Goal: Task Accomplishment & Management: Use online tool/utility

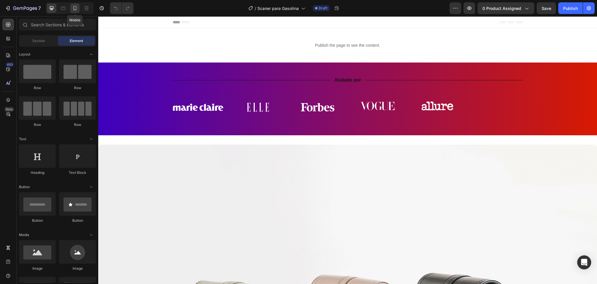
click at [74, 6] on icon at bounding box center [75, 8] width 6 height 6
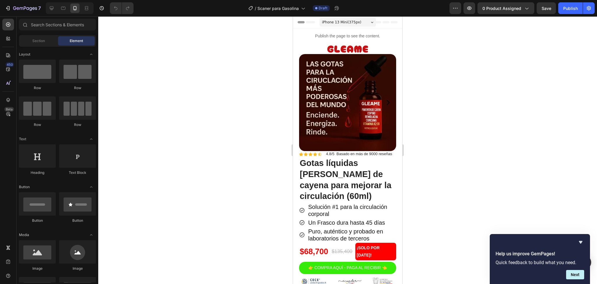
click at [473, 93] on div at bounding box center [347, 149] width 499 height 267
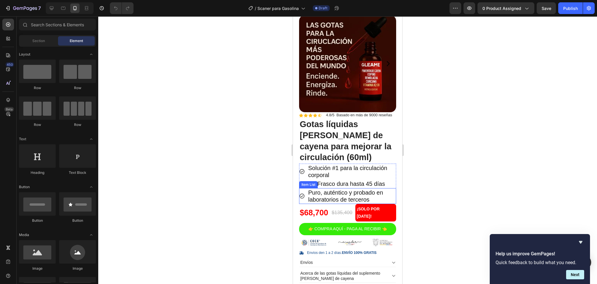
scroll to position [78, 0]
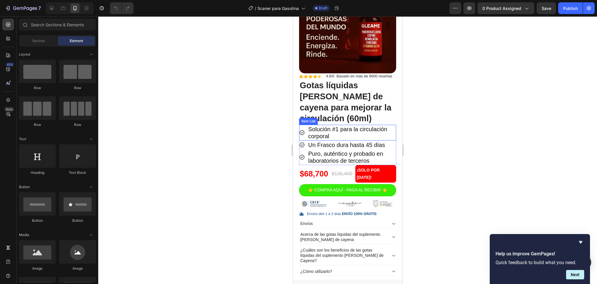
click at [332, 131] on p "Solución #1 para la circulación corporal" at bounding box center [351, 132] width 87 height 14
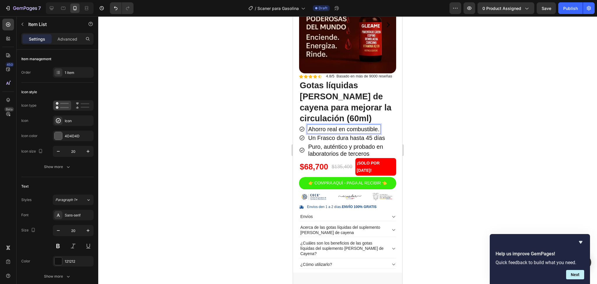
drag, startPoint x: 499, startPoint y: 132, endPoint x: 492, endPoint y: 133, distance: 6.1
click at [499, 133] on div at bounding box center [347, 149] width 499 height 267
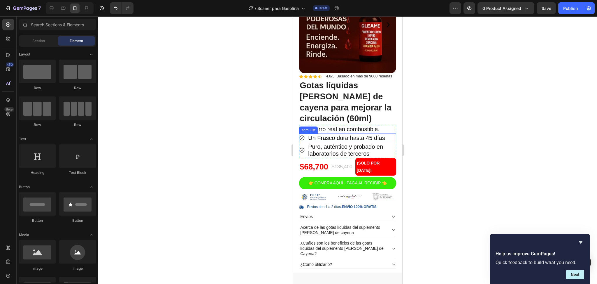
click at [361, 138] on p "Un Frasco dura hasta 45 días" at bounding box center [346, 137] width 77 height 7
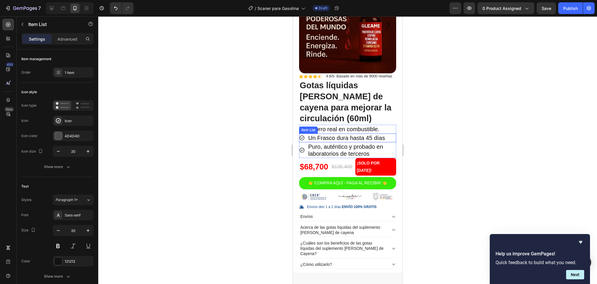
click at [361, 138] on p "Un Frasco dura hasta 45 días" at bounding box center [346, 137] width 77 height 7
click at [349, 138] on strong "Instalación rápida" at bounding box center [333, 137] width 50 height 6
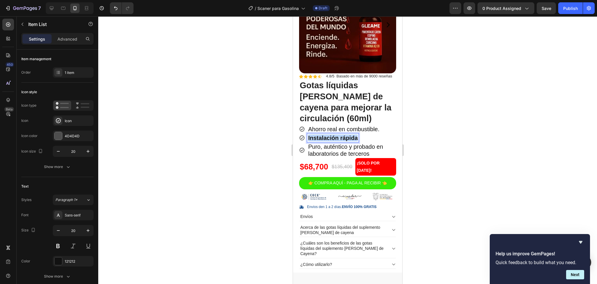
click at [349, 138] on strong "Instalación rápida" at bounding box center [333, 137] width 50 height 6
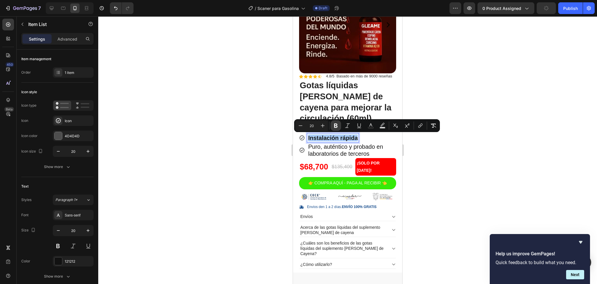
click at [336, 128] on icon "Editor contextual toolbar" at bounding box center [336, 126] width 6 height 6
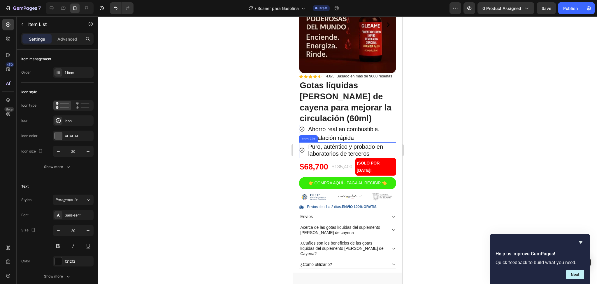
click at [342, 147] on p "Puro, auténtico y probado en laboratorios de terceros" at bounding box center [351, 150] width 87 height 14
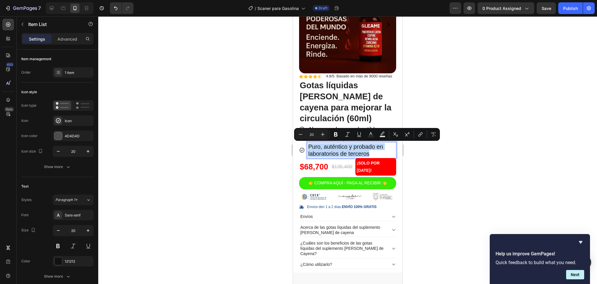
click at [342, 147] on p "Puro, auténtico y probado en laboratorios de terceros" at bounding box center [351, 150] width 87 height 14
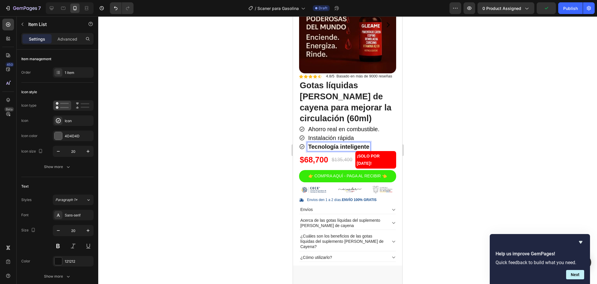
click at [351, 144] on strong "Tecnología inteligente" at bounding box center [338, 146] width 61 height 6
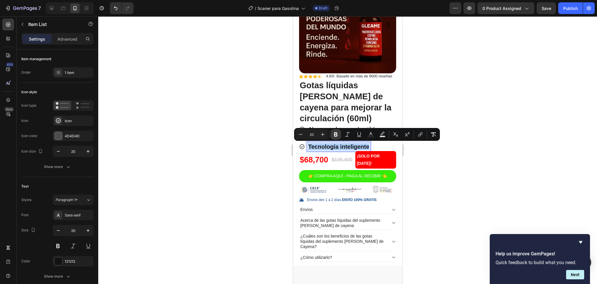
click at [337, 131] on icon "Editor contextual toolbar" at bounding box center [336, 134] width 6 height 6
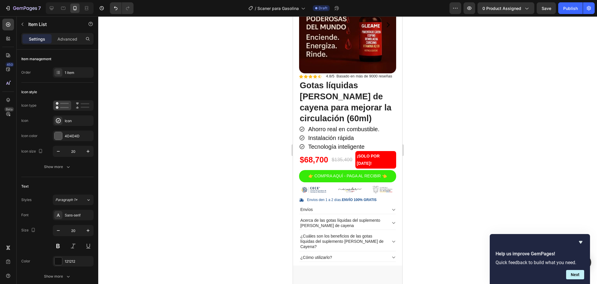
click at [343, 147] on p "Tecnología inteligente" at bounding box center [336, 146] width 56 height 7
click at [345, 148] on p "Tecnología inteligente" at bounding box center [336, 146] width 56 height 7
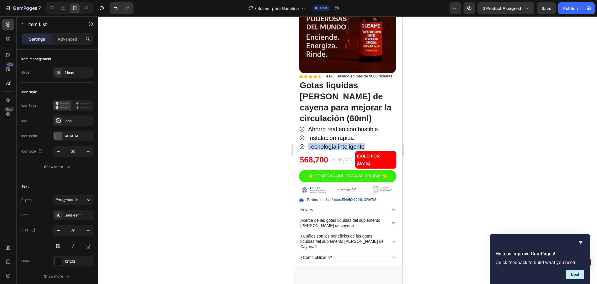
click at [345, 148] on p "Tecnología inteligente" at bounding box center [336, 146] width 56 height 7
click at [337, 149] on strong "Mayor autonomía" at bounding box center [332, 146] width 48 height 6
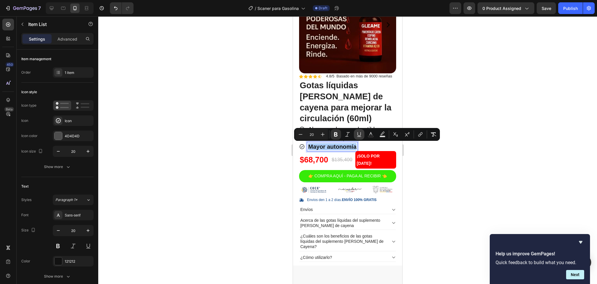
drag, startPoint x: 338, startPoint y: 134, endPoint x: 363, endPoint y: 138, distance: 25.8
click at [338, 134] on icon "Editor contextual toolbar" at bounding box center [336, 134] width 6 height 6
click at [459, 141] on div at bounding box center [347, 149] width 499 height 267
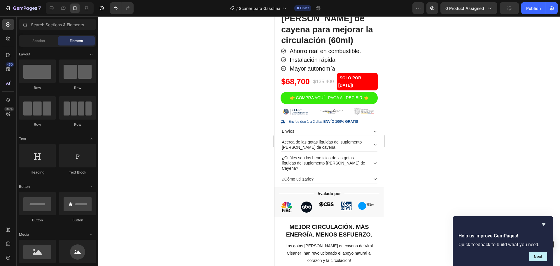
scroll to position [192, 0]
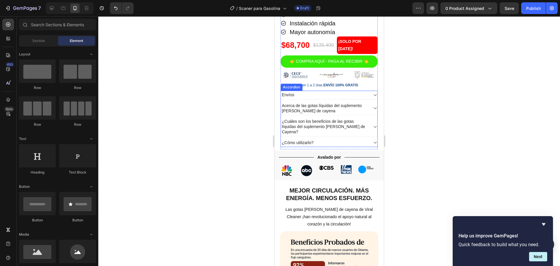
click at [308, 113] on p "Acerca de las gotas líquidas del suplemento [PERSON_NAME] de cayena" at bounding box center [325, 108] width 86 height 11
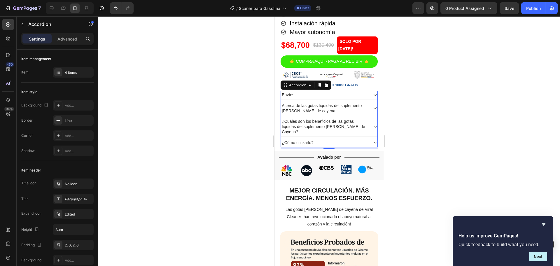
click at [399, 114] on div at bounding box center [329, 141] width 462 height 250
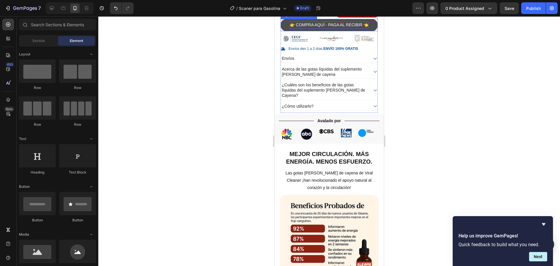
scroll to position [265, 0]
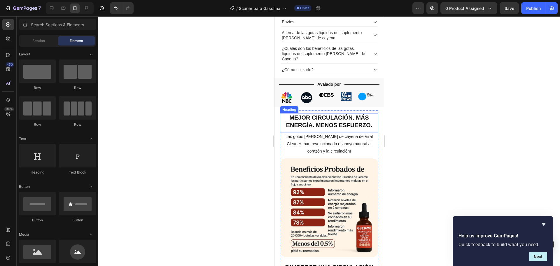
click at [319, 128] on h2 "Mejor circulación. Más energía. Menos esfuerzo." at bounding box center [329, 121] width 99 height 16
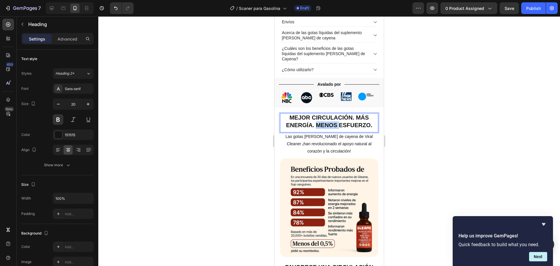
click at [319, 128] on p "Mejor circulación. Más energía. Menos esfuerzo." at bounding box center [329, 121] width 97 height 15
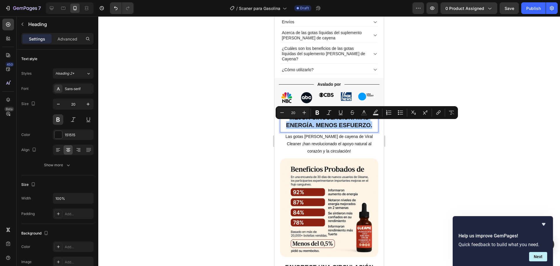
click at [450, 54] on div at bounding box center [329, 141] width 462 height 250
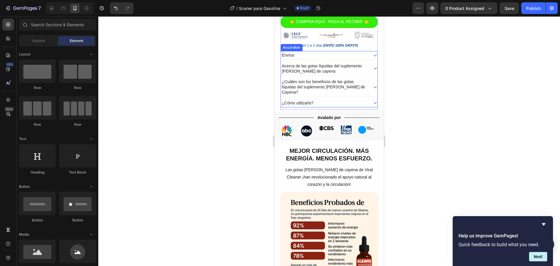
scroll to position [192, 0]
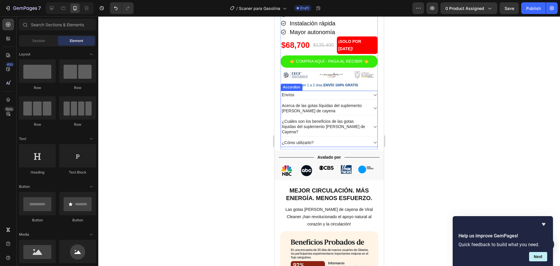
click at [341, 113] on p "Acerca de las gotas líquidas del suplemento [PERSON_NAME] de cayena" at bounding box center [325, 108] width 86 height 11
click at [340, 113] on p "Acerca de las gotas líquidas del suplemento [PERSON_NAME] de cayena" at bounding box center [325, 108] width 86 height 11
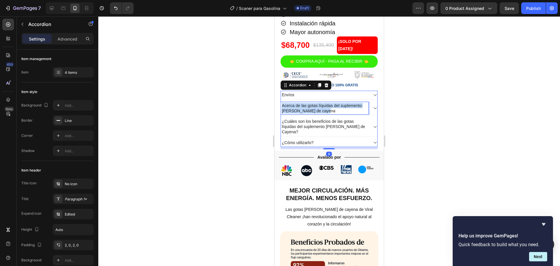
click at [340, 113] on p "Acerca de las gotas líquidas del suplemento [PERSON_NAME] de cayena" at bounding box center [325, 108] width 86 height 11
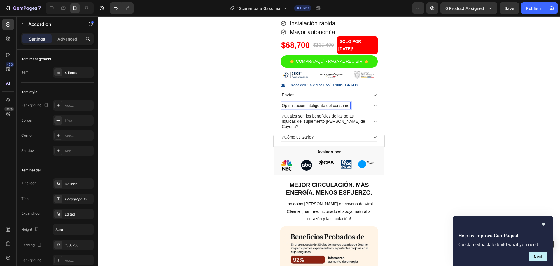
click at [373, 108] on icon at bounding box center [375, 105] width 4 height 4
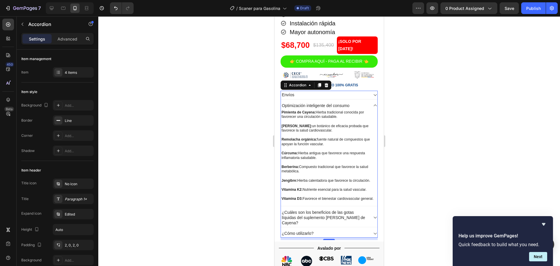
click at [351, 109] on div "Optimización inteligente del consumo" at bounding box center [325, 105] width 88 height 7
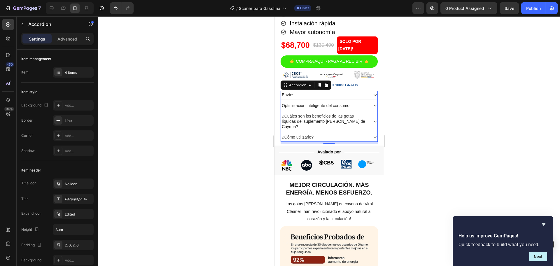
click at [351, 109] on div "Optimización inteligente del consumo" at bounding box center [325, 105] width 88 height 7
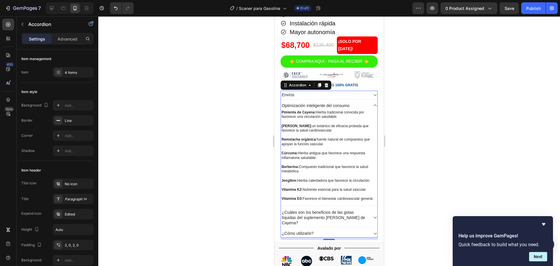
click at [345, 108] on p "Optimización inteligente del consumo" at bounding box center [316, 105] width 68 height 5
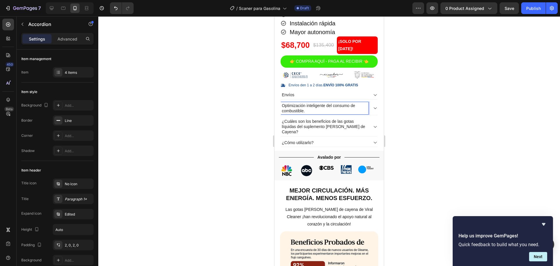
click at [373, 110] on icon at bounding box center [375, 108] width 4 height 4
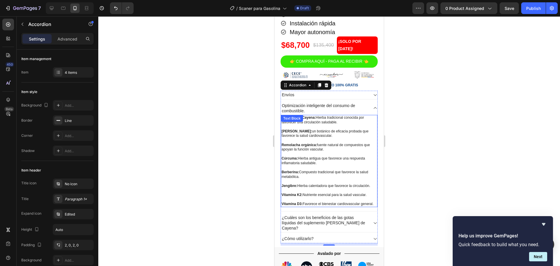
click at [320, 125] on p "Pimienta de Cayena: Hierba tradicional conocida por favorecer una circulación s…" at bounding box center [328, 120] width 95 height 9
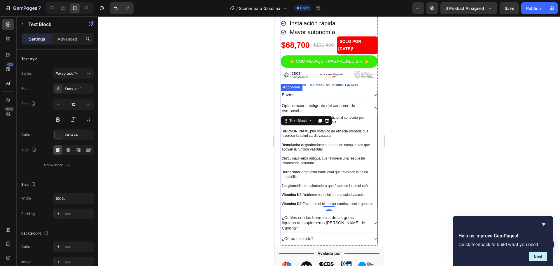
click at [281, 148] on div "Envíos Optimización inteligente del consumo de combustible. Pimienta de Cayena:…" at bounding box center [329, 167] width 97 height 152
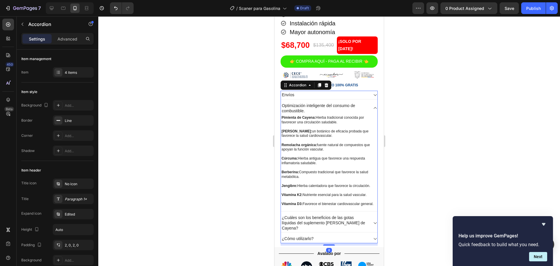
click at [298, 207] on p "Vitamina D3: Favorece el bienestar cardiovascular general." at bounding box center [328, 204] width 95 height 5
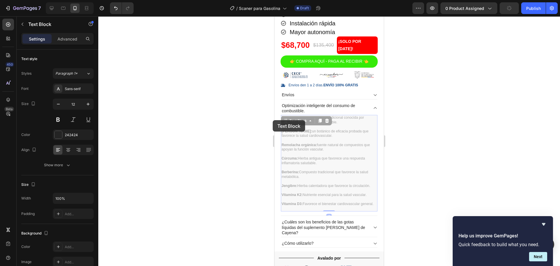
drag, startPoint x: 297, startPoint y: 216, endPoint x: 306, endPoint y: 160, distance: 56.7
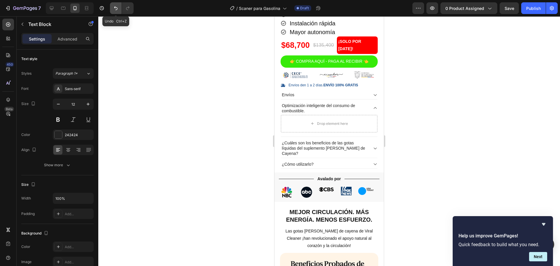
click at [116, 6] on icon "Undo/Redo" at bounding box center [116, 8] width 6 height 6
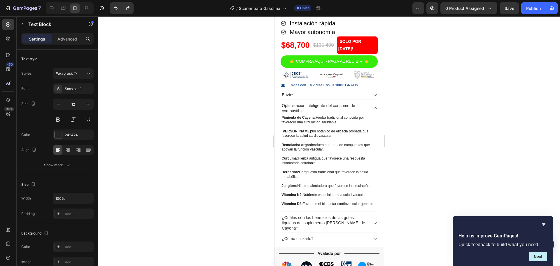
click at [306, 125] on p "Pimienta de Cayena: Hierba tradicional conocida por favorecer una circulación s…" at bounding box center [328, 120] width 95 height 9
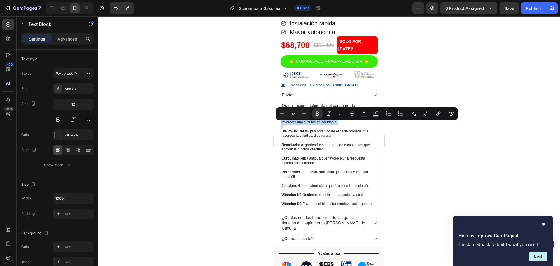
click at [306, 125] on p "Pimienta de Cayena: Hierba tradicional conocida por favorecer una circulación s…" at bounding box center [328, 120] width 95 height 9
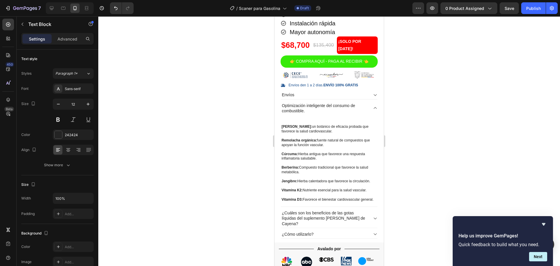
click at [283, 129] on strong "[PERSON_NAME]:" at bounding box center [296, 127] width 31 height 4
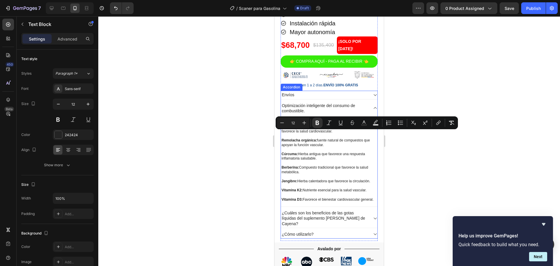
drag, startPoint x: 282, startPoint y: 133, endPoint x: 331, endPoint y: 245, distance: 122.0
click at [331, 239] on div "Envíos Optimización inteligente del consumo de combustible. [PERSON_NAME]: un b…" at bounding box center [329, 165] width 97 height 148
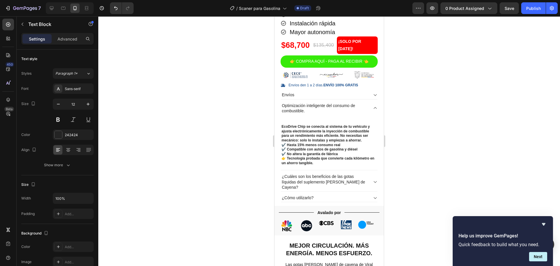
click at [297, 139] on strong "EcoDrive Chip se conecta al sistema de tu vehículo y ajusta electrónicamente la…" at bounding box center [325, 134] width 88 height 18
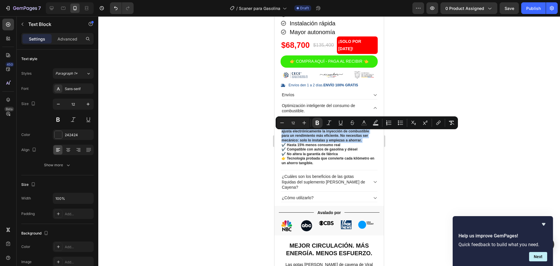
click at [298, 139] on strong "EcoDrive Chip se conecta al sistema de tu vehículo y ajusta electrónicamente la…" at bounding box center [325, 134] width 88 height 18
click at [286, 141] on strong "EcoDrive Chip se conecta al sistema de tu vehículo y ajusta electrónicamente la…" at bounding box center [325, 134] width 88 height 18
click at [282, 136] on strong "EcoDrive Chip se conecta al sistema de tu vehículo y ajusta electrónicamente la…" at bounding box center [325, 134] width 88 height 18
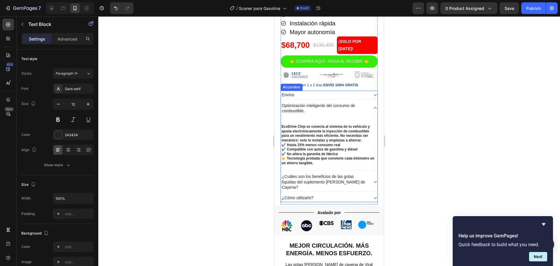
click at [286, 133] on strong "EcoDrive Chip se conecta al sistema de tu vehículo y ajusta electrónicamente la…" at bounding box center [325, 134] width 88 height 18
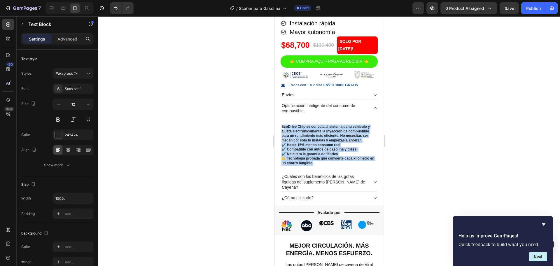
drag, startPoint x: 291, startPoint y: 139, endPoint x: 331, endPoint y: 176, distance: 54.9
click at [331, 170] on div "EcoDrive Chip se conecta al sistema de tu vehículo y ajusta electrónicamente la…" at bounding box center [329, 142] width 97 height 55
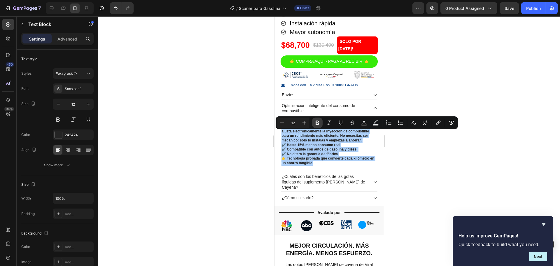
click at [320, 123] on icon "Editor contextual toolbar" at bounding box center [317, 123] width 6 height 6
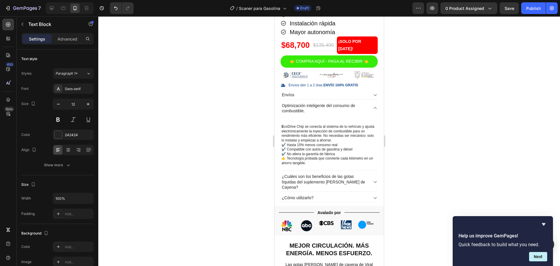
click at [284, 134] on p "E coDrive Chip se conecta al sistema de tu vehículo y ajusta electrónicamente l…" at bounding box center [328, 145] width 95 height 41
click at [284, 134] on p "coDrive Chip se conecta al sistema de tu vehículo y ajusta electrónicamente la …" at bounding box center [328, 145] width 95 height 41
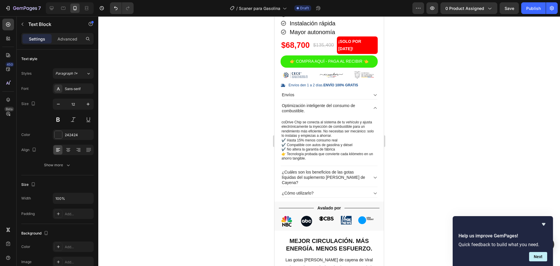
click at [282, 131] on p "coDrive Chip se conecta al sistema de tu vehículo y ajusta electrónicamente la …" at bounding box center [328, 140] width 95 height 41
click at [295, 138] on p "EcoDrive Chip se conecta al sistema de tu vehículo y ajusta electrónicamente la…" at bounding box center [328, 140] width 95 height 41
click at [281, 145] on p "EcoDrive Chip se conecta al sistema de tu vehículo y ajusta electrónicamente la…" at bounding box center [328, 140] width 95 height 41
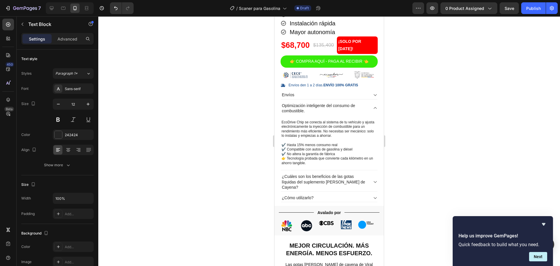
click at [281, 166] on p "✔️ Hasta 15% menos consumo real ✔️ Compatible con autos de gasolina y diésel ✔️…" at bounding box center [328, 154] width 95 height 23
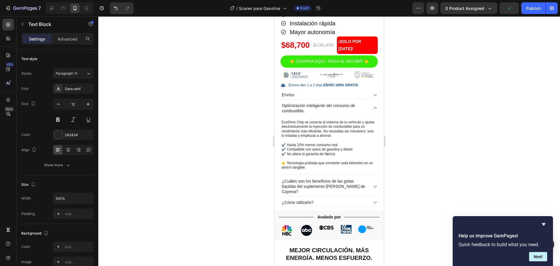
click at [290, 131] on p "EcoDrive Chip se conecta al sistema de tu vehículo y ajusta electrónicamente la…" at bounding box center [328, 131] width 95 height 23
click at [218, 137] on div at bounding box center [329, 141] width 462 height 250
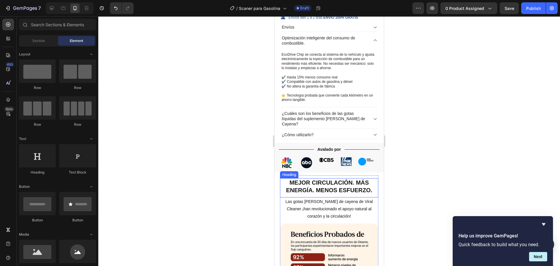
scroll to position [301, 0]
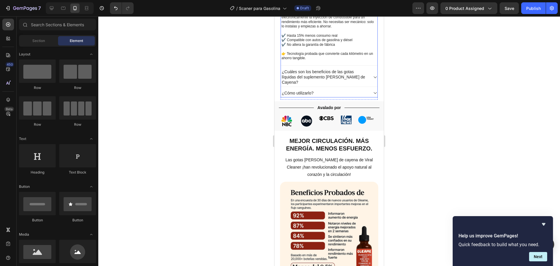
click at [335, 85] on p "¿Cuáles son los beneficios de las gotas líquidas del suplemento [PERSON_NAME] d…" at bounding box center [325, 77] width 86 height 16
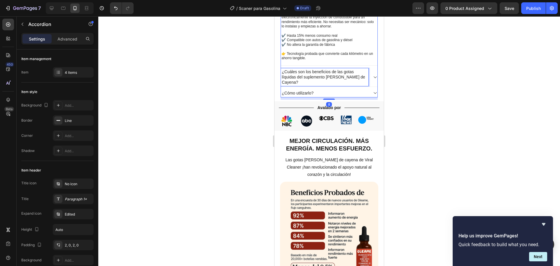
click at [311, 85] on p "¿Cuáles son los beneficios de las gotas líquidas del suplemento [PERSON_NAME] d…" at bounding box center [325, 77] width 86 height 16
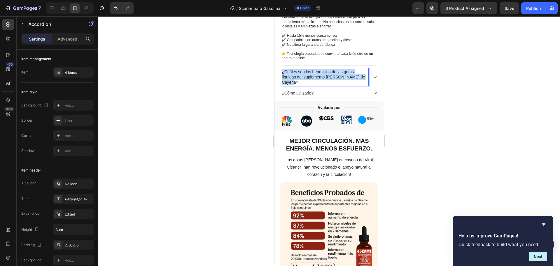
click at [311, 85] on p "¿Cuáles son los beneficios de las gotas líquidas del suplemento [PERSON_NAME] d…" at bounding box center [325, 77] width 86 height 16
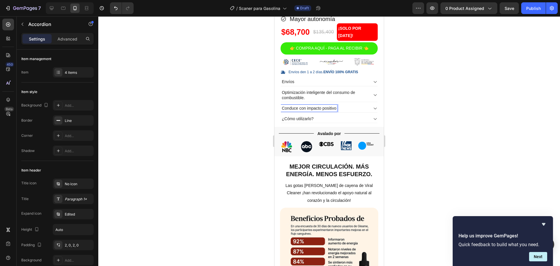
scroll to position [205, 0]
click at [371, 113] on div "Conduce sin contaminar de mas." at bounding box center [329, 108] width 97 height 8
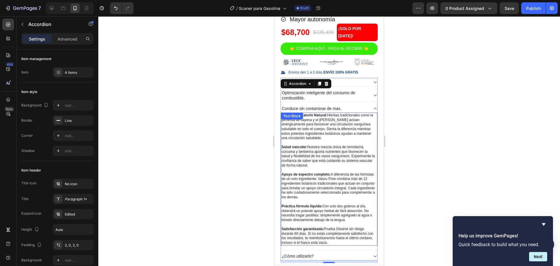
click at [328, 125] on p "Apoyo Circulatorio Natural: Hierbas tradicionales como la pimienta de cayena y …" at bounding box center [328, 126] width 95 height 27
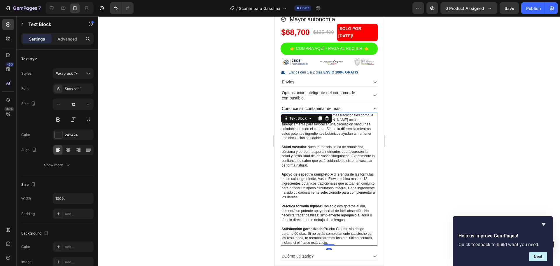
click at [305, 167] on p "Salud vascular: Nuestra mezcla única de remolacha, cúrcuma y berberina aporta n…" at bounding box center [328, 156] width 95 height 23
click at [340, 245] on p "Satisfacción garantizada: Prueba Gleame sin riesgo durante 60 días. Si no estás…" at bounding box center [328, 236] width 95 height 18
click at [343, 245] on p "Satisfacción garantizada: Prueba Gleame sin riesgo durante 60 días. Si no estás…" at bounding box center [328, 236] width 95 height 18
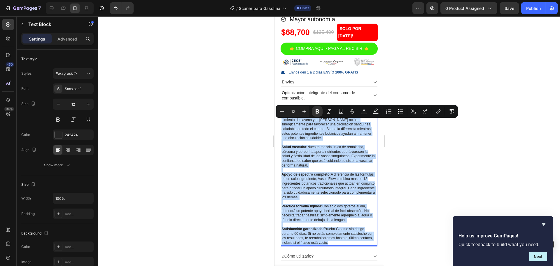
drag, startPoint x: 341, startPoint y: 249, endPoint x: 282, endPoint y: 124, distance: 138.6
click at [282, 124] on div "Apoyo Circulatorio Natural: Hierbas tradicionales como la pimienta de cayena y …" at bounding box center [329, 179] width 97 height 133
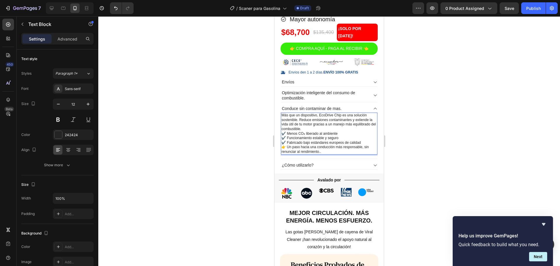
click at [281, 143] on div "Más que un dispositivo, EcoDrive Chip es una solución sostenible. Reduce emisio…" at bounding box center [329, 134] width 97 height 42
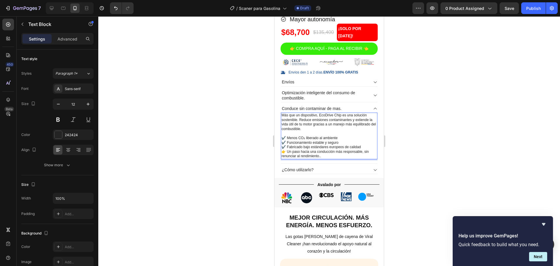
click at [279, 159] on section "Product Images Row Product Images Row Icon Icon Icon Icon Icon Icon List 4.8/5 …" at bounding box center [329, 13] width 108 height 329
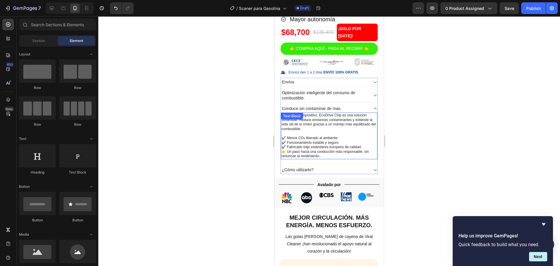
click at [283, 159] on p "✔️ Menos CO₂ liberado al ambiente ✔️ Funcionamiento estable y seguro ✔️ Fabrica…" at bounding box center [328, 147] width 95 height 23
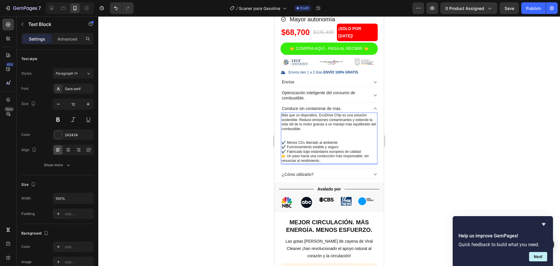
click at [288, 141] on p "Más que un dispositivo, EcoDrive Chip es una solución sostenible. Reduce emisio…" at bounding box center [328, 126] width 95 height 27
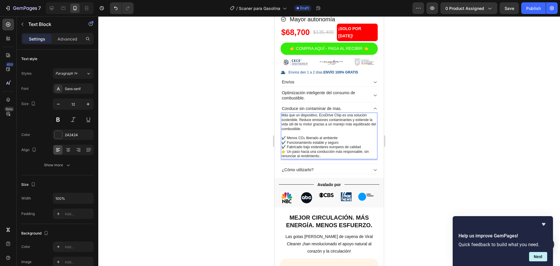
click at [282, 159] on p "✔️ Menos CO₂ liberado al ambiente ✔️ Funcionamiento estable y seguro ✔️ Fabrica…" at bounding box center [328, 147] width 95 height 23
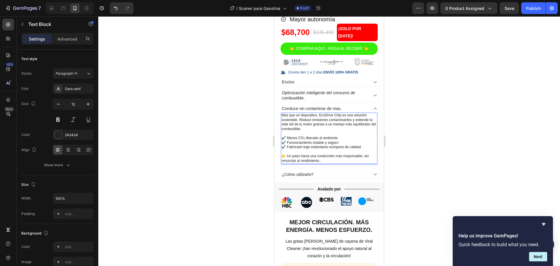
click at [435, 137] on div at bounding box center [329, 141] width 462 height 250
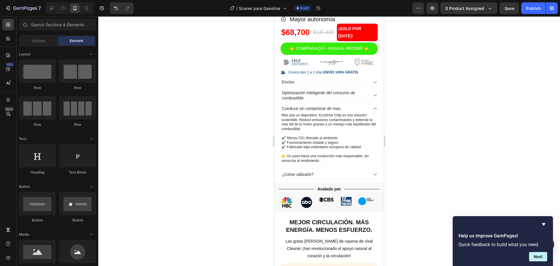
click at [430, 145] on div at bounding box center [329, 141] width 462 height 250
click at [356, 178] on div "¿Cómo utilizarlo?" at bounding box center [325, 174] width 88 height 7
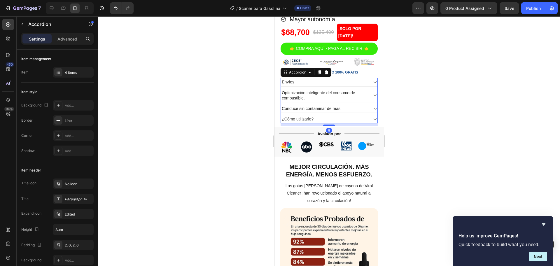
click at [373, 121] on icon at bounding box center [375, 119] width 4 height 4
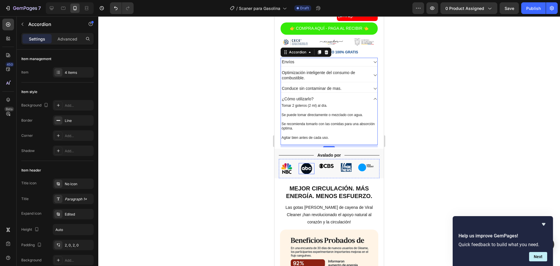
scroll to position [241, 0]
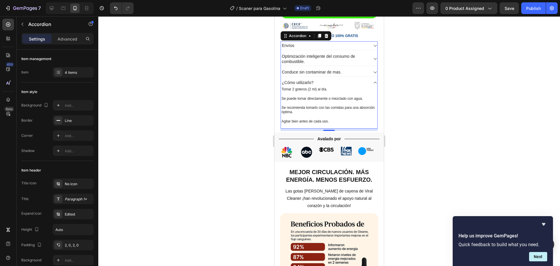
drag, startPoint x: 492, startPoint y: 127, endPoint x: 71, endPoint y: 105, distance: 421.2
click at [492, 127] on div at bounding box center [329, 141] width 462 height 250
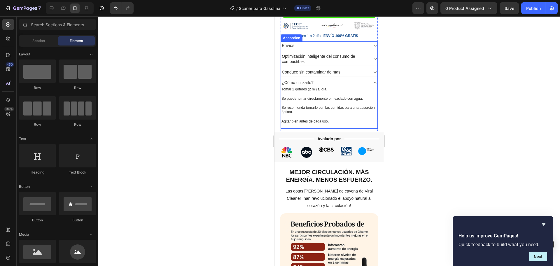
click at [373, 85] on icon at bounding box center [375, 83] width 4 height 4
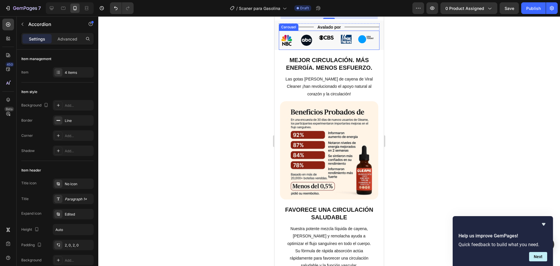
scroll to position [314, 0]
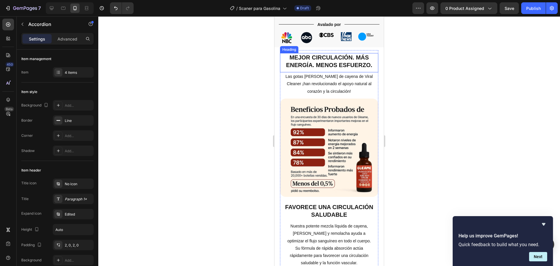
click at [341, 62] on p "Mejor circulación. Más energía. Menos esfuerzo." at bounding box center [329, 61] width 97 height 15
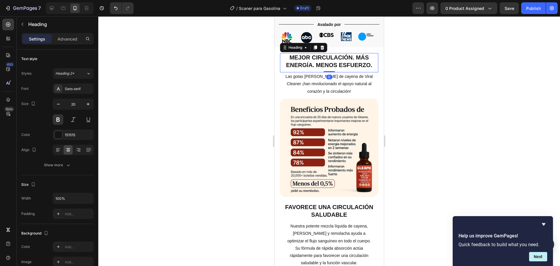
click at [459, 95] on div at bounding box center [329, 141] width 462 height 250
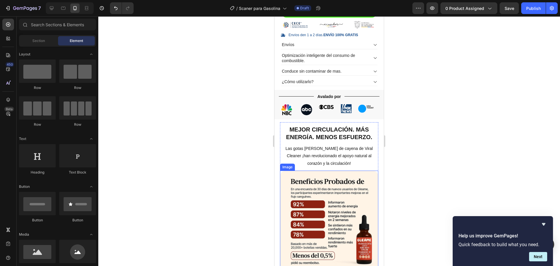
scroll to position [241, 0]
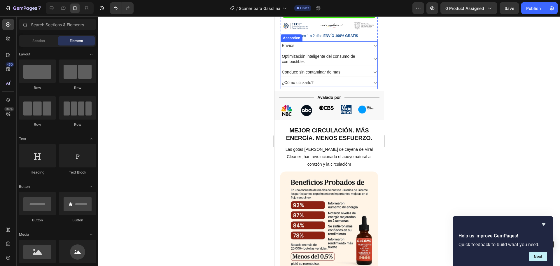
click at [373, 85] on icon at bounding box center [375, 83] width 4 height 4
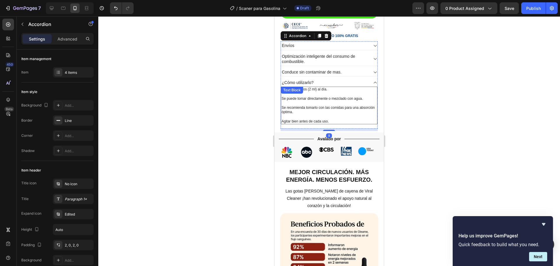
click at [324, 106] on p at bounding box center [328, 103] width 95 height 5
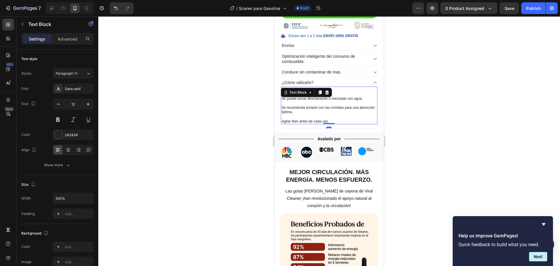
click at [333, 124] on p "Agitar bien antes de cada uso." at bounding box center [328, 121] width 95 height 5
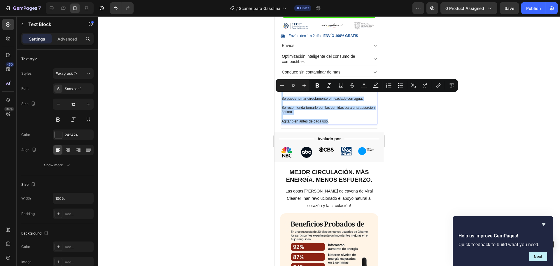
drag, startPoint x: 327, startPoint y: 128, endPoint x: 279, endPoint y: 99, distance: 56.0
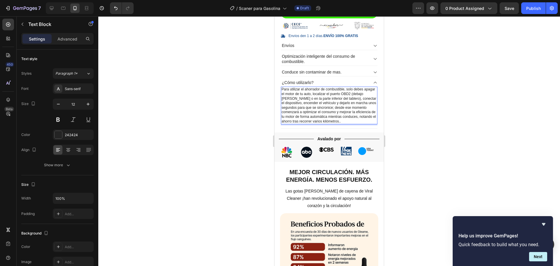
click at [314, 117] on p "Para utilizar el ahorrador de combustible, solo debes apagar el motor de tu aut…" at bounding box center [328, 105] width 95 height 36
click at [373, 89] on div "Envíos Optimización inteligente del consumo de combustible. Conduce sin contami…" at bounding box center [329, 84] width 97 height 87
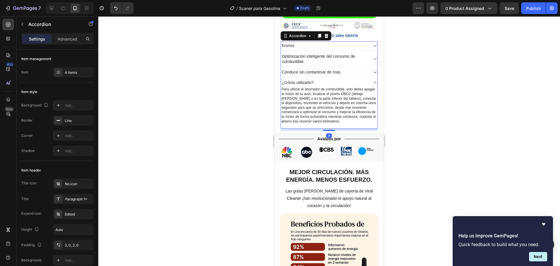
click at [373, 85] on icon at bounding box center [375, 83] width 4 height 4
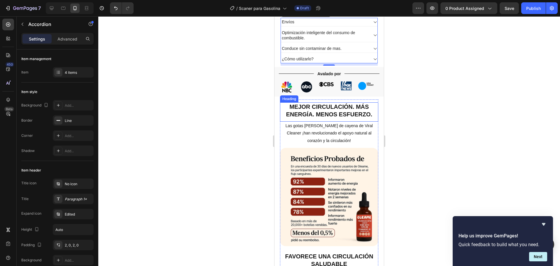
scroll to position [278, 0]
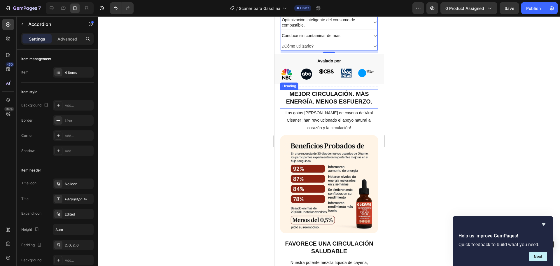
click at [335, 102] on p "Mejor circulación. Más energía. Menos esfuerzo." at bounding box center [329, 97] width 97 height 15
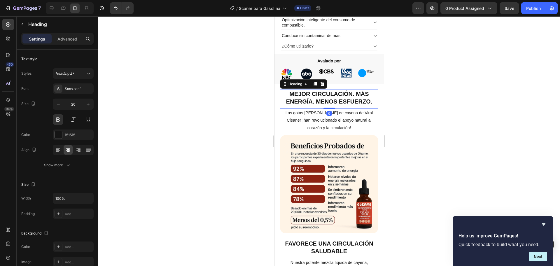
click at [462, 116] on div at bounding box center [329, 141] width 462 height 250
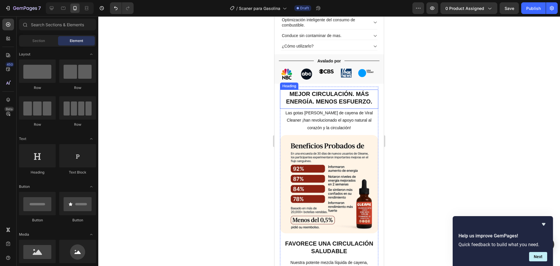
click at [319, 105] on p "Mejor circulación. Más energía. Menos esfuerzo." at bounding box center [329, 97] width 97 height 15
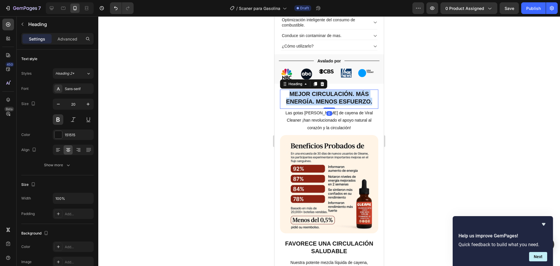
click at [319, 105] on p "Mejor circulación. Más energía. Menos esfuerzo." at bounding box center [329, 97] width 97 height 15
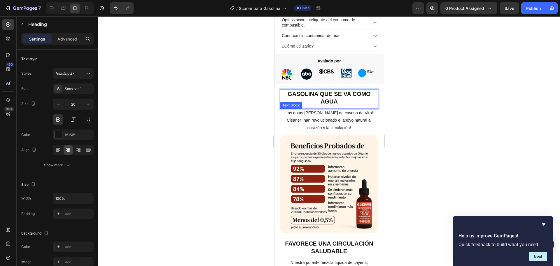
click at [336, 127] on p "Las gotas [PERSON_NAME] de cayena de Viral Cleaner ¡han revolucionado el apoyo …" at bounding box center [330, 120] width 88 height 22
click at [334, 123] on p "Las gotas [PERSON_NAME] de cayena de Viral Cleaner ¡han revolucionado el apoyo …" at bounding box center [330, 120] width 88 height 22
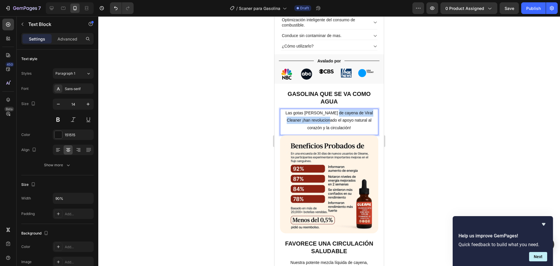
click at [334, 123] on p "Las gotas [PERSON_NAME] de cayena de Viral Cleaner ¡han revolucionado el apoyo …" at bounding box center [330, 120] width 88 height 22
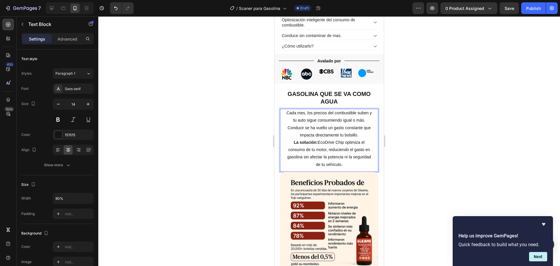
click at [319, 155] on p "Cada mes, los precios del combustible suben y tu auto sigue consumiendo igual o…" at bounding box center [330, 138] width 88 height 59
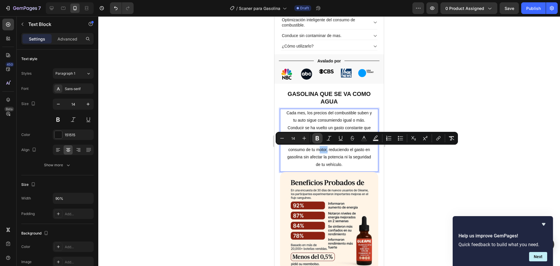
click at [320, 139] on icon "Editor contextual toolbar" at bounding box center [317, 138] width 6 height 6
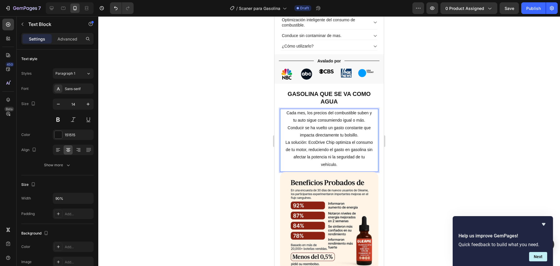
click at [472, 180] on div at bounding box center [329, 141] width 462 height 250
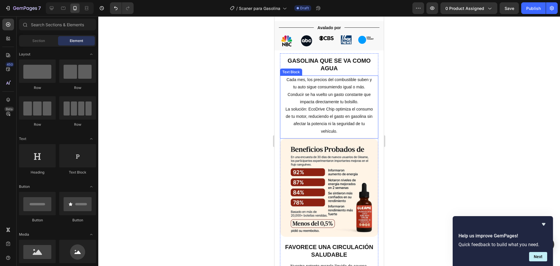
scroll to position [351, 0]
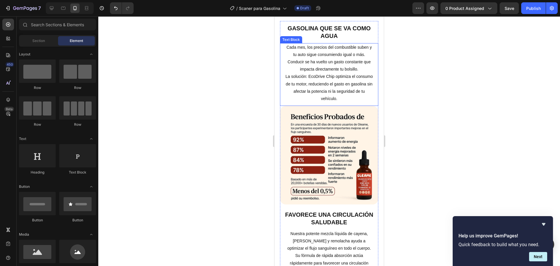
click at [341, 91] on p "Cada mes, los precios del combustible suben y tu auto sigue consumiendo igual o…" at bounding box center [330, 73] width 88 height 59
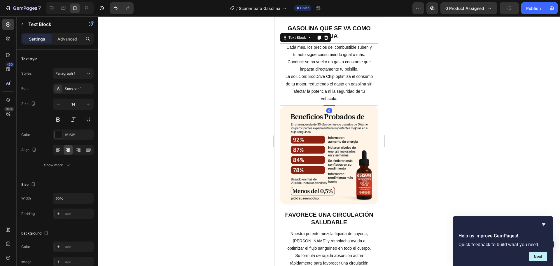
click at [396, 92] on div at bounding box center [329, 141] width 462 height 250
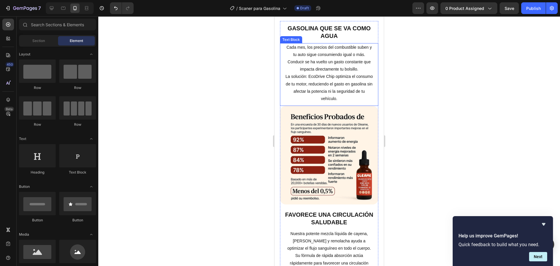
click at [310, 69] on p "Cada mes, los precios del combustible suben y tu auto sigue consumiendo igual o…" at bounding box center [330, 73] width 88 height 59
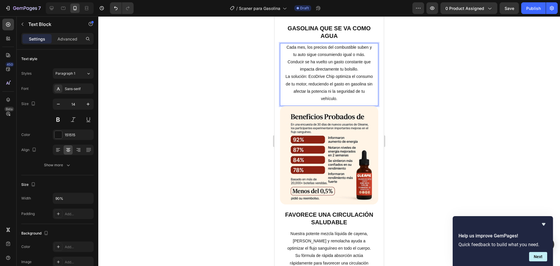
click at [290, 62] on p "Cada mes, los precios del combustible suben y tu auto sigue consumiendo igual o…" at bounding box center [330, 73] width 88 height 59
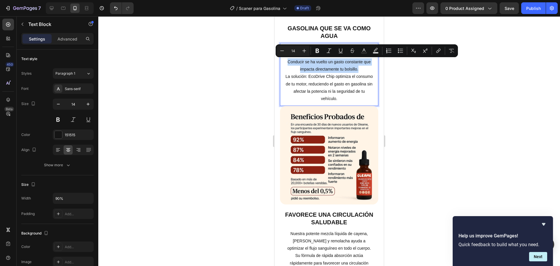
drag, startPoint x: 289, startPoint y: 62, endPoint x: 363, endPoint y: 73, distance: 74.6
click at [363, 73] on p "Cada mes, los precios del combustible suben y tu auto sigue consumiendo igual o…" at bounding box center [330, 73] width 88 height 59
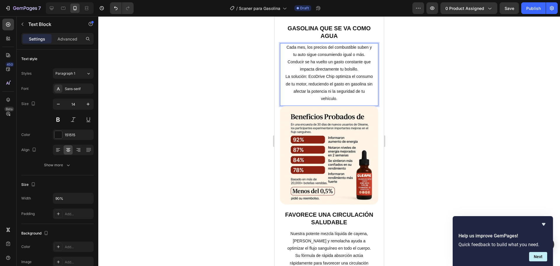
click at [351, 78] on p "Cada mes, los precios del combustible suben y tu auto sigue consumiendo igual o…" at bounding box center [330, 73] width 88 height 59
click at [315, 78] on p "Cada mes, los precios del combustible suben y tu auto sigue consumiendo igual o…" at bounding box center [330, 73] width 88 height 59
drag, startPoint x: 314, startPoint y: 77, endPoint x: 286, endPoint y: 75, distance: 28.4
click at [286, 75] on p "Cada mes, los precios del combustible suben y tu auto sigue consumiendo igual o…" at bounding box center [330, 73] width 88 height 59
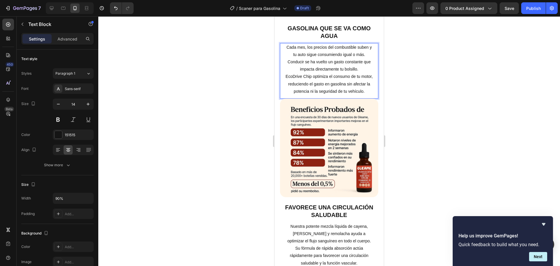
click at [289, 76] on p "Cada mes, los precios del combustible suben y tu auto sigue consumiendo igual o…" at bounding box center [330, 69] width 88 height 51
click at [334, 88] on p "Cada mes, los precios del combustible suben y tu auto sigue consumiendo igual o…" at bounding box center [330, 69] width 88 height 51
click at [337, 95] on p "Cada mes, los precios del combustible suben y tu auto sigue consumiendo igual o…" at bounding box center [330, 69] width 88 height 51
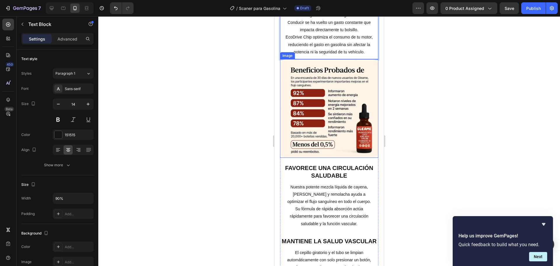
scroll to position [424, 0]
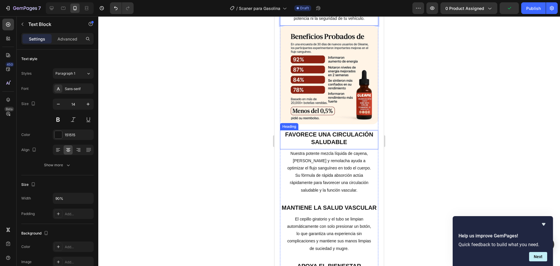
click at [319, 139] on h2 "Favorece una circulación saludable" at bounding box center [329, 138] width 99 height 16
click at [319, 139] on p "Favorece una circulación saludable" at bounding box center [329, 138] width 97 height 15
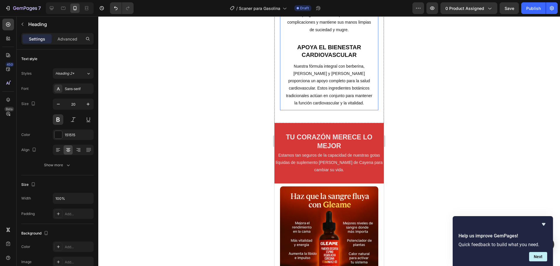
scroll to position [533, 0]
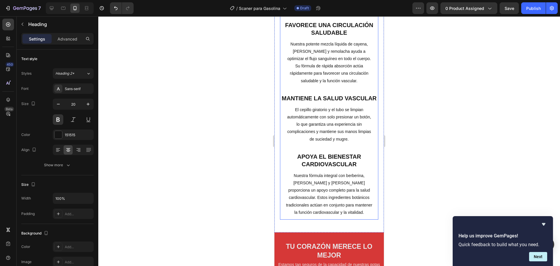
click at [326, 129] on p "El cepillo giratorio y el tubo se limpian automáticamente con solo presionar un…" at bounding box center [330, 124] width 88 height 37
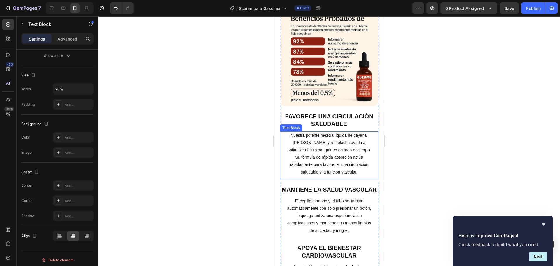
scroll to position [438, 0]
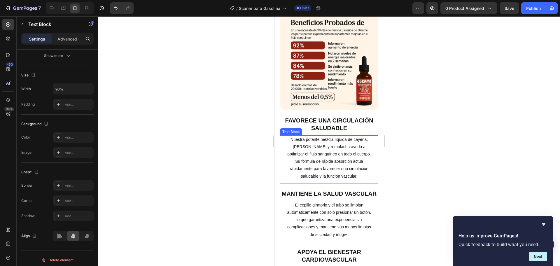
click at [324, 160] on p "Nuestra potente mezcla líquida de cayena, [PERSON_NAME] y remolacha ayuda a opt…" at bounding box center [330, 158] width 88 height 44
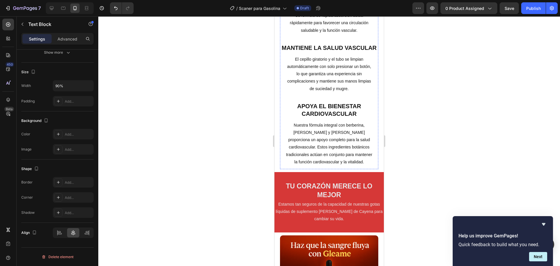
scroll to position [510, 0]
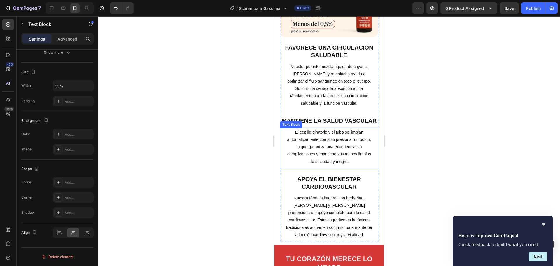
click at [343, 144] on p "El cepillo giratorio y el tubo se limpian automáticamente con solo presionar un…" at bounding box center [330, 147] width 88 height 37
click at [304, 125] on div "Text Block" at bounding box center [297, 122] width 20 height 5
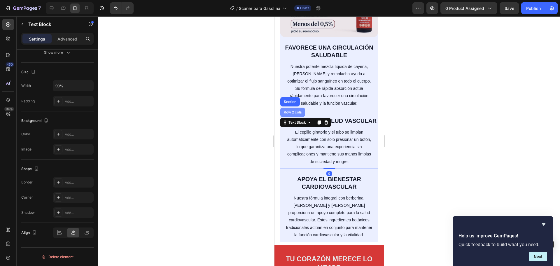
click at [295, 117] on div "Row 2 cols" at bounding box center [292, 112] width 25 height 9
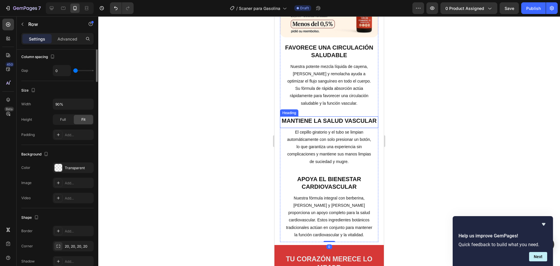
scroll to position [0, 0]
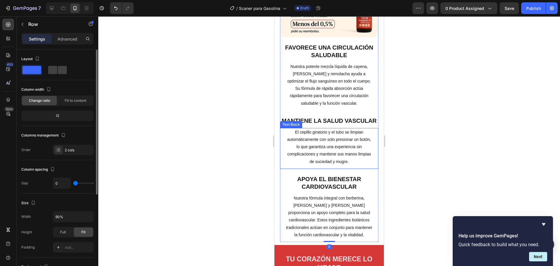
click at [314, 153] on p "El cepillo giratorio y el tubo se limpian automáticamente con solo presionar un…" at bounding box center [330, 147] width 88 height 37
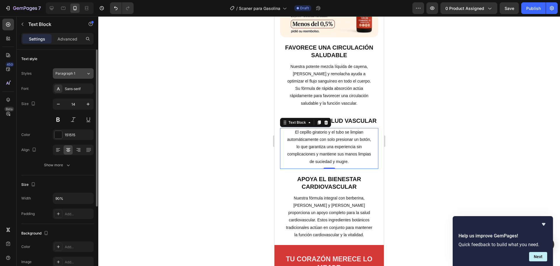
click at [74, 76] on span "Paragraph 1" at bounding box center [65, 73] width 20 height 5
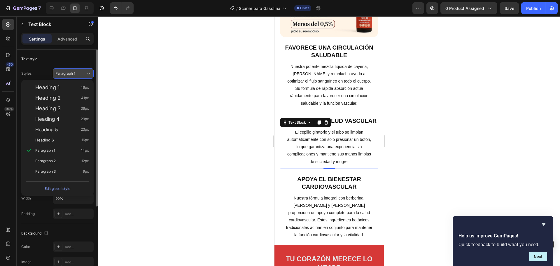
click at [75, 74] on div "Paragraph 1" at bounding box center [67, 73] width 24 height 5
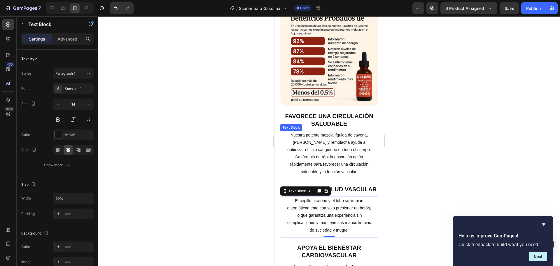
scroll to position [365, 0]
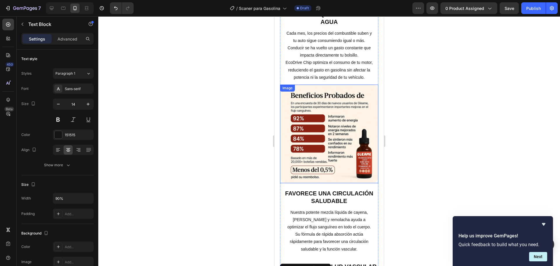
click at [333, 121] on img at bounding box center [329, 134] width 99 height 99
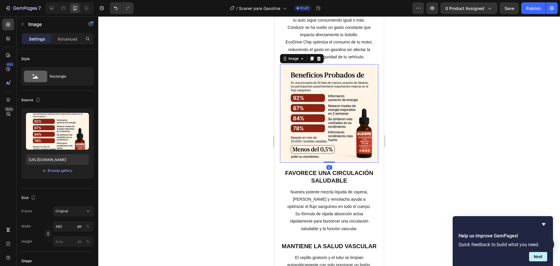
scroll to position [401, 0]
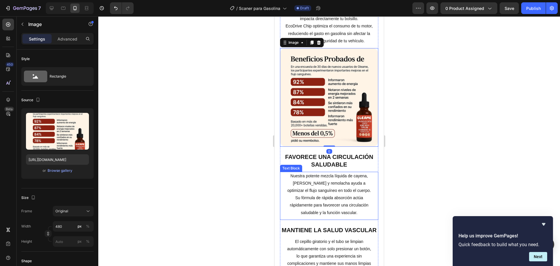
click at [308, 184] on p "Nuestra potente mezcla líquida de cayena, [PERSON_NAME] y remolacha ayuda a opt…" at bounding box center [330, 194] width 88 height 44
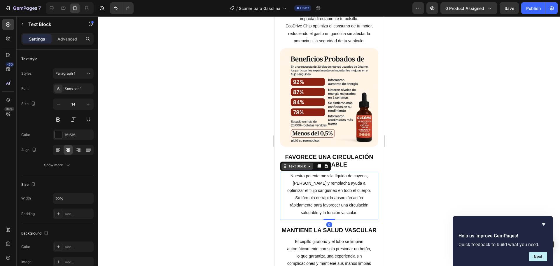
click at [287, 168] on div "Text Block" at bounding box center [297, 166] width 20 height 5
click at [295, 169] on div "Text Block" at bounding box center [297, 166] width 20 height 5
click at [265, 186] on div at bounding box center [329, 141] width 462 height 250
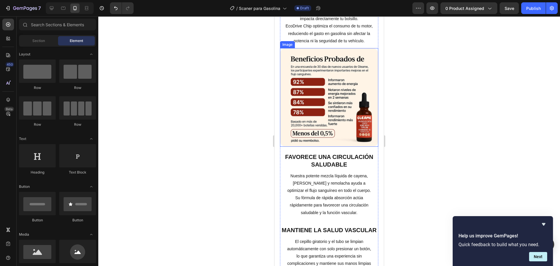
click at [324, 130] on img at bounding box center [329, 97] width 99 height 99
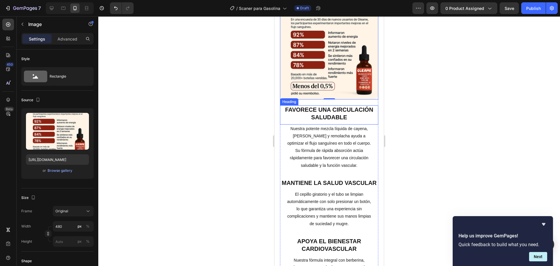
scroll to position [474, 0]
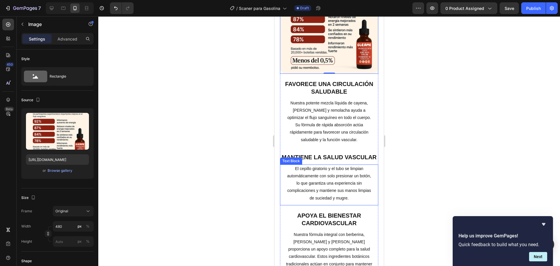
click at [328, 185] on p "El cepillo giratorio y el tubo se limpian automáticamente con solo presionar un…" at bounding box center [330, 183] width 88 height 37
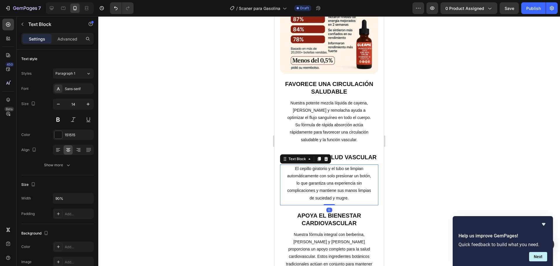
click at [247, 197] on div at bounding box center [329, 141] width 462 height 250
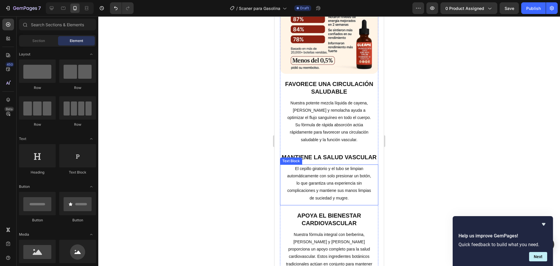
click at [283, 164] on div "Text Block" at bounding box center [291, 160] width 20 height 5
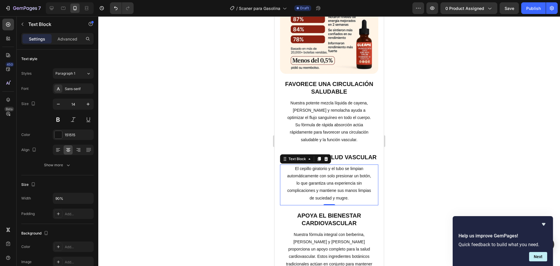
click at [323, 189] on p "El cepillo giratorio y el tubo se limpian automáticamente con solo presionar un…" at bounding box center [330, 183] width 88 height 37
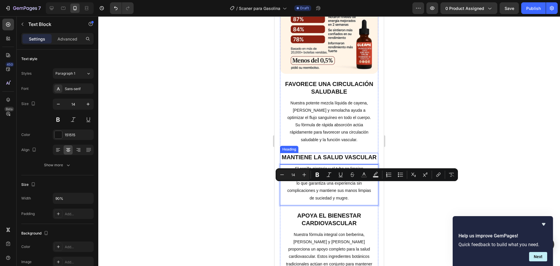
click at [333, 162] on h2 "Mantiene la salud vascular" at bounding box center [329, 157] width 99 height 9
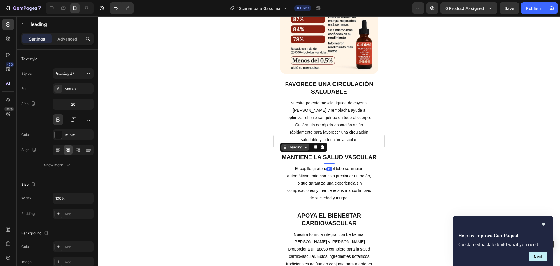
click at [299, 150] on div "Heading" at bounding box center [295, 147] width 16 height 5
click at [225, 181] on div at bounding box center [329, 141] width 462 height 250
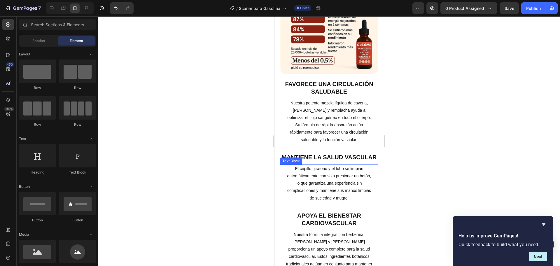
click at [304, 192] on p "El cepillo giratorio y el tubo se limpian automáticamente con solo presionar un…" at bounding box center [330, 183] width 88 height 37
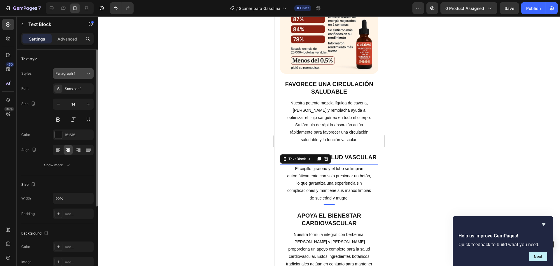
click at [70, 73] on span "Paragraph 1" at bounding box center [65, 73] width 20 height 5
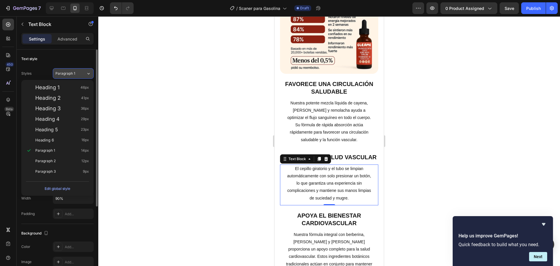
click at [70, 73] on span "Paragraph 1" at bounding box center [65, 73] width 20 height 5
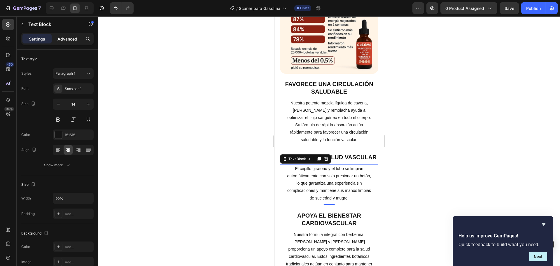
click at [65, 39] on p "Advanced" at bounding box center [67, 39] width 20 height 6
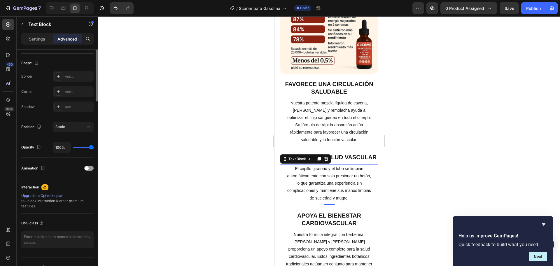
scroll to position [0, 0]
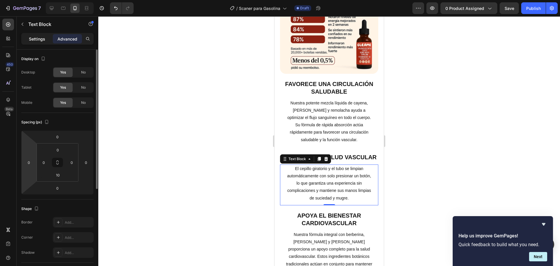
click at [37, 36] on p "Settings" at bounding box center [37, 39] width 16 height 6
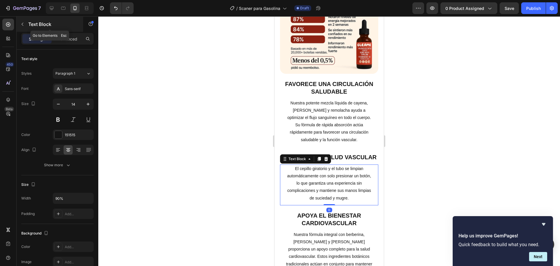
click at [41, 26] on p "Text Block" at bounding box center [53, 24] width 50 height 7
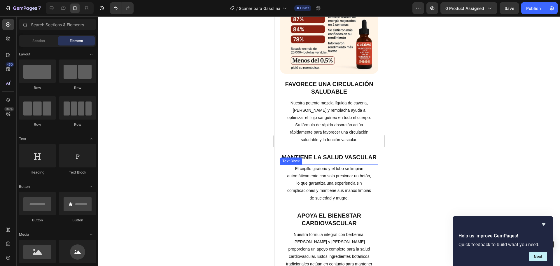
click at [300, 183] on p "El cepillo giratorio y el tubo se limpian automáticamente con solo presionar un…" at bounding box center [330, 183] width 88 height 37
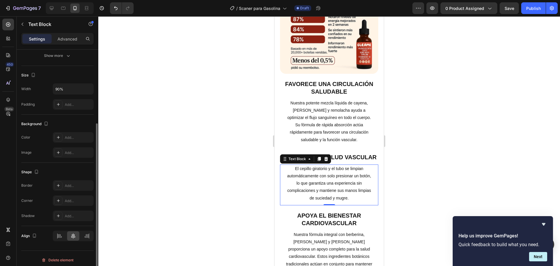
scroll to position [113, 0]
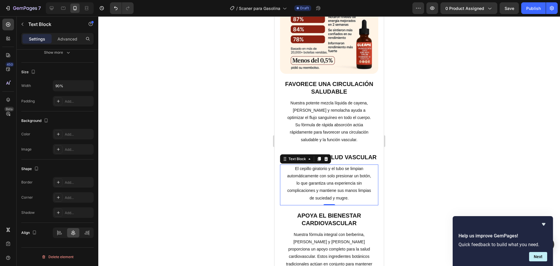
drag, startPoint x: 79, startPoint y: 257, endPoint x: 82, endPoint y: 254, distance: 3.9
click at [79, 256] on button "Delete element" at bounding box center [57, 256] width 72 height 9
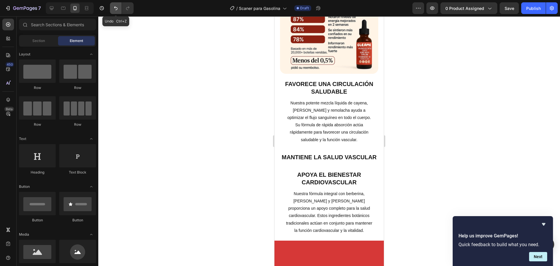
click at [113, 9] on icon "Undo/Redo" at bounding box center [116, 8] width 6 height 6
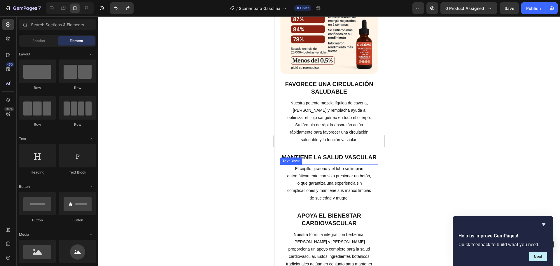
click at [310, 196] on p "El cepillo giratorio y el tubo se limpian automáticamente con solo presionar un…" at bounding box center [330, 183] width 88 height 37
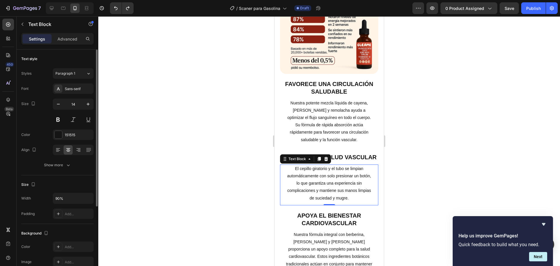
click at [30, 59] on div "Text style" at bounding box center [29, 58] width 16 height 5
click at [91, 24] on icon "button" at bounding box center [90, 24] width 5 height 5
click at [69, 50] on div "Element tips New" at bounding box center [69, 48] width 43 height 6
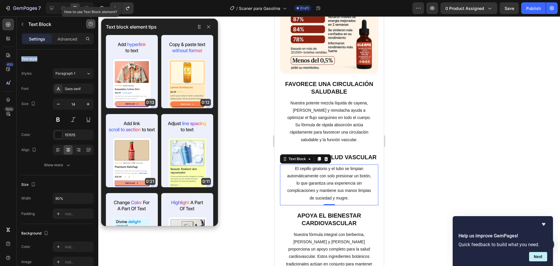
click at [91, 25] on icon "button" at bounding box center [90, 24] width 5 height 5
click at [44, 53] on div "Text style Styles Paragraph 1 Font Sans-serif Size 14 Color 151515 Align Show m…" at bounding box center [57, 113] width 72 height 126
click at [60, 40] on p "Advanced" at bounding box center [67, 39] width 20 height 6
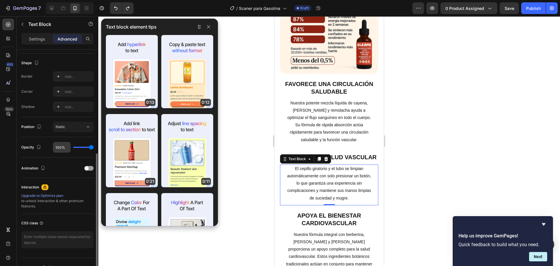
scroll to position [156, 0]
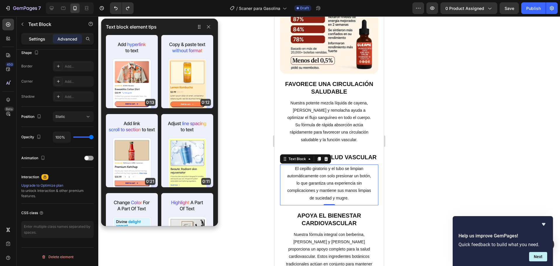
click at [48, 41] on div "Settings" at bounding box center [36, 38] width 29 height 9
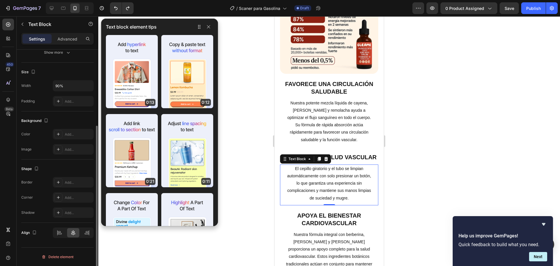
scroll to position [0, 0]
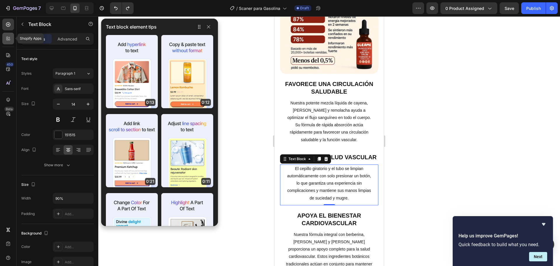
click at [13, 39] on div at bounding box center [8, 39] width 12 height 12
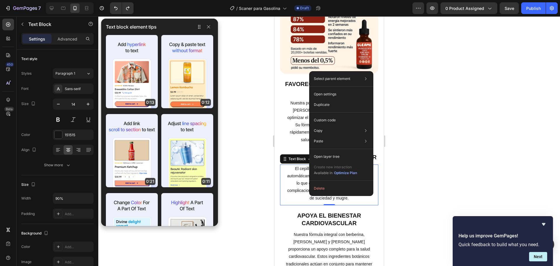
click at [298, 190] on p "El cepillo giratorio y el tubo se limpian automáticamente con solo presionar un…" at bounding box center [330, 183] width 88 height 37
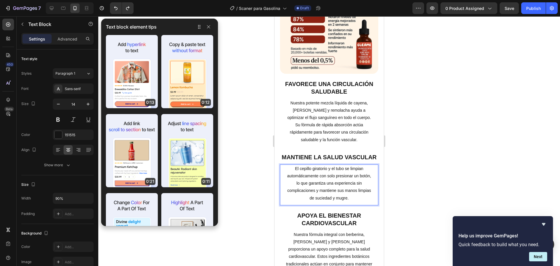
click at [305, 188] on p "El cepillo giratorio y el tubo se limpian automáticamente con solo presionar un…" at bounding box center [330, 183] width 88 height 37
click at [263, 183] on div at bounding box center [329, 141] width 462 height 250
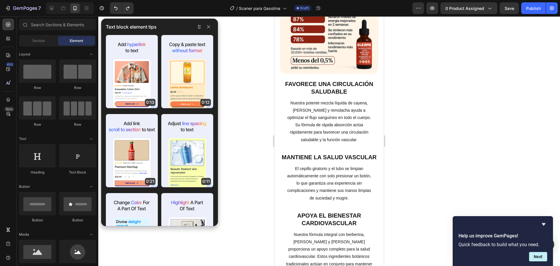
click at [296, 192] on p "El cepillo giratorio y el tubo se limpian automáticamente con solo presionar un…" at bounding box center [330, 183] width 88 height 37
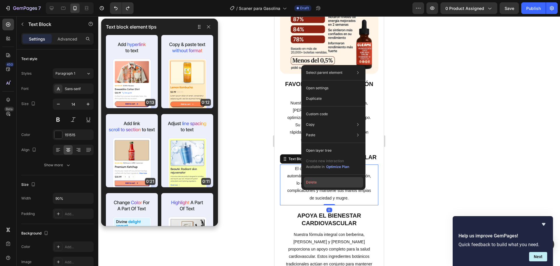
click at [317, 181] on button "Delete" at bounding box center [334, 182] width 60 height 11
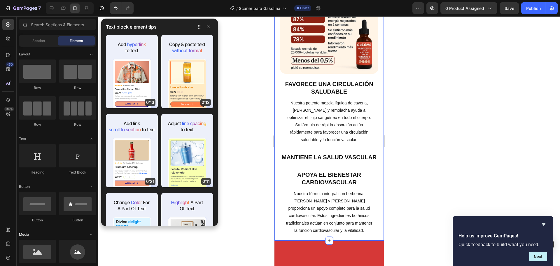
scroll to position [73, 0]
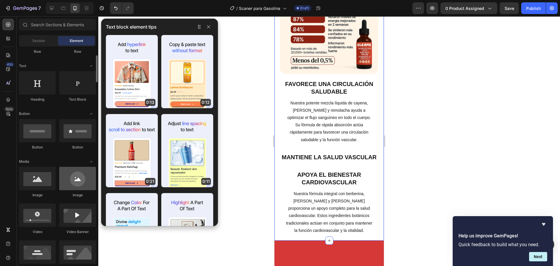
click at [83, 183] on div at bounding box center [77, 178] width 37 height 23
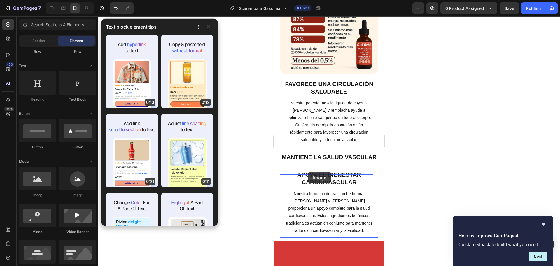
drag, startPoint x: 356, startPoint y: 196, endPoint x: 310, endPoint y: 174, distance: 51.7
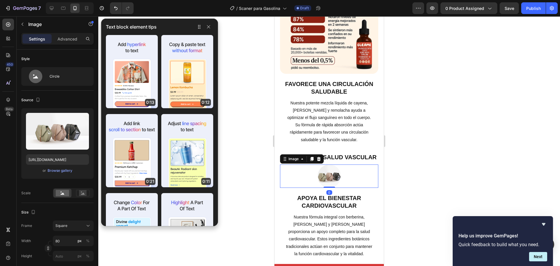
click at [321, 186] on img at bounding box center [329, 176] width 23 height 23
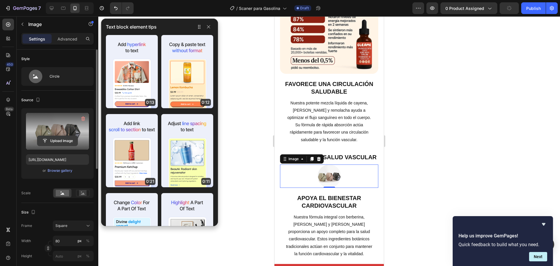
click at [61, 142] on input "file" at bounding box center [57, 141] width 40 height 10
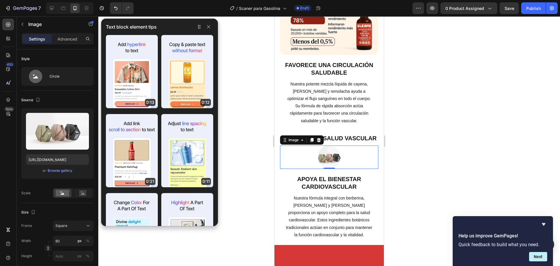
scroll to position [510, 0]
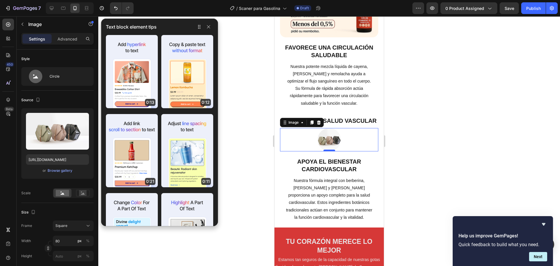
click at [326, 151] on div at bounding box center [329, 151] width 12 height 2
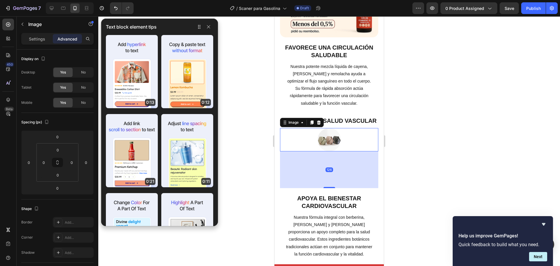
drag, startPoint x: 326, startPoint y: 160, endPoint x: 322, endPoint y: 204, distance: 44.2
click at [322, 151] on div "126" at bounding box center [329, 151] width 99 height 0
type input "151"
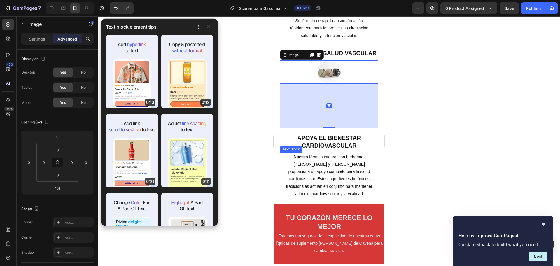
scroll to position [583, 0]
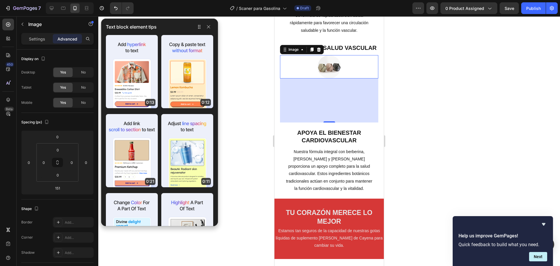
click at [407, 100] on div at bounding box center [329, 141] width 462 height 250
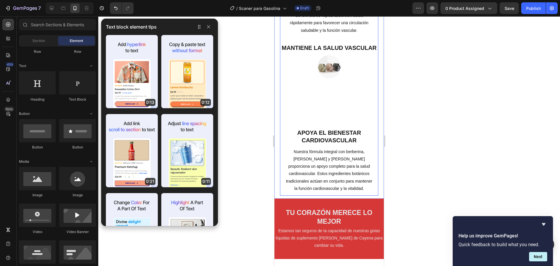
click at [337, 94] on div "Cada mes, los precios del combustible suben y tu auto sigue consumiendo igual o…" at bounding box center [329, 2] width 99 height 385
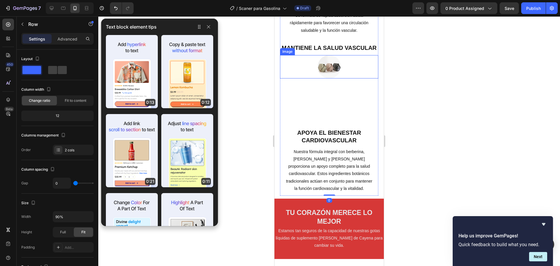
click at [330, 78] on img at bounding box center [329, 66] width 23 height 23
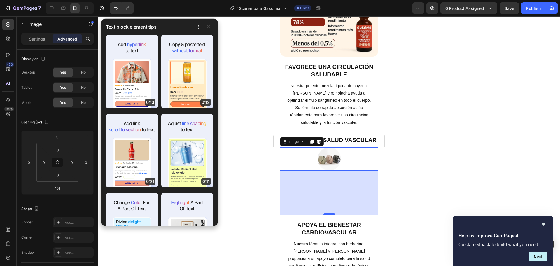
scroll to position [547, 0]
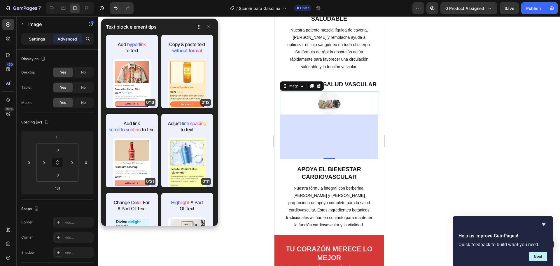
click at [38, 40] on p "Settings" at bounding box center [37, 39] width 16 height 6
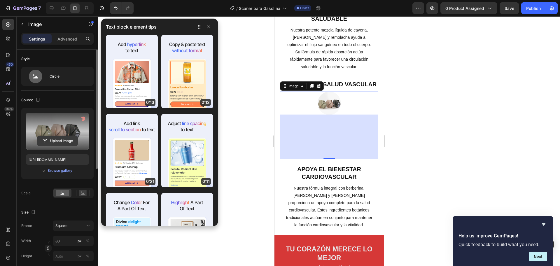
click at [65, 135] on label at bounding box center [57, 131] width 63 height 37
click at [65, 136] on input "file" at bounding box center [57, 141] width 40 height 10
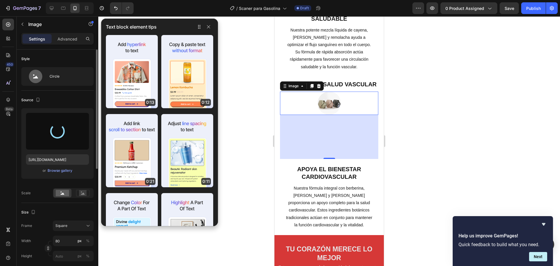
type input "[URL][DOMAIN_NAME]"
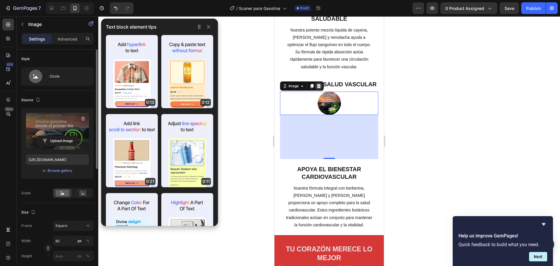
click at [321, 88] on icon at bounding box center [318, 86] width 5 height 5
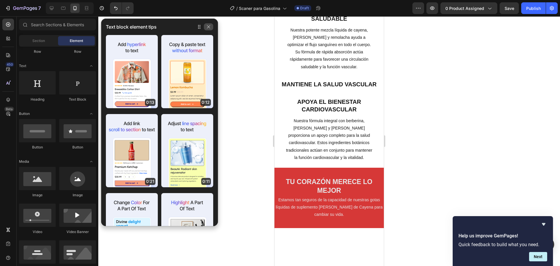
click at [207, 29] on icon "button" at bounding box center [208, 27] width 5 height 5
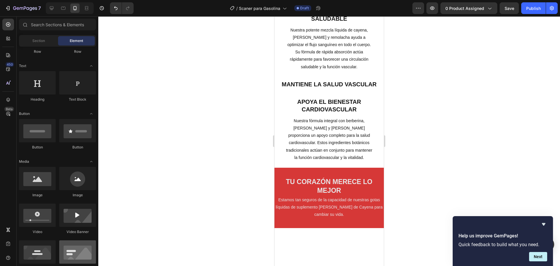
scroll to position [182, 0]
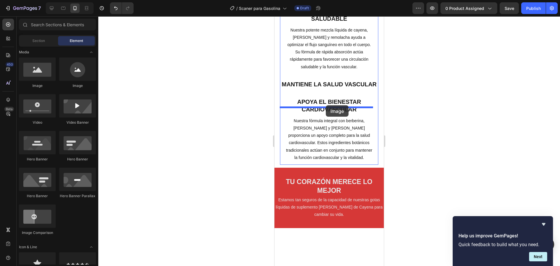
drag, startPoint x: 319, startPoint y: 96, endPoint x: 326, endPoint y: 105, distance: 11.3
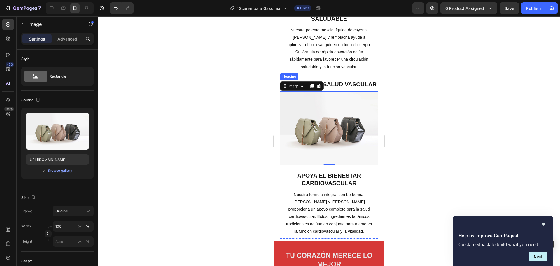
click at [353, 86] on h2 "Mantiene la salud vascular" at bounding box center [329, 84] width 99 height 9
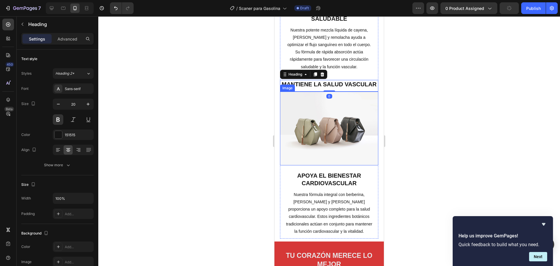
click at [333, 127] on img at bounding box center [329, 129] width 99 height 74
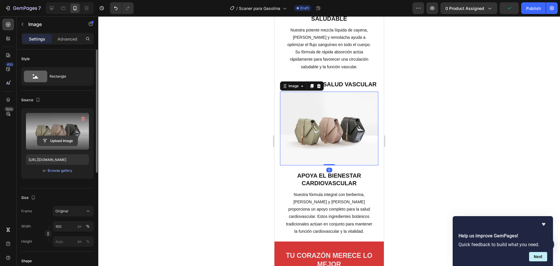
click at [47, 143] on input "file" at bounding box center [57, 141] width 40 height 10
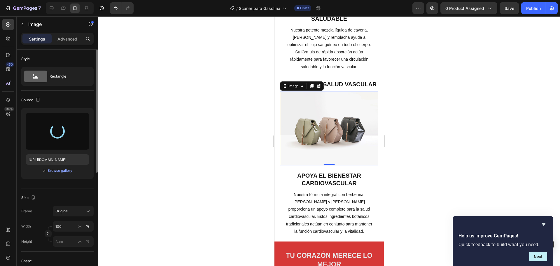
type input "[URL][DOMAIN_NAME]"
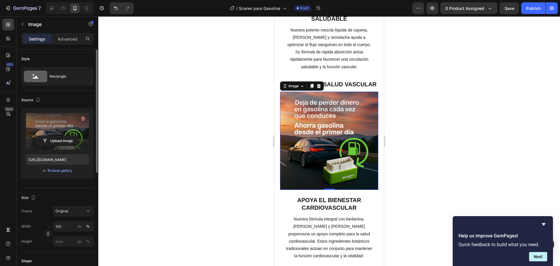
click at [319, 88] on icon at bounding box center [319, 86] width 4 height 4
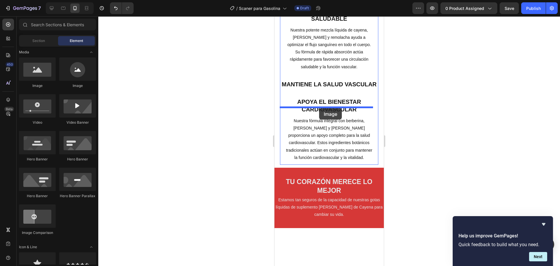
drag, startPoint x: 320, startPoint y: 88, endPoint x: 318, endPoint y: 107, distance: 19.4
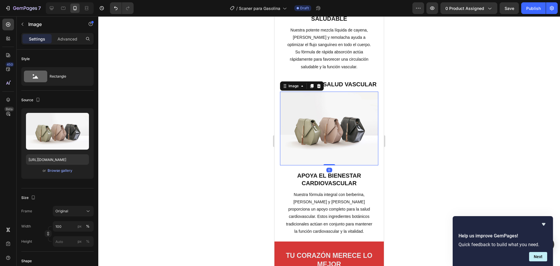
click at [408, 109] on div at bounding box center [329, 141] width 462 height 250
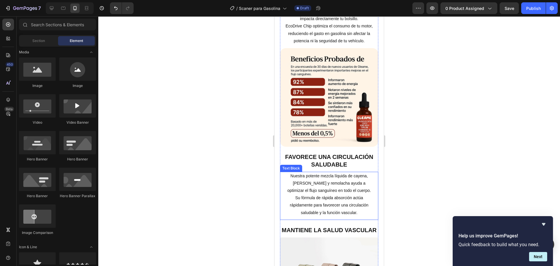
scroll to position [474, 0]
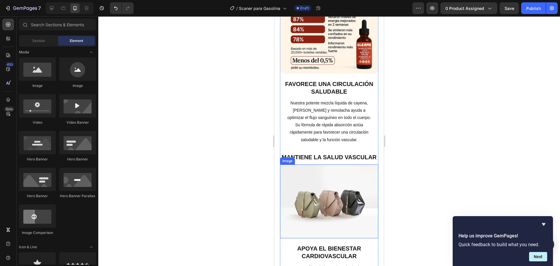
click at [328, 193] on img at bounding box center [329, 202] width 99 height 74
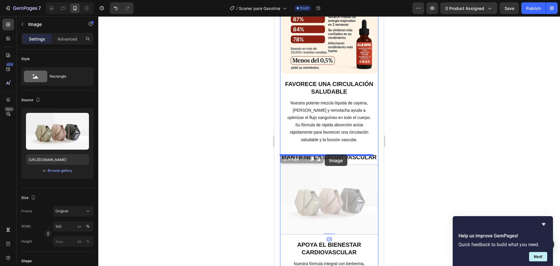
drag, startPoint x: 330, startPoint y: 200, endPoint x: 326, endPoint y: 158, distance: 42.7
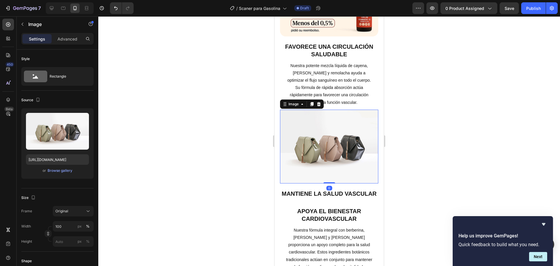
scroll to position [547, 0]
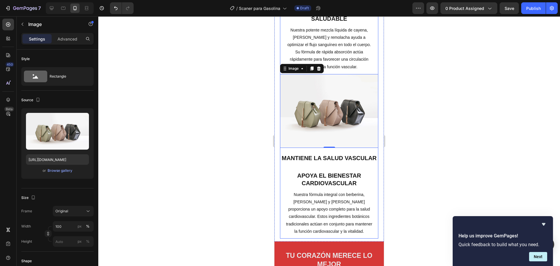
click at [328, 162] on h2 "Mantiene la salud vascular" at bounding box center [329, 158] width 99 height 9
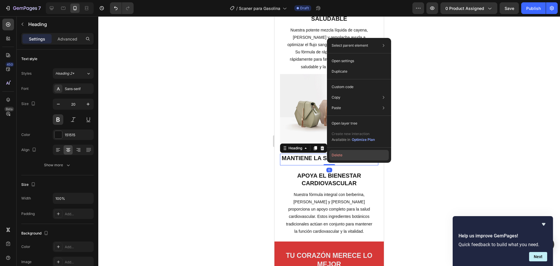
click at [351, 154] on button "Delete" at bounding box center [359, 155] width 60 height 11
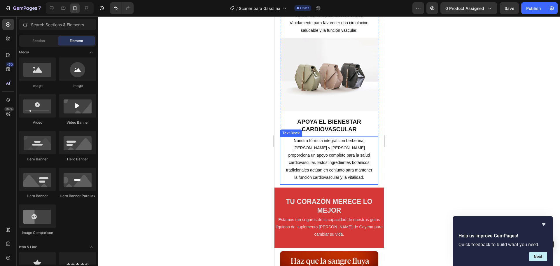
click at [322, 149] on p "Nuestra fórmula integral con berberina, [PERSON_NAME] y [PERSON_NAME] proporcio…" at bounding box center [330, 159] width 88 height 44
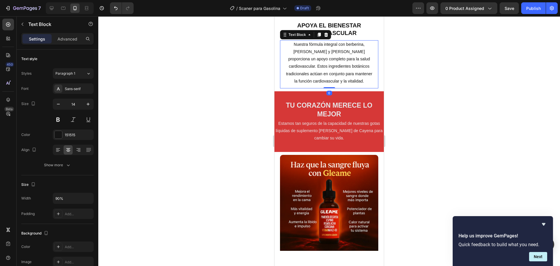
scroll to position [693, 0]
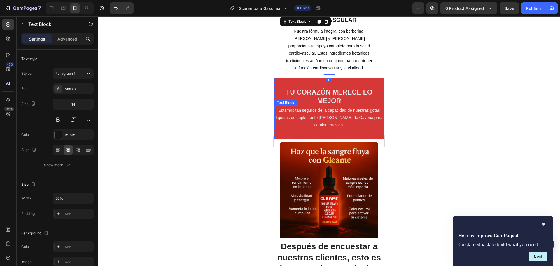
click at [333, 124] on p "Estamos tan seguros de la capacidad de nuestras gotas líquidas de suplemento [P…" at bounding box center [329, 118] width 108 height 22
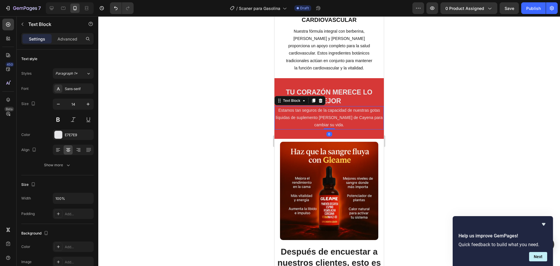
click at [332, 106] on div "Estamos tan seguros de la capacidad de nuestras gotas líquidas de suplemento [P…" at bounding box center [328, 117] width 109 height 23
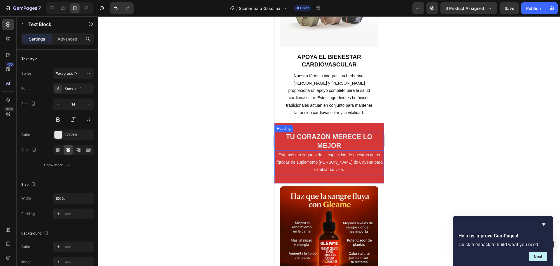
scroll to position [620, 0]
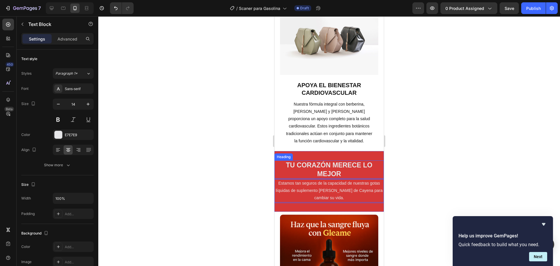
click at [331, 104] on p "Nuestra fórmula integral con berberina, [PERSON_NAME] y [PERSON_NAME] proporcio…" at bounding box center [330, 123] width 88 height 44
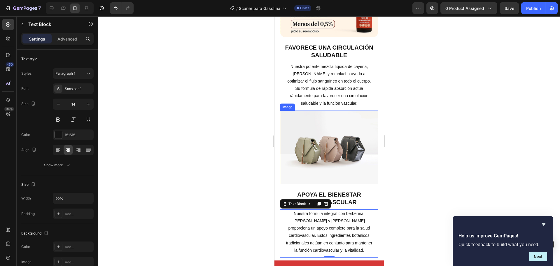
scroll to position [438, 0]
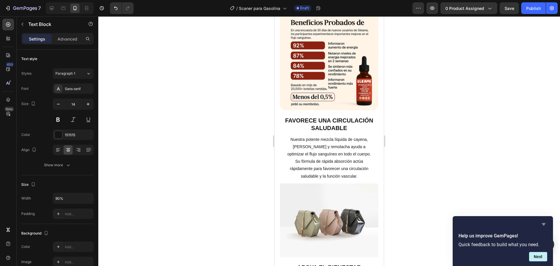
click at [544, 227] on icon "Hide survey" at bounding box center [543, 224] width 7 height 7
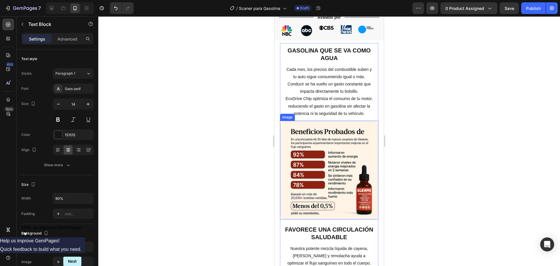
scroll to position [365, 0]
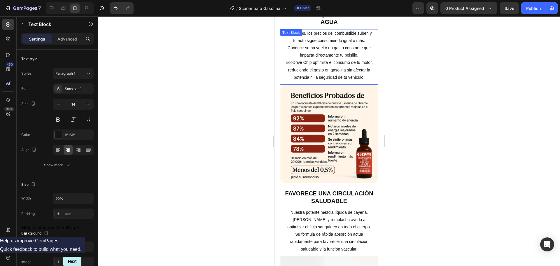
click at [327, 69] on p "Cada mes, los precios del combustible suben y tu auto sigue consumiendo igual o…" at bounding box center [330, 55] width 88 height 51
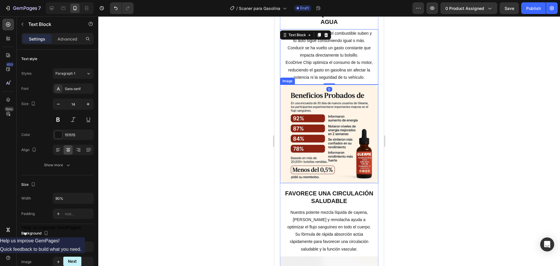
click at [326, 152] on img at bounding box center [329, 134] width 99 height 99
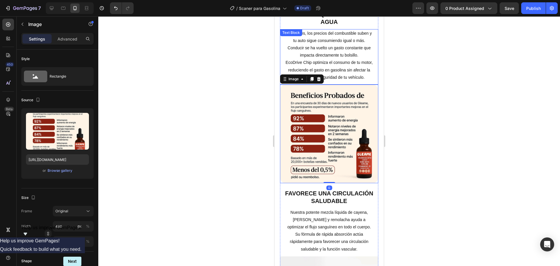
click at [344, 56] on p "Cada mes, los precios del combustible suben y tu auto sigue consumiendo igual o…" at bounding box center [330, 55] width 88 height 51
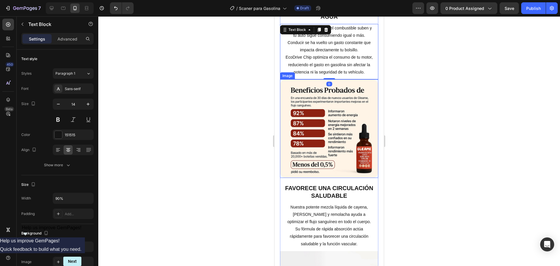
scroll to position [438, 0]
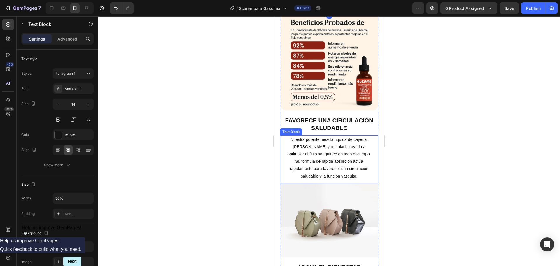
click at [333, 166] on p "Nuestra potente mezcla líquida de cayena, [PERSON_NAME] y remolacha ayuda a opt…" at bounding box center [330, 158] width 88 height 44
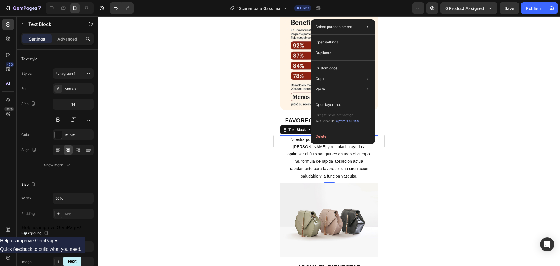
click at [144, 97] on div at bounding box center [329, 141] width 462 height 250
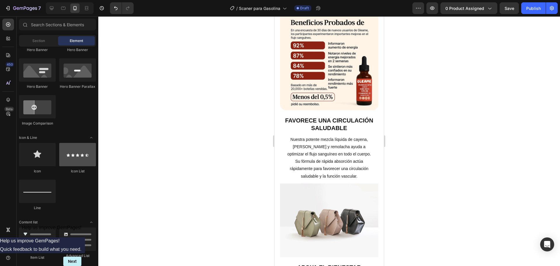
scroll to position [146, 0]
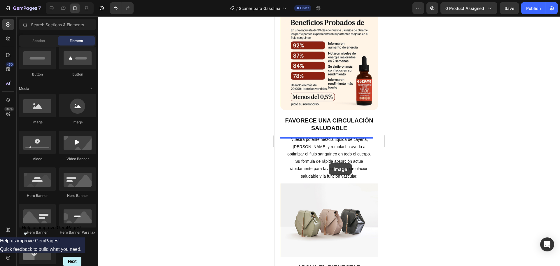
drag, startPoint x: 344, startPoint y: 130, endPoint x: 284, endPoint y: 216, distance: 105.1
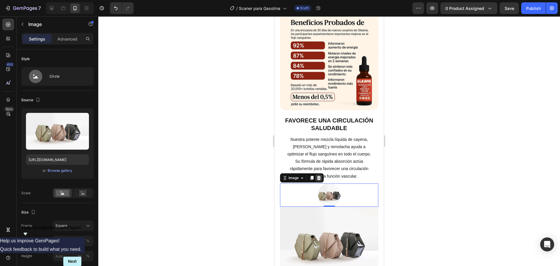
click at [319, 180] on icon at bounding box center [319, 178] width 4 height 4
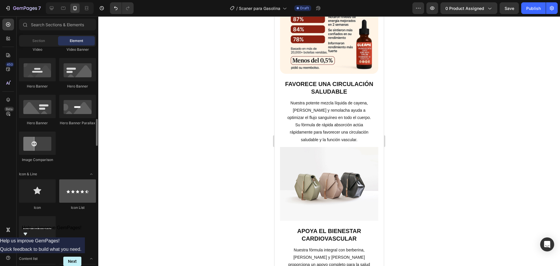
scroll to position [292, 0]
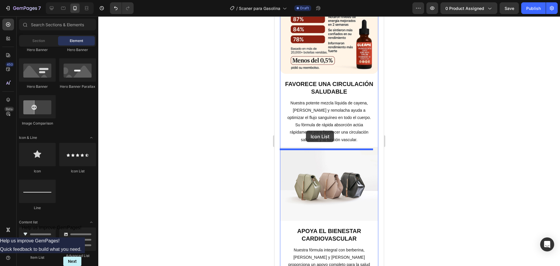
drag, startPoint x: 354, startPoint y: 179, endPoint x: 317, endPoint y: 187, distance: 37.9
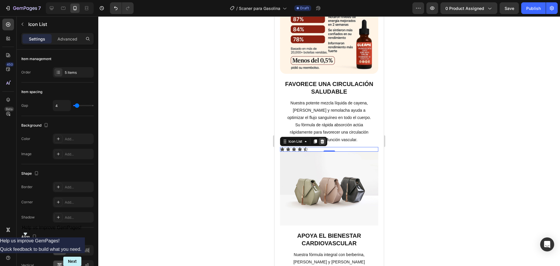
click at [321, 142] on icon at bounding box center [322, 141] width 4 height 4
click at [321, 142] on p "Nuestra potente mezcla líquida de cayena, [PERSON_NAME] y remolacha ayuda a opt…" at bounding box center [330, 121] width 88 height 44
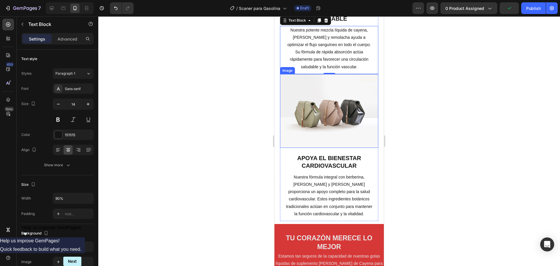
scroll to position [438, 0]
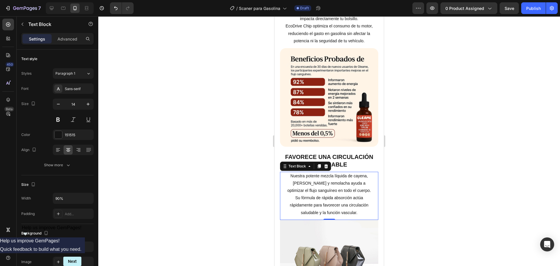
drag, startPoint x: 489, startPoint y: 134, endPoint x: 427, endPoint y: 151, distance: 64.8
click at [490, 133] on div at bounding box center [329, 141] width 462 height 250
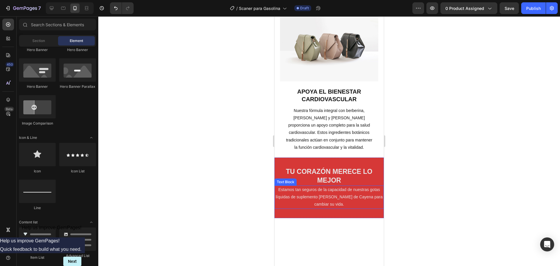
scroll to position [510, 0]
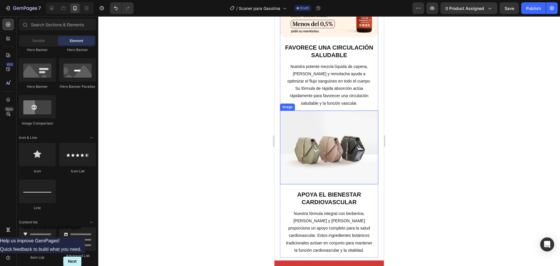
click at [344, 141] on img at bounding box center [329, 148] width 99 height 74
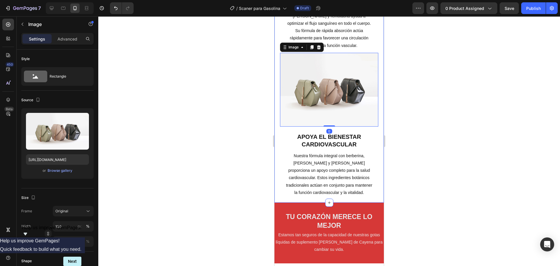
scroll to position [620, 0]
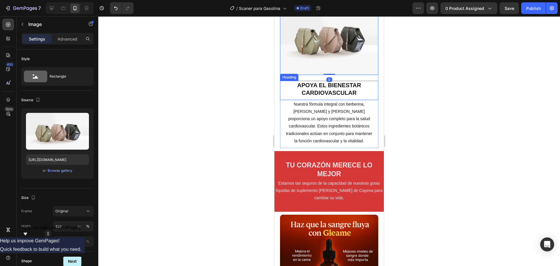
click at [318, 96] on div "Apoya el bienestar cardiovascular Heading" at bounding box center [329, 90] width 99 height 19
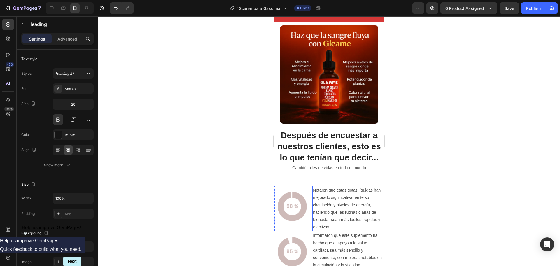
scroll to position [729, 0]
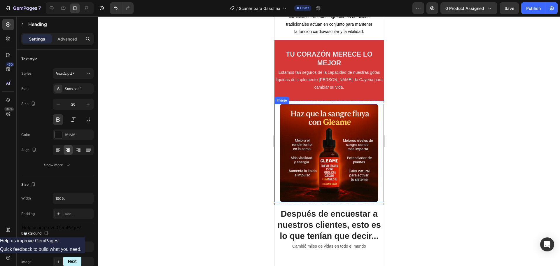
click at [322, 68] on div "Estamos tan seguros de la capacidad de nuestras gotas líquidas de suplemento [P…" at bounding box center [328, 79] width 109 height 23
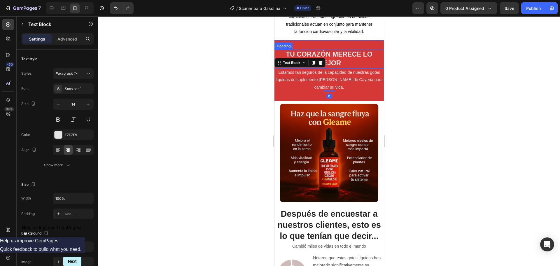
click at [331, 61] on h2 "Tu corazón merece lo mejor" at bounding box center [328, 59] width 109 height 19
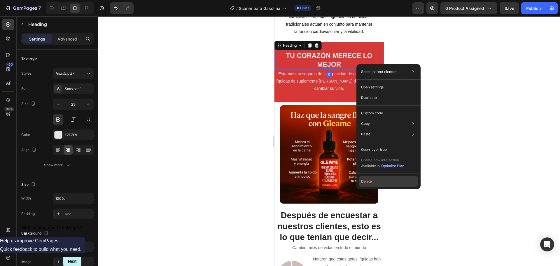
drag, startPoint x: 379, startPoint y: 182, endPoint x: 92, endPoint y: 111, distance: 295.9
click at [379, 182] on button "Delete" at bounding box center [389, 181] width 60 height 11
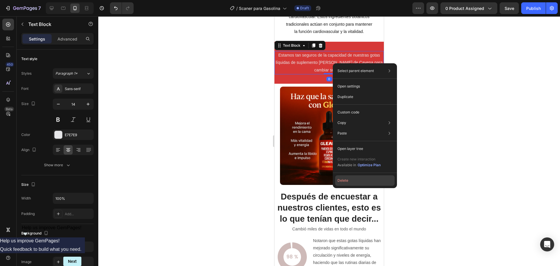
click at [355, 178] on button "Delete" at bounding box center [365, 180] width 60 height 11
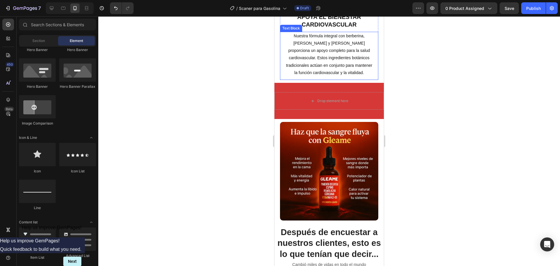
scroll to position [656, 0]
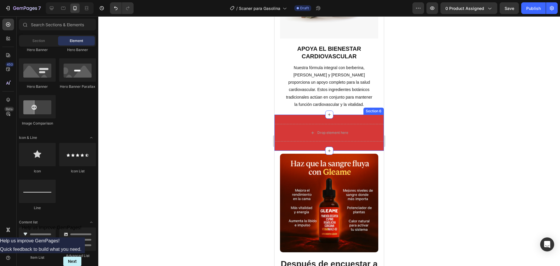
click at [289, 149] on div "Drop element here Section 6" at bounding box center [328, 133] width 109 height 36
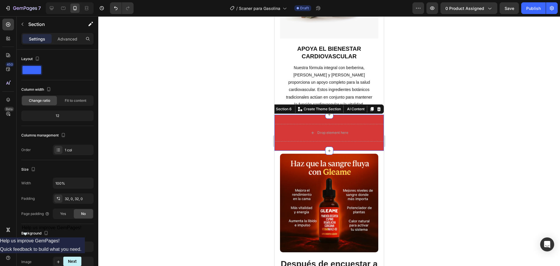
click at [284, 117] on div "Drop element here Section 6 You can create reusable sections Create Theme Secti…" at bounding box center [328, 133] width 109 height 36
click at [289, 119] on div "Drop element here Section 6 You can create reusable sections Create Theme Secti…" at bounding box center [328, 133] width 109 height 36
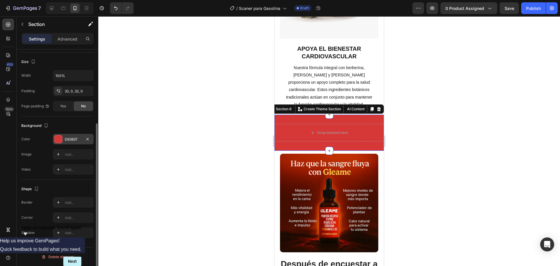
click at [66, 137] on div "D63837" at bounding box center [73, 139] width 41 height 11
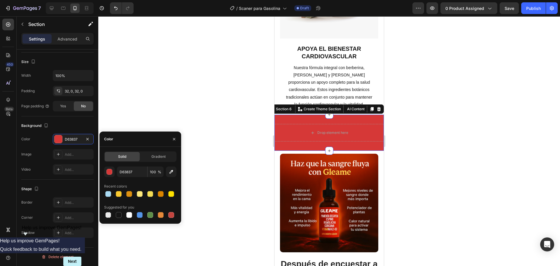
click at [125, 212] on div at bounding box center [129, 215] width 8 height 8
type input "FFFFFF"
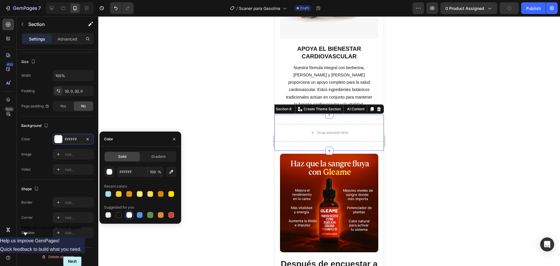
click at [229, 112] on div at bounding box center [329, 141] width 462 height 250
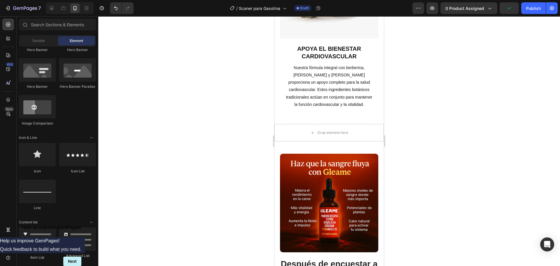
scroll to position [182, 0]
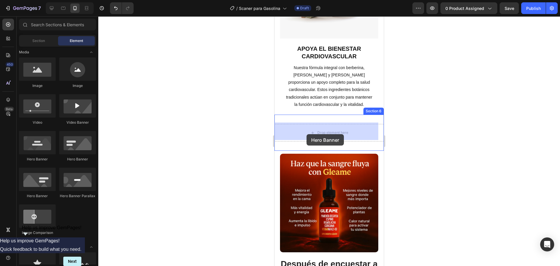
drag, startPoint x: 429, startPoint y: 168, endPoint x: 307, endPoint y: 134, distance: 126.7
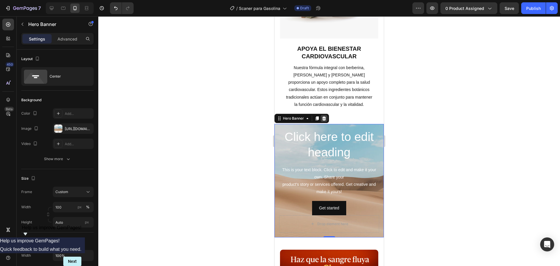
click at [326, 117] on icon at bounding box center [324, 118] width 5 height 5
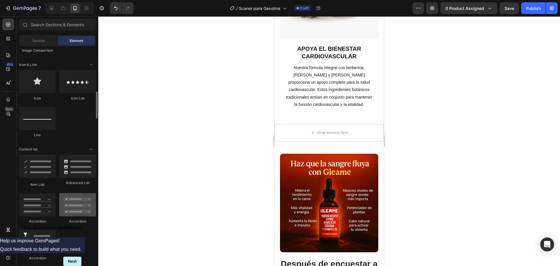
scroll to position [401, 0]
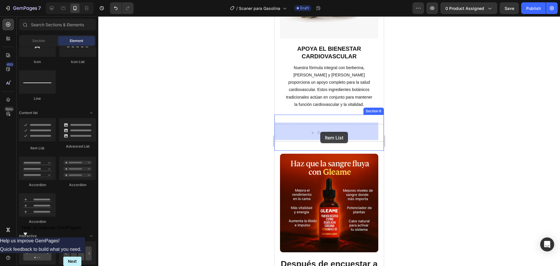
drag, startPoint x: 312, startPoint y: 152, endPoint x: 319, endPoint y: 132, distance: 21.4
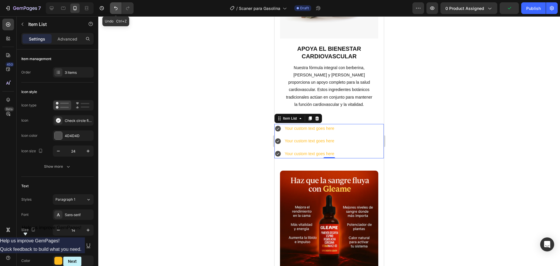
click at [111, 11] on button "Undo/Redo" at bounding box center [116, 8] width 12 height 12
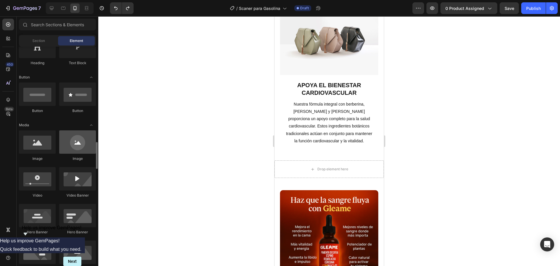
scroll to position [255, 0]
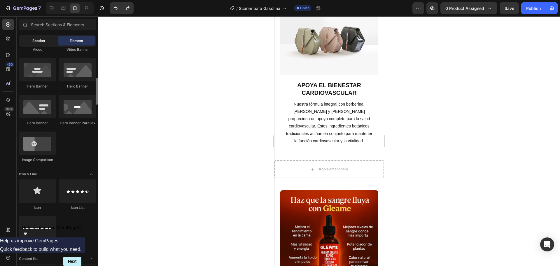
click at [47, 41] on div "Section" at bounding box center [38, 40] width 37 height 9
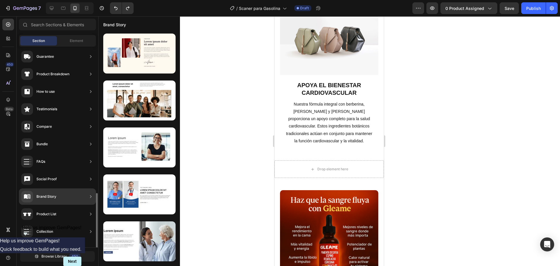
scroll to position [138, 0]
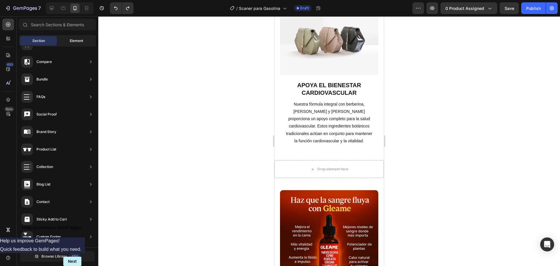
click at [81, 36] on div "Element" at bounding box center [76, 40] width 37 height 9
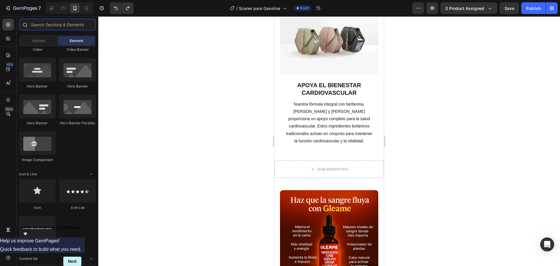
click at [62, 26] on input "text" at bounding box center [57, 25] width 77 height 12
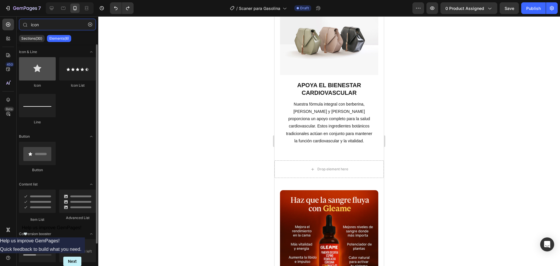
type input "icon"
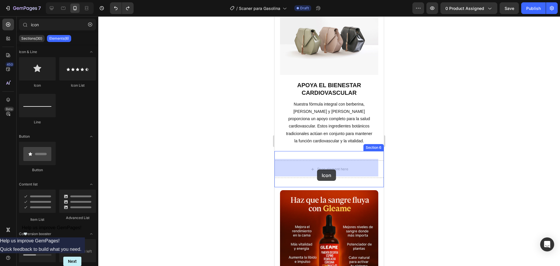
drag, startPoint x: 313, startPoint y: 92, endPoint x: 309, endPoint y: 173, distance: 81.2
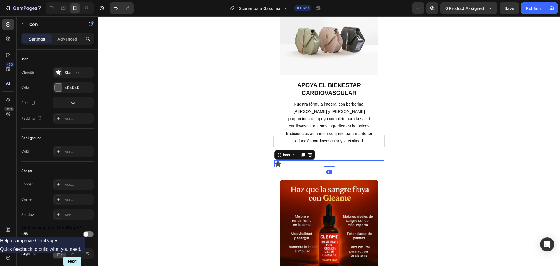
click at [282, 161] on div "Icon 0" at bounding box center [328, 163] width 109 height 7
click at [286, 155] on div "Icon" at bounding box center [286, 155] width 9 height 0
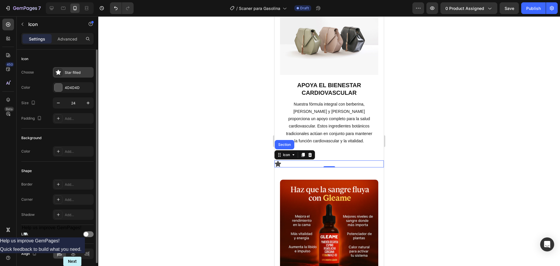
click at [62, 76] on div "Star filled" at bounding box center [73, 72] width 41 height 11
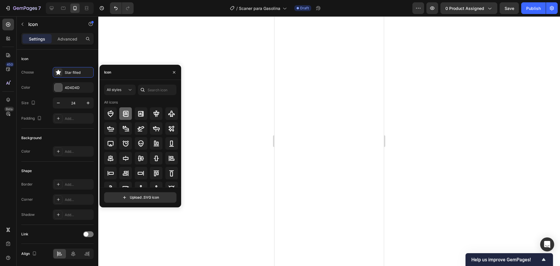
click at [124, 114] on icon at bounding box center [126, 114] width 6 height 6
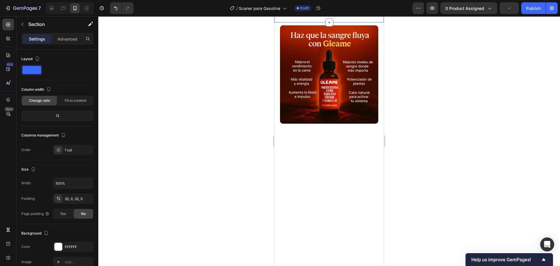
click at [301, 13] on div "Drop element here" at bounding box center [328, 5] width 109 height 18
click at [310, 7] on icon at bounding box center [312, 4] width 5 height 5
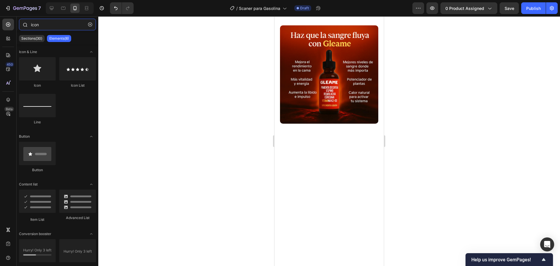
click at [47, 21] on input "icon" at bounding box center [57, 25] width 77 height 12
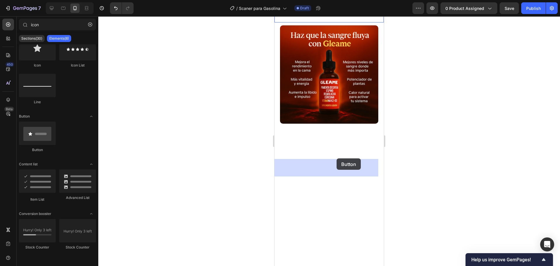
drag, startPoint x: 317, startPoint y: 152, endPoint x: 345, endPoint y: 175, distance: 36.2
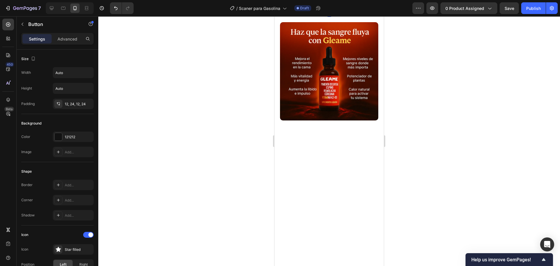
click at [294, 6] on p "Button" at bounding box center [294, 2] width 12 height 7
click at [284, 6] on span "<p>Button</p>" at bounding box center [283, 2] width 4 height 7
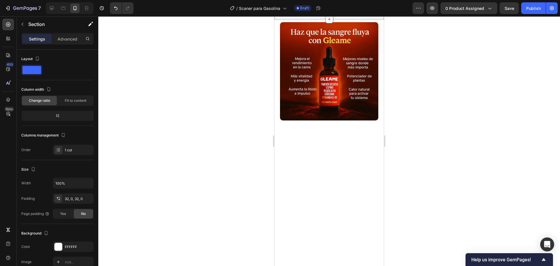
click at [293, 6] on p "Button" at bounding box center [294, 2] width 12 height 7
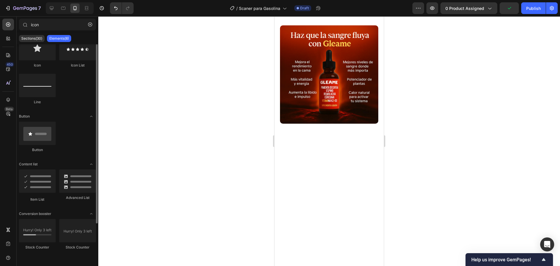
scroll to position [0, 0]
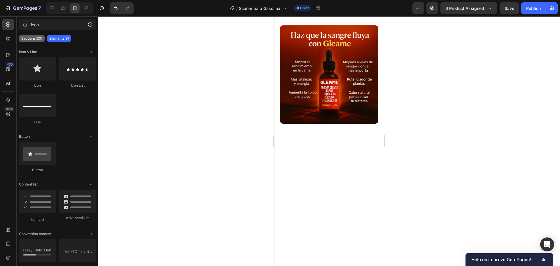
click at [39, 39] on p "Sections(30)" at bounding box center [31, 38] width 21 height 5
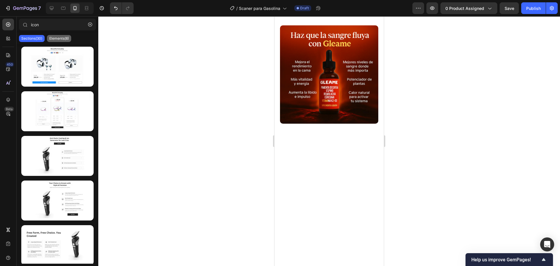
click at [55, 38] on p "Elements(8)" at bounding box center [59, 38] width 20 height 5
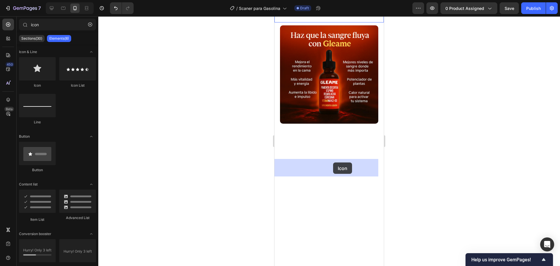
drag, startPoint x: 310, startPoint y: 83, endPoint x: 333, endPoint y: 162, distance: 83.1
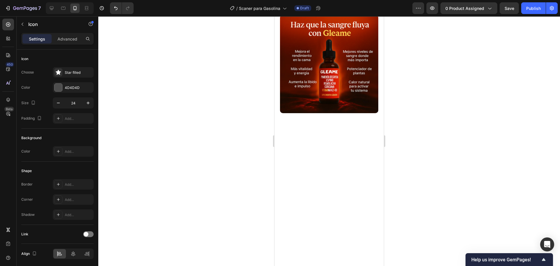
click at [71, 76] on div "Star filled" at bounding box center [73, 72] width 41 height 11
click at [58, 137] on div "Background" at bounding box center [57, 137] width 72 height 9
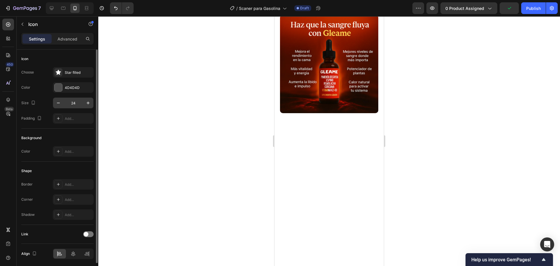
click at [83, 104] on input "24" at bounding box center [73, 103] width 19 height 11
click at [86, 104] on icon "button" at bounding box center [88, 103] width 6 height 6
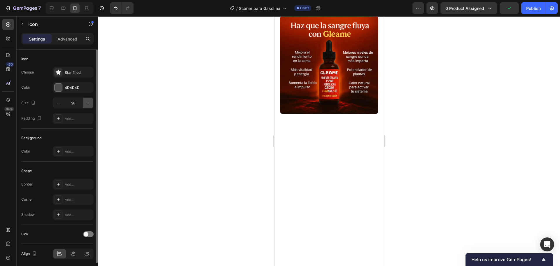
click at [86, 104] on icon "button" at bounding box center [88, 103] width 6 height 6
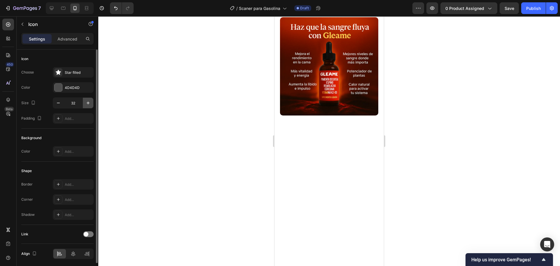
click at [86, 104] on icon "button" at bounding box center [88, 103] width 6 height 6
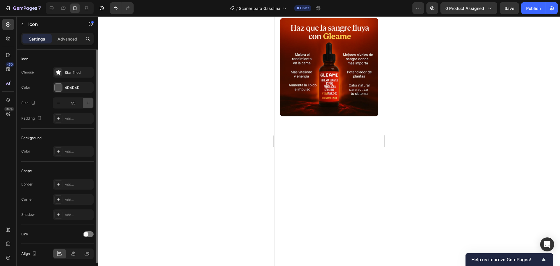
click at [86, 104] on icon "button" at bounding box center [88, 103] width 6 height 6
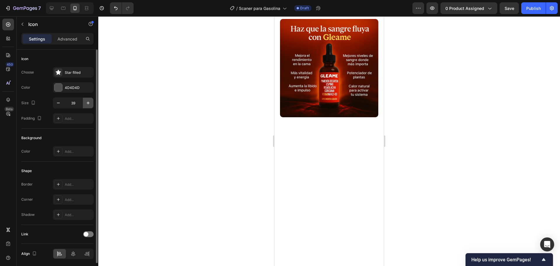
click at [86, 104] on icon "button" at bounding box center [88, 103] width 6 height 6
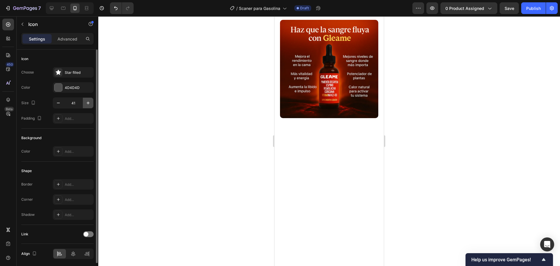
click at [86, 104] on icon "button" at bounding box center [88, 103] width 6 height 6
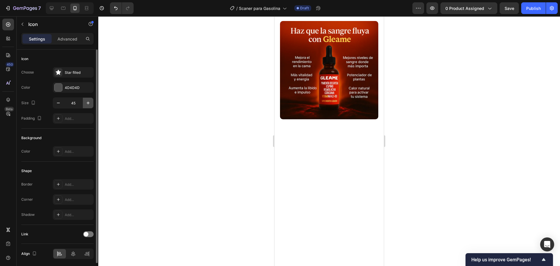
click at [86, 104] on icon "button" at bounding box center [88, 103] width 6 height 6
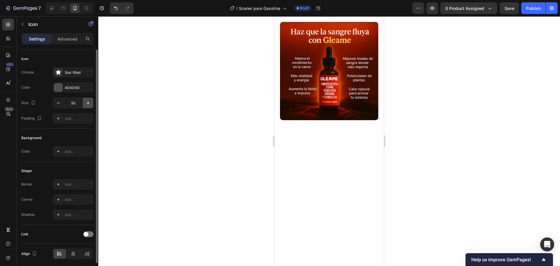
click at [86, 104] on icon "button" at bounding box center [88, 103] width 6 height 6
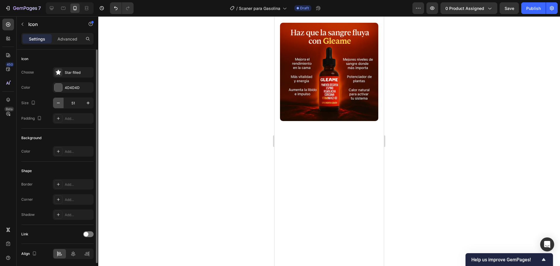
click at [62, 104] on button "button" at bounding box center [58, 103] width 11 height 11
type input "50"
click at [76, 90] on div "4D4D4D" at bounding box center [73, 87] width 17 height 5
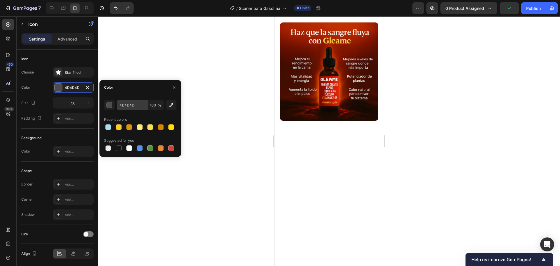
click at [133, 109] on input "4D4D4D" at bounding box center [132, 105] width 30 height 11
type input "121212"
click at [204, 109] on div at bounding box center [329, 141] width 462 height 250
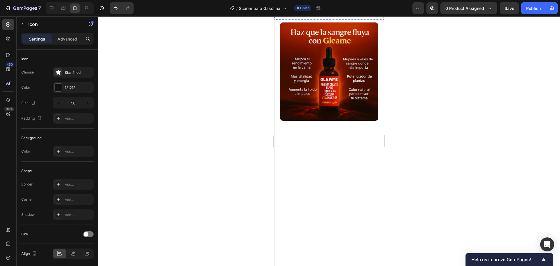
click at [282, 9] on icon at bounding box center [281, 2] width 13 height 12
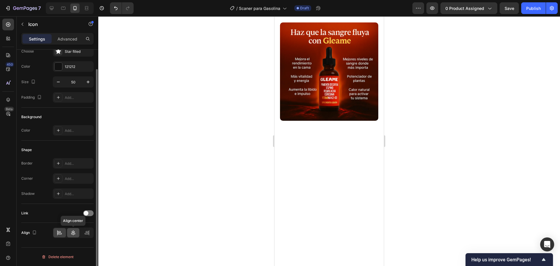
click at [77, 230] on div at bounding box center [73, 232] width 13 height 9
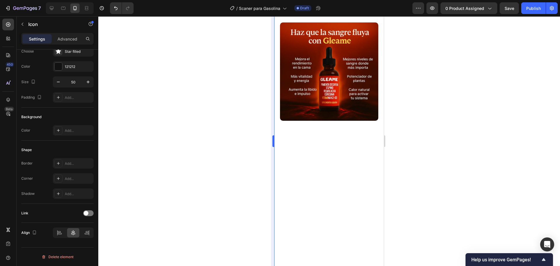
drag, startPoint x: 225, startPoint y: 161, endPoint x: 273, endPoint y: 171, distance: 49.4
click at [226, 161] on div at bounding box center [329, 141] width 462 height 250
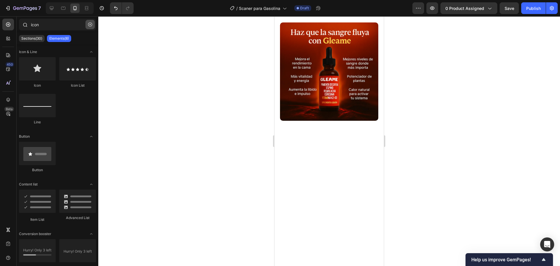
click at [88, 23] on icon "button" at bounding box center [90, 24] width 4 height 4
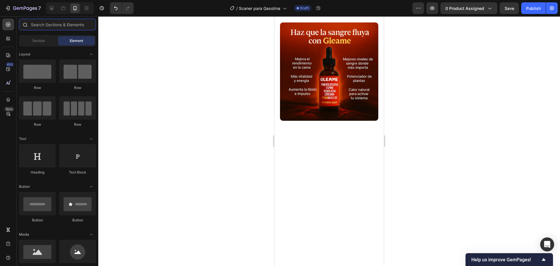
click at [71, 24] on input "text" at bounding box center [57, 25] width 77 height 12
click at [50, 27] on input "text" at bounding box center [57, 25] width 77 height 12
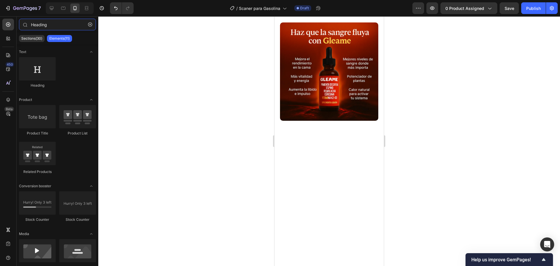
type input "Heading"
drag, startPoint x: 380, startPoint y: 108, endPoint x: 317, endPoint y: 158, distance: 79.9
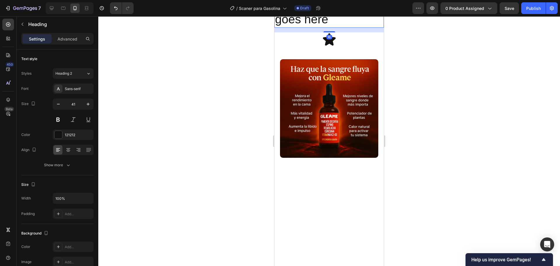
click at [341, 28] on h2 "Your heading text goes here" at bounding box center [328, 12] width 109 height 32
click at [341, 27] on p "Your heading text goes here" at bounding box center [329, 11] width 108 height 31
click at [69, 77] on button "Heading 2" at bounding box center [73, 73] width 41 height 11
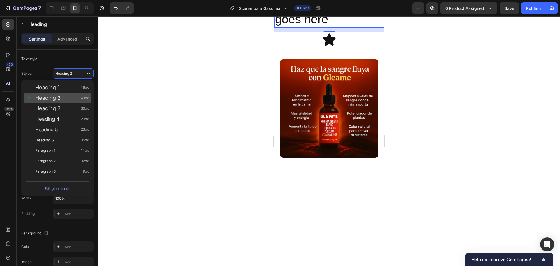
click at [63, 97] on div "Heading 2 41px" at bounding box center [62, 98] width 54 height 6
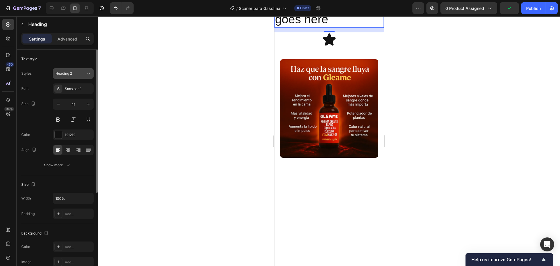
click at [88, 69] on button "Heading 2" at bounding box center [73, 73] width 41 height 11
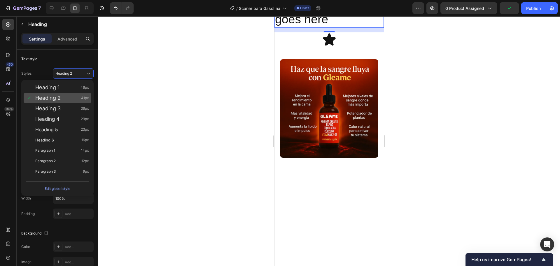
click at [76, 99] on div "Heading 2 41px" at bounding box center [62, 98] width 54 height 6
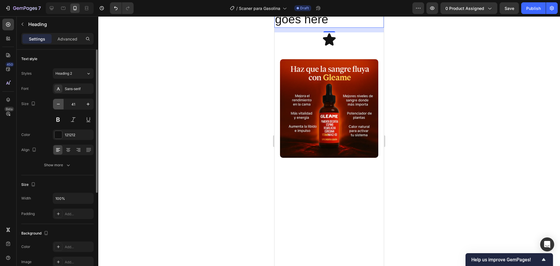
click at [60, 109] on button "button" at bounding box center [58, 104] width 11 height 11
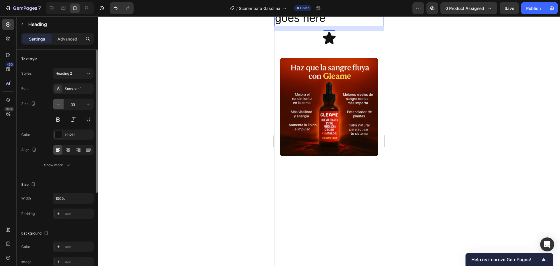
click at [60, 108] on button "button" at bounding box center [58, 104] width 11 height 11
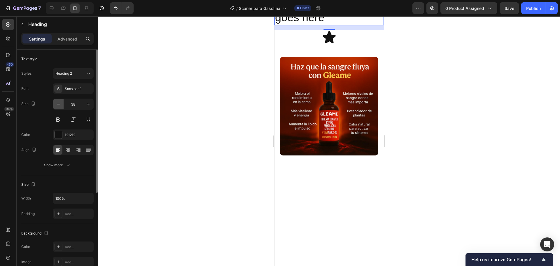
click at [60, 108] on button "button" at bounding box center [58, 104] width 11 height 11
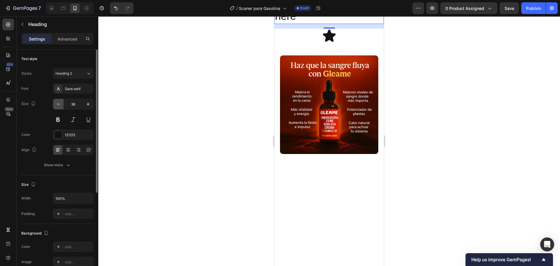
click at [60, 108] on button "button" at bounding box center [58, 104] width 11 height 11
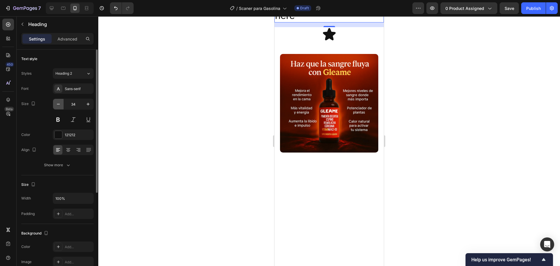
click at [60, 108] on button "button" at bounding box center [58, 104] width 11 height 11
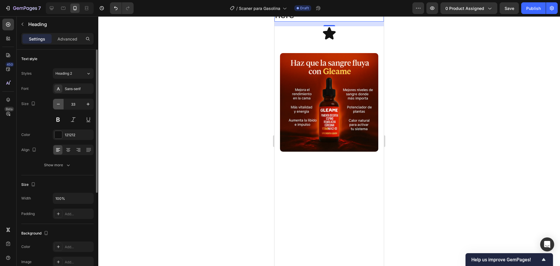
click at [60, 108] on button "button" at bounding box center [58, 104] width 11 height 11
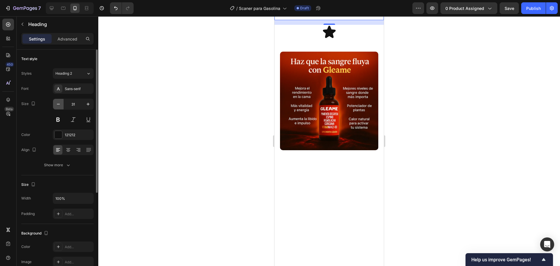
click at [60, 108] on button "button" at bounding box center [58, 104] width 11 height 11
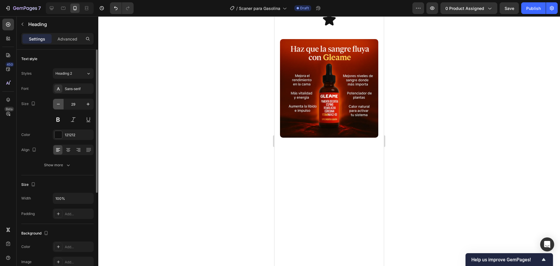
click at [60, 108] on button "button" at bounding box center [58, 104] width 11 height 11
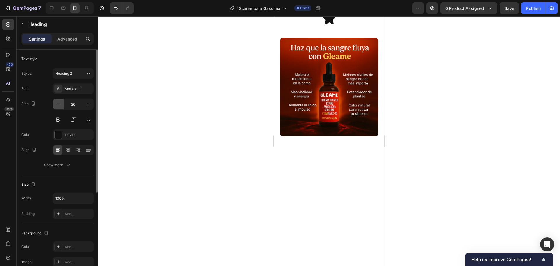
click at [60, 108] on button "button" at bounding box center [58, 104] width 11 height 11
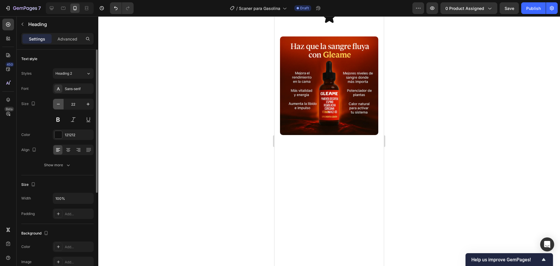
click at [60, 108] on button "button" at bounding box center [58, 104] width 11 height 11
type input "20"
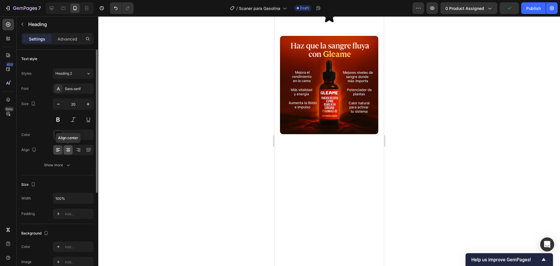
click at [69, 150] on icon at bounding box center [68, 150] width 6 height 6
click at [440, 149] on div at bounding box center [329, 141] width 462 height 250
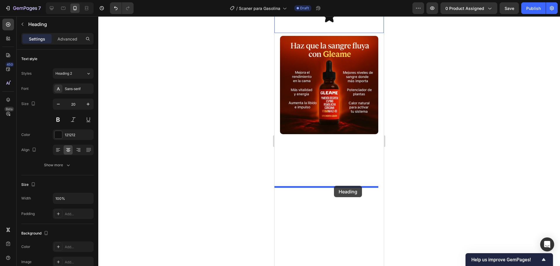
drag, startPoint x: 334, startPoint y: 166, endPoint x: 334, endPoint y: 186, distance: 19.8
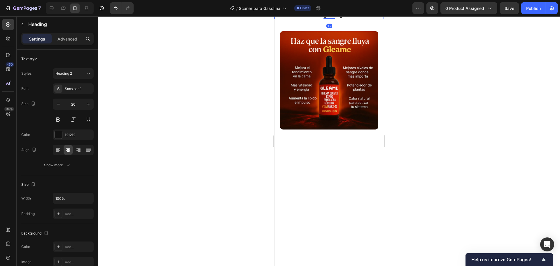
drag, startPoint x: 417, startPoint y: 176, endPoint x: 390, endPoint y: 183, distance: 28.4
click at [417, 176] on div at bounding box center [329, 141] width 462 height 250
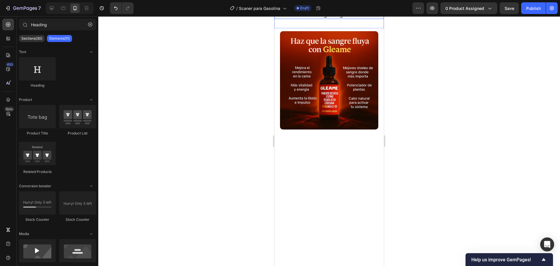
click at [333, 18] on p "Your heading text goes here" at bounding box center [329, 15] width 108 height 8
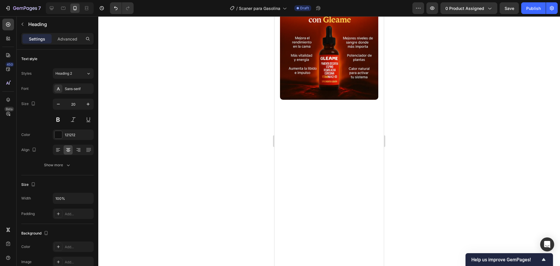
scroll to position [693, 0]
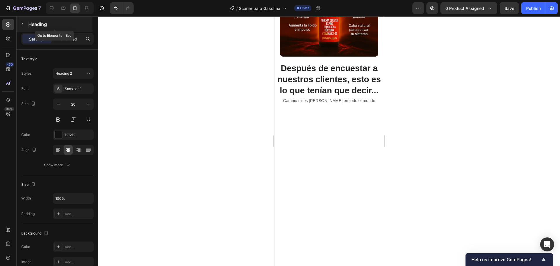
click at [20, 25] on icon "button" at bounding box center [22, 24] width 5 height 5
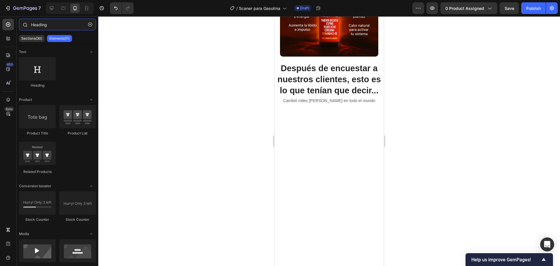
click at [47, 25] on input "Heading" at bounding box center [57, 25] width 77 height 12
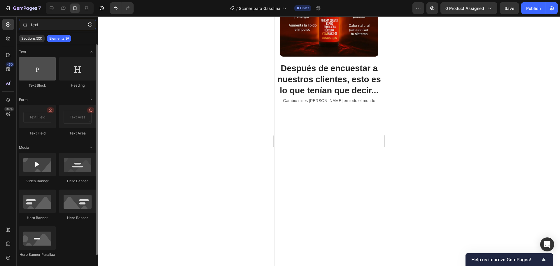
type input "text"
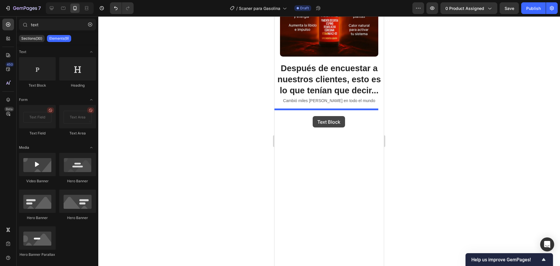
drag, startPoint x: 313, startPoint y: 91, endPoint x: 314, endPoint y: 117, distance: 25.7
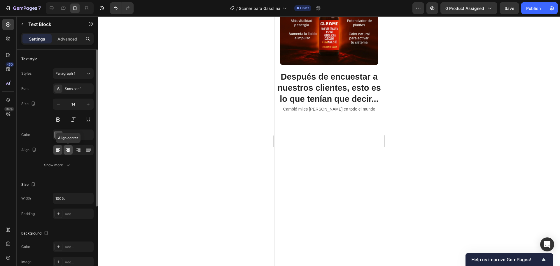
click at [71, 150] on icon at bounding box center [68, 150] width 6 height 6
click at [87, 199] on icon "button" at bounding box center [88, 198] width 6 height 6
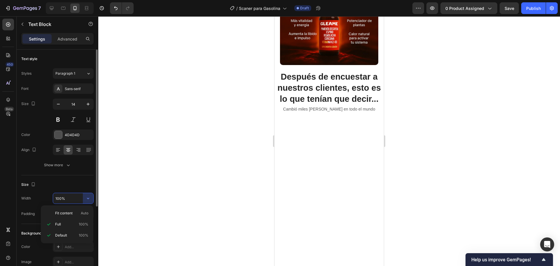
click at [65, 195] on input "100%" at bounding box center [73, 198] width 40 height 11
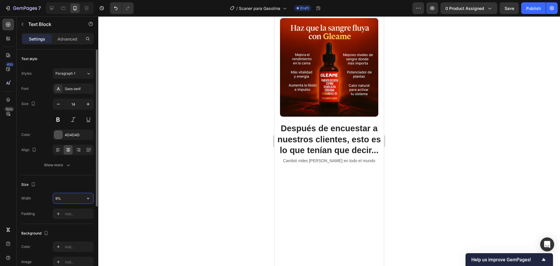
type input "90%"
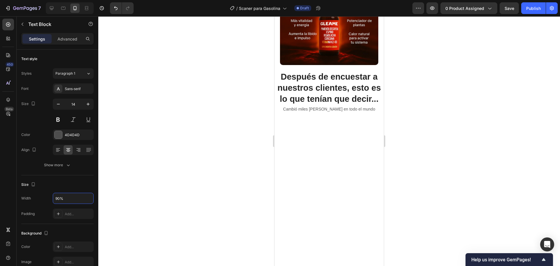
click at [252, 125] on div at bounding box center [329, 141] width 462 height 250
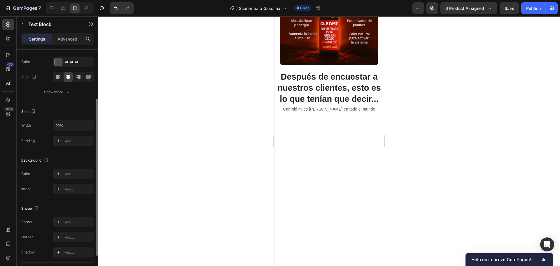
scroll to position [113, 0]
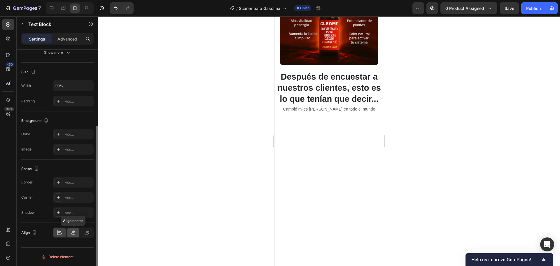
click at [72, 233] on icon at bounding box center [73, 233] width 6 height 6
click at [216, 128] on div at bounding box center [329, 141] width 462 height 250
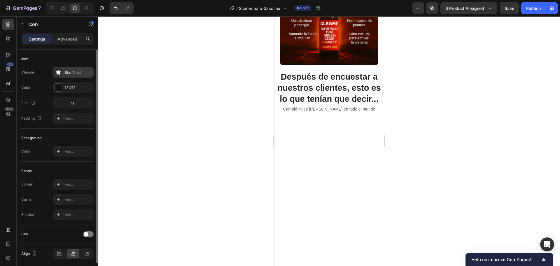
click at [60, 73] on icon at bounding box center [58, 72] width 5 height 5
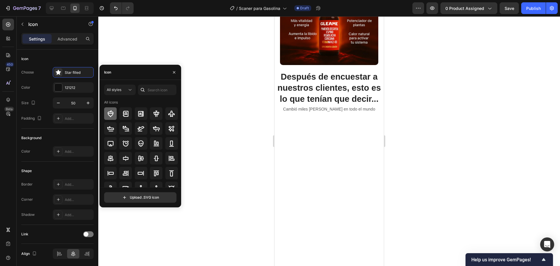
click at [114, 114] on icon at bounding box center [110, 113] width 7 height 7
click at [222, 101] on div at bounding box center [329, 141] width 462 height 250
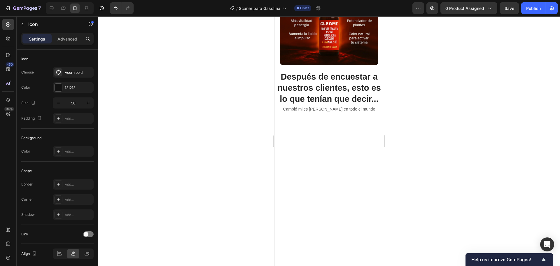
click at [246, 99] on div at bounding box center [329, 141] width 462 height 250
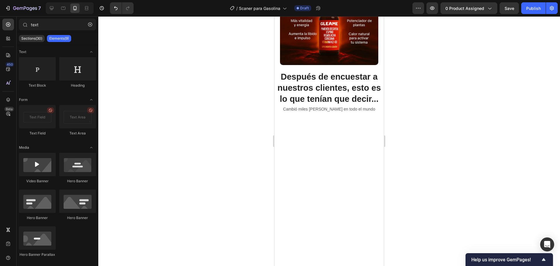
drag, startPoint x: 530, startPoint y: 108, endPoint x: 350, endPoint y: 112, distance: 180.3
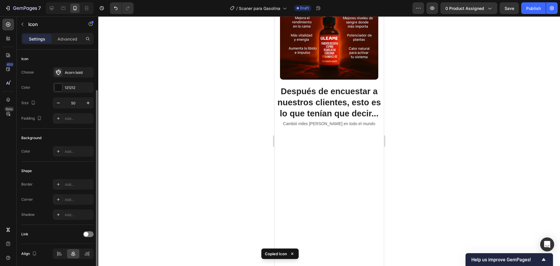
scroll to position [21, 0]
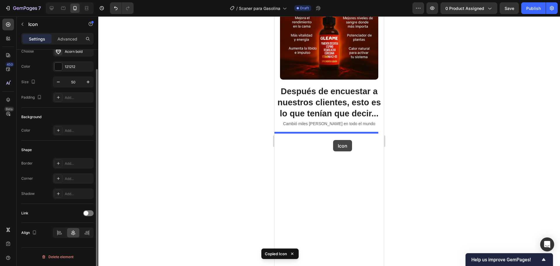
drag, startPoint x: 334, startPoint y: 108, endPoint x: 333, endPoint y: 140, distance: 31.8
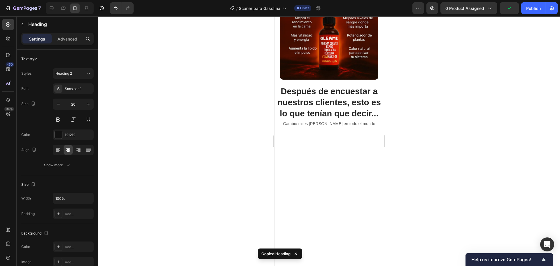
drag, startPoint x: 334, startPoint y: 106, endPoint x: 325, endPoint y: 134, distance: 29.1
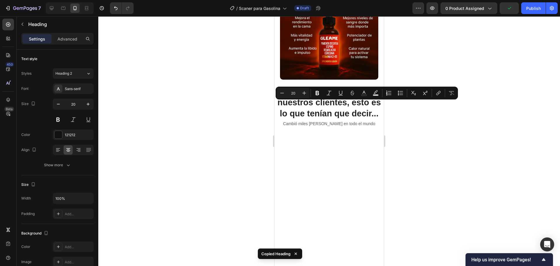
drag, startPoint x: 344, startPoint y: 135, endPoint x: 346, endPoint y: 126, distance: 9.2
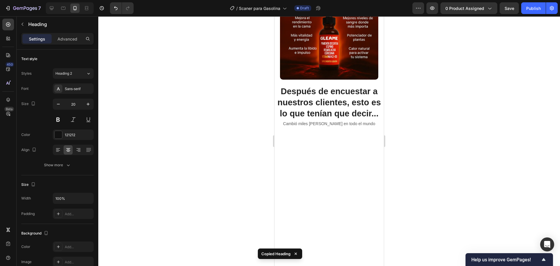
drag, startPoint x: 345, startPoint y: 104, endPoint x: 348, endPoint y: 116, distance: 12.3
drag, startPoint x: 348, startPoint y: 103, endPoint x: 354, endPoint y: 106, distance: 7.2
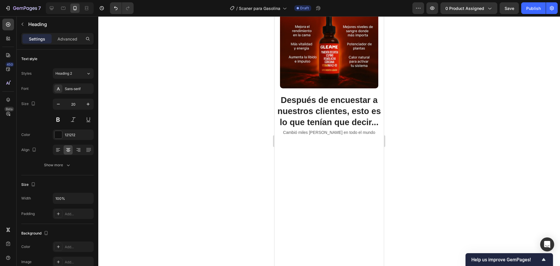
drag, startPoint x: 365, startPoint y: 112, endPoint x: 350, endPoint y: 147, distance: 38.2
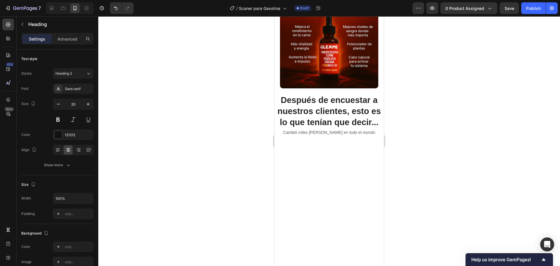
drag, startPoint x: 366, startPoint y: 112, endPoint x: 354, endPoint y: 114, distance: 12.0
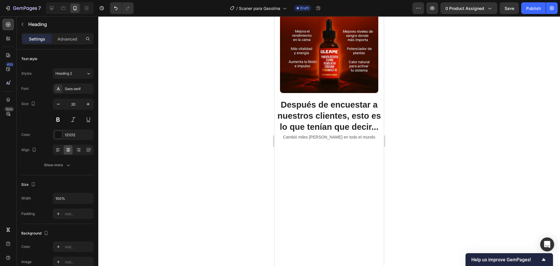
click at [390, 127] on div at bounding box center [329, 141] width 462 height 250
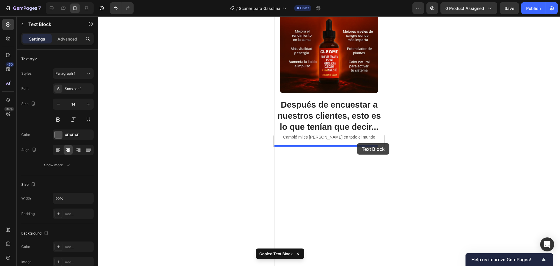
drag, startPoint x: 368, startPoint y: 111, endPoint x: 357, endPoint y: 144, distance: 34.4
click at [391, 122] on div at bounding box center [329, 141] width 462 height 250
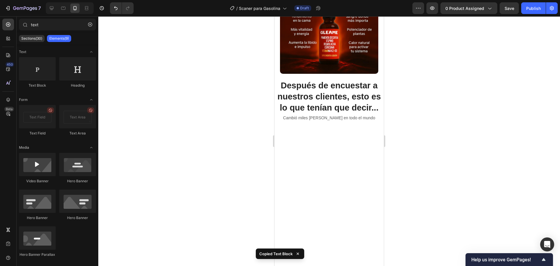
scroll to position [729, 0]
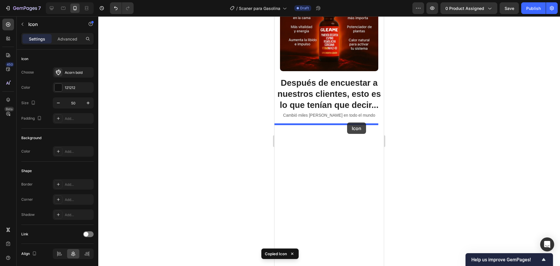
drag, startPoint x: 331, startPoint y: 74, endPoint x: 345, endPoint y: 124, distance: 52.3
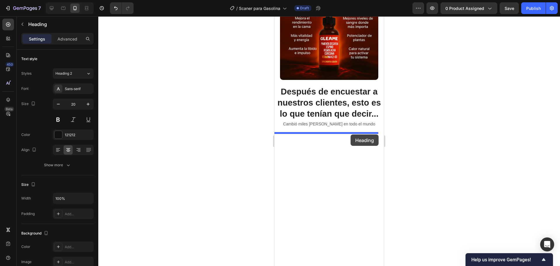
drag, startPoint x: 341, startPoint y: 104, endPoint x: 358, endPoint y: 134, distance: 34.1
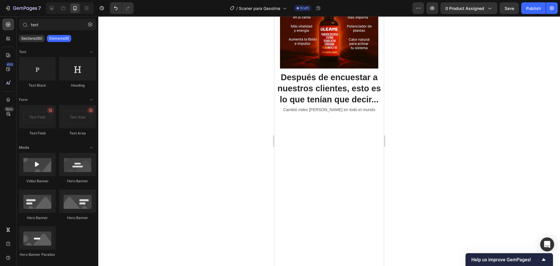
scroll to position [749, 0]
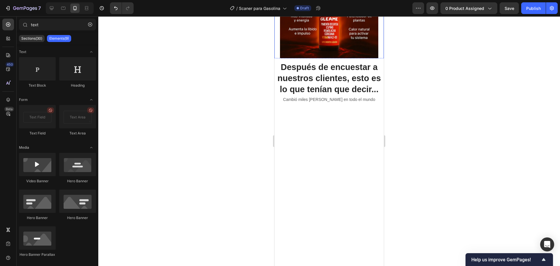
click at [417, 102] on div at bounding box center [329, 141] width 462 height 250
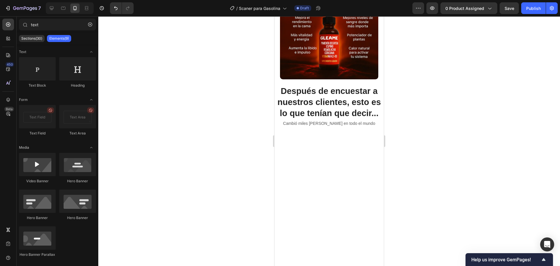
scroll to position [712, 0]
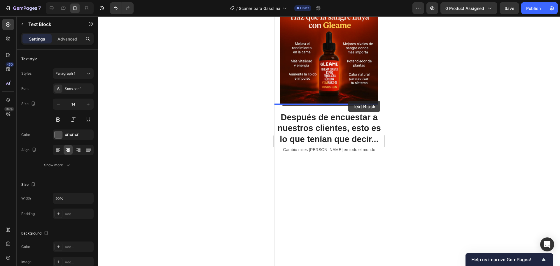
drag, startPoint x: 335, startPoint y: 131, endPoint x: 348, endPoint y: 101, distance: 32.9
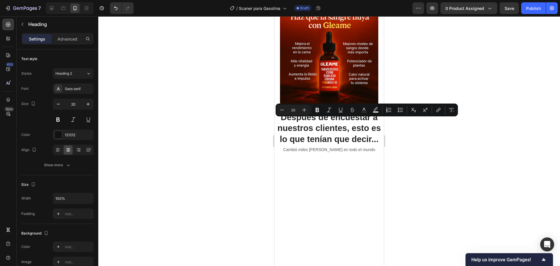
click at [418, 159] on div at bounding box center [329, 141] width 462 height 250
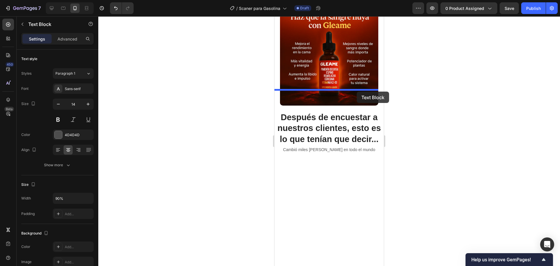
drag, startPoint x: 356, startPoint y: 110, endPoint x: 357, endPoint y: 92, distance: 18.4
click at [357, 92] on div "iPhone 13 Mini ( 375 px) iPhone 13 Mini iPhone 13 Pro iPhone 11 Pro Max iPhone …" at bounding box center [328, 48] width 109 height 1489
click at [274, 16] on div "Replace this text with your content" at bounding box center [274, 16] width 0 height 0
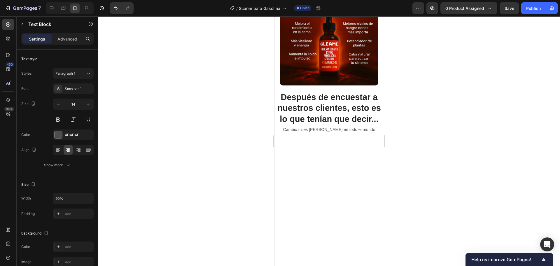
scroll to position [749, 0]
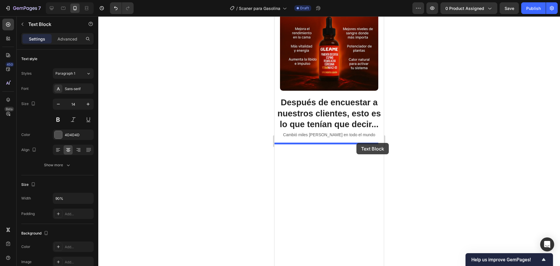
drag, startPoint x: 344, startPoint y: 109, endPoint x: 379, endPoint y: 140, distance: 46.9
click at [400, 123] on div at bounding box center [329, 141] width 462 height 250
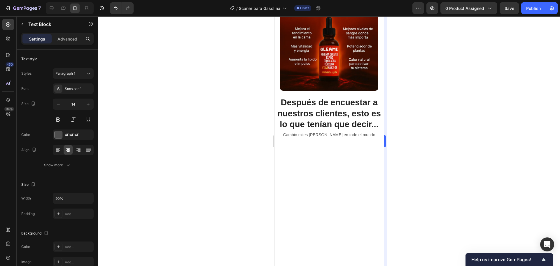
drag, startPoint x: 419, startPoint y: 110, endPoint x: 384, endPoint y: 111, distance: 35.0
click at [419, 110] on div at bounding box center [329, 141] width 462 height 250
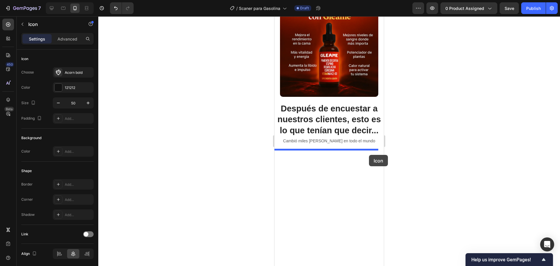
drag, startPoint x: 337, startPoint y: 127, endPoint x: 369, endPoint y: 155, distance: 42.2
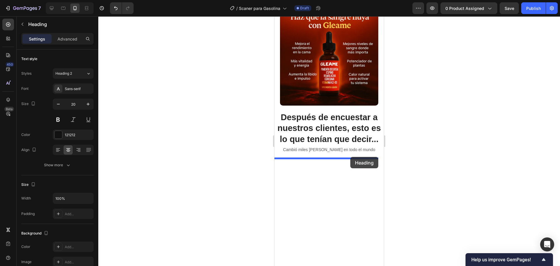
drag, startPoint x: 351, startPoint y: 127, endPoint x: 350, endPoint y: 155, distance: 28.6
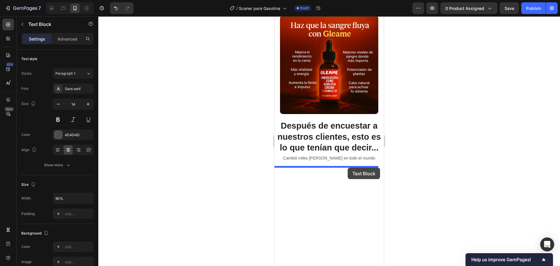
drag, startPoint x: 342, startPoint y: 132, endPoint x: 348, endPoint y: 168, distance: 36.8
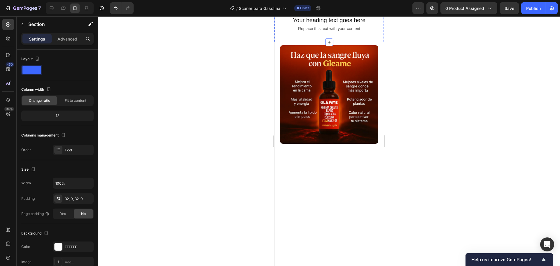
scroll to position [676, 0]
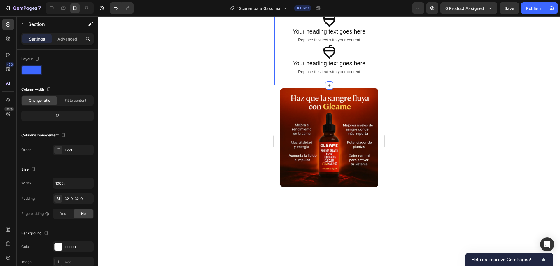
drag, startPoint x: 482, startPoint y: 106, endPoint x: 470, endPoint y: 105, distance: 12.3
click at [482, 105] on div at bounding box center [329, 141] width 462 height 250
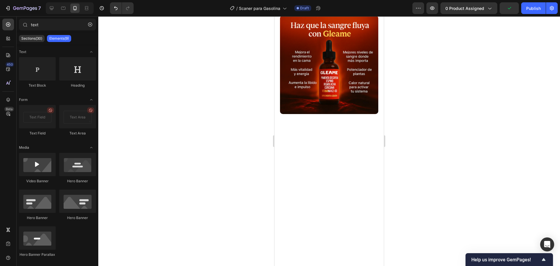
scroll to position [712, 0]
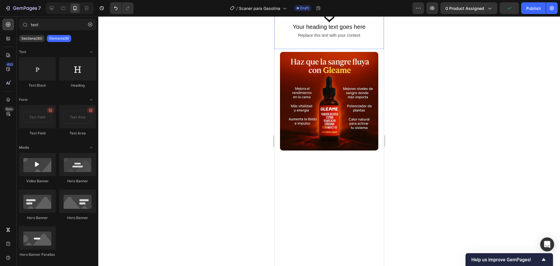
click at [200, 179] on div at bounding box center [329, 141] width 462 height 250
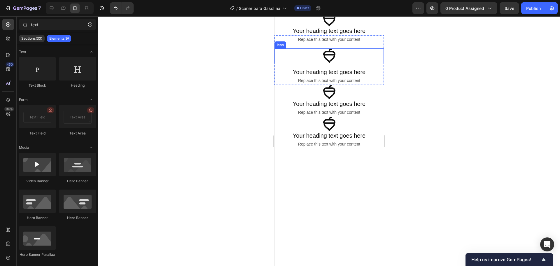
scroll to position [603, 0]
click at [440, 95] on div at bounding box center [329, 141] width 462 height 250
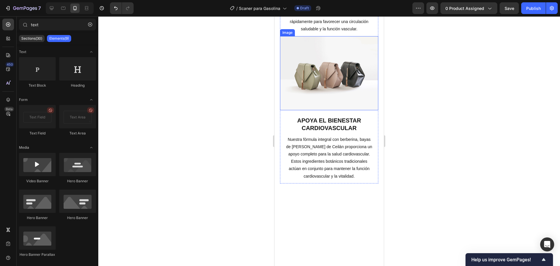
click at [340, 110] on img at bounding box center [329, 73] width 99 height 74
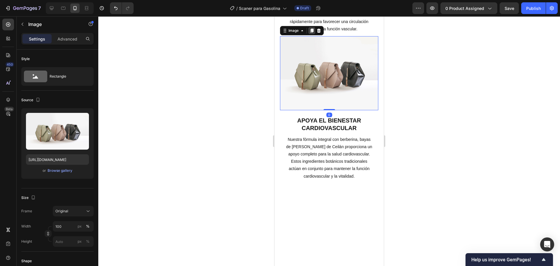
click at [312, 34] on div at bounding box center [311, 30] width 7 height 7
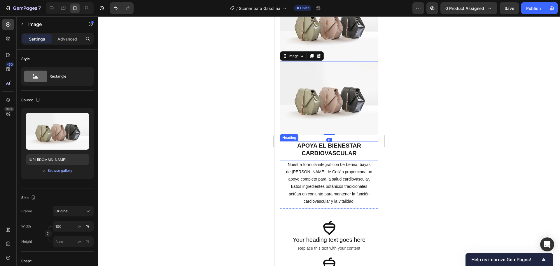
scroll to position [603, 0]
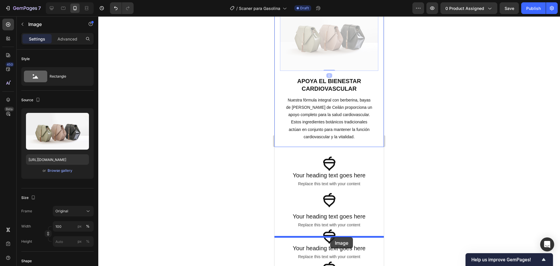
drag, startPoint x: 314, startPoint y: 133, endPoint x: 330, endPoint y: 237, distance: 105.2
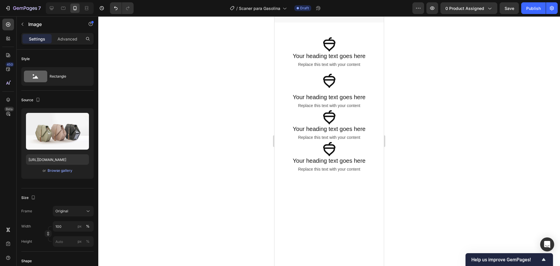
click at [442, 108] on div at bounding box center [329, 141] width 462 height 250
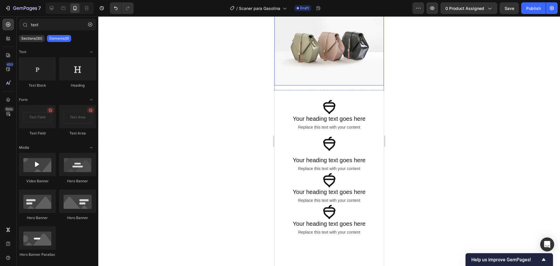
scroll to position [749, 0]
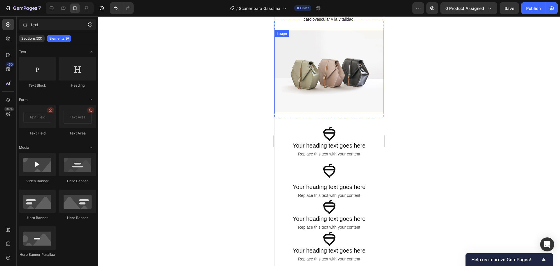
click at [335, 75] on img at bounding box center [328, 71] width 109 height 82
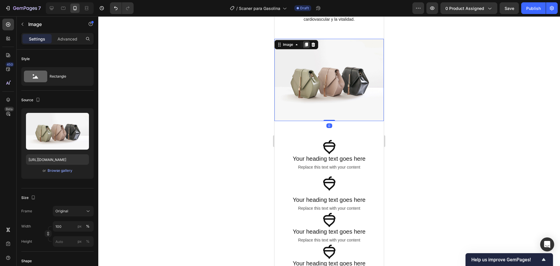
click at [306, 42] on icon at bounding box center [306, 44] width 5 height 5
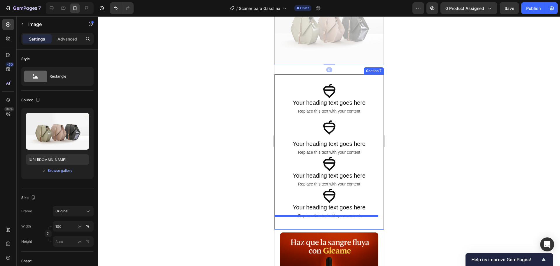
scroll to position [880, 0]
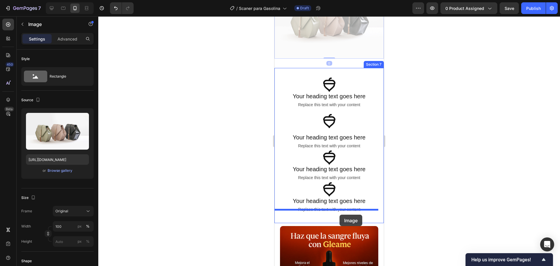
drag, startPoint x: 334, startPoint y: 134, endPoint x: 347, endPoint y: 214, distance: 81.0
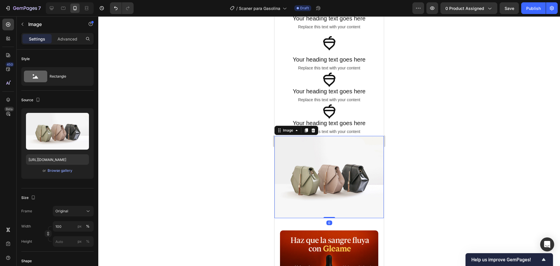
click at [183, 186] on div at bounding box center [329, 141] width 462 height 250
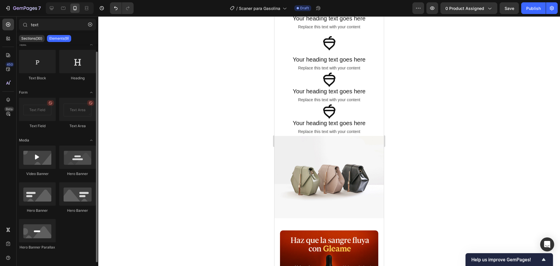
scroll to position [0, 0]
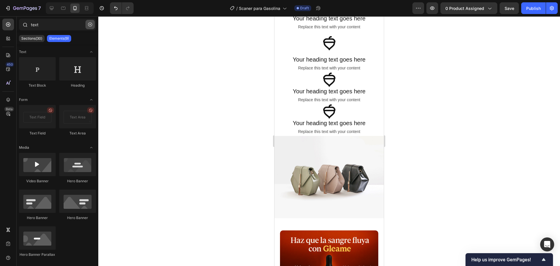
click at [90, 24] on icon "button" at bounding box center [90, 24] width 4 height 4
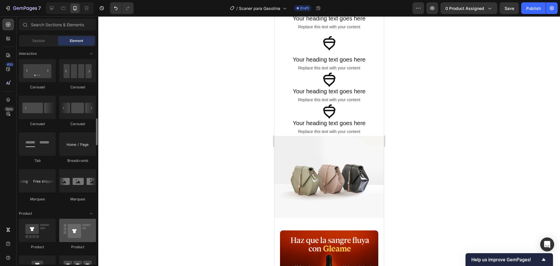
scroll to position [656, 0]
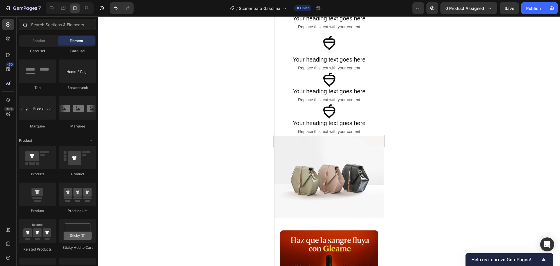
click at [40, 28] on input "text" at bounding box center [57, 25] width 77 height 12
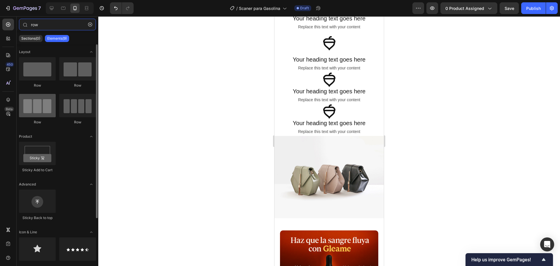
type input "row"
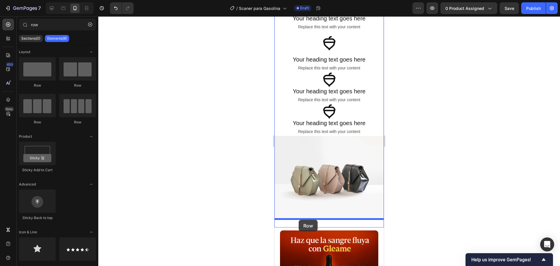
drag, startPoint x: 315, startPoint y: 127, endPoint x: 694, endPoint y: 179, distance: 382.7
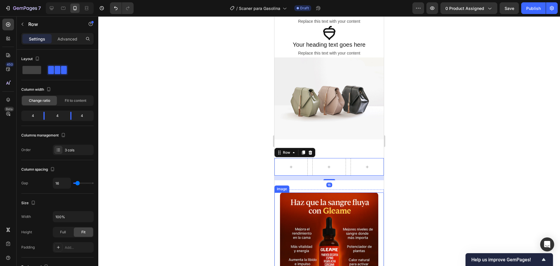
scroll to position [990, 0]
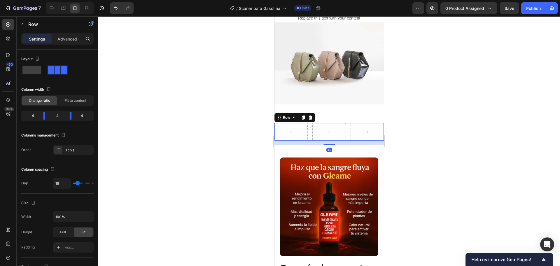
click at [456, 113] on div at bounding box center [329, 141] width 462 height 250
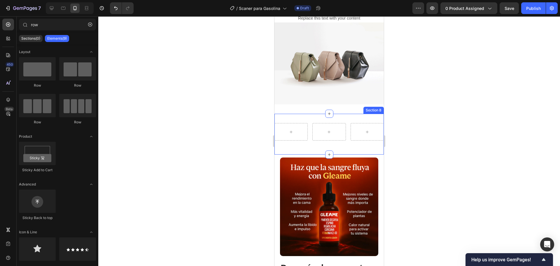
click at [325, 144] on div "Row Section 8" at bounding box center [328, 134] width 109 height 41
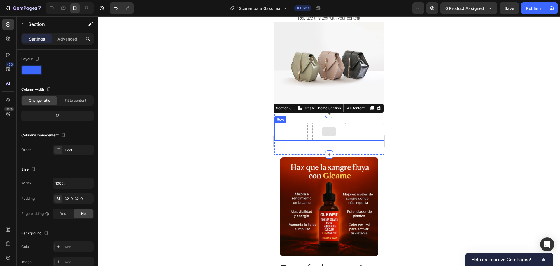
click at [332, 127] on div at bounding box center [329, 131] width 14 height 9
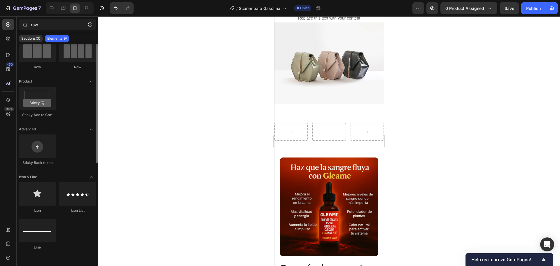
scroll to position [0, 0]
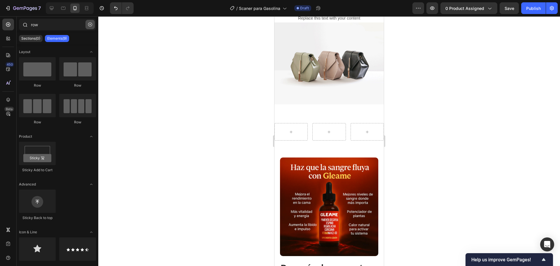
click at [89, 26] on icon "button" at bounding box center [90, 24] width 4 height 4
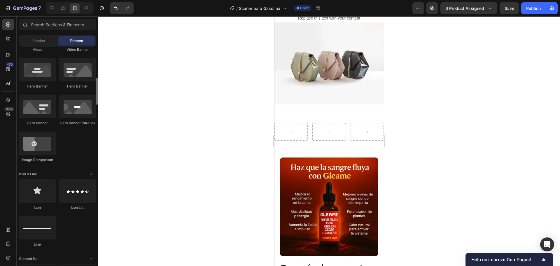
scroll to position [182, 0]
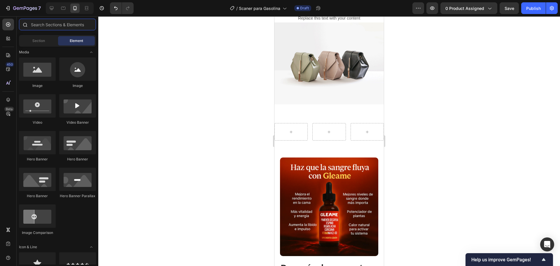
click at [52, 28] on input "text" at bounding box center [57, 25] width 77 height 12
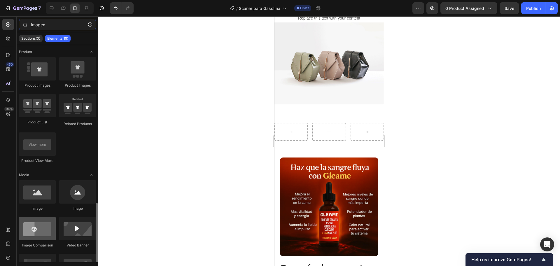
scroll to position [109, 0]
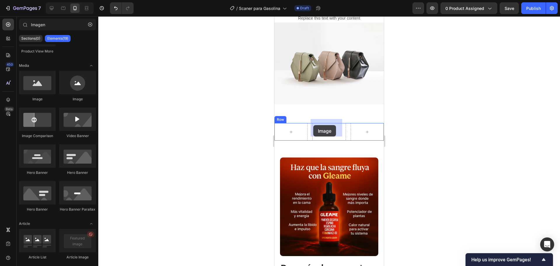
drag, startPoint x: 316, startPoint y: 107, endPoint x: 291, endPoint y: 165, distance: 63.6
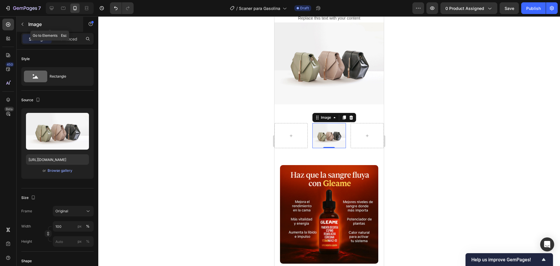
click at [28, 21] on div "Image" at bounding box center [50, 24] width 67 height 15
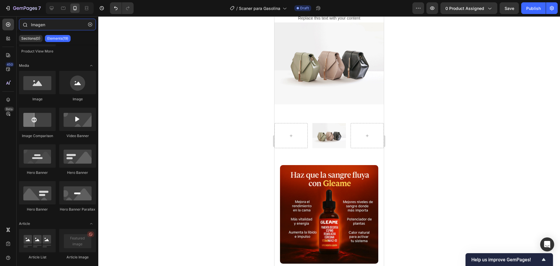
drag, startPoint x: 59, startPoint y: 25, endPoint x: 27, endPoint y: 20, distance: 31.8
click at [27, 20] on div "Imagen" at bounding box center [58, 26] width 82 height 14
click at [27, 20] on div at bounding box center [25, 25] width 12 height 12
click at [46, 26] on input "Imagen" at bounding box center [57, 25] width 77 height 12
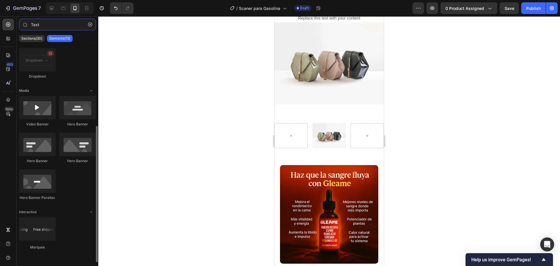
scroll to position [0, 0]
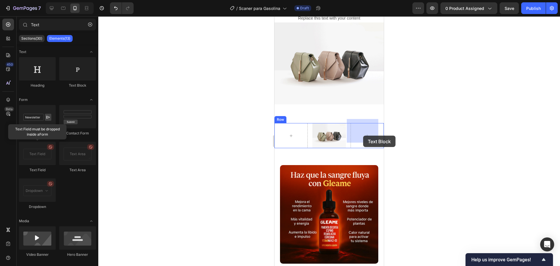
drag, startPoint x: 350, startPoint y: 92, endPoint x: 356, endPoint y: 160, distance: 68.0
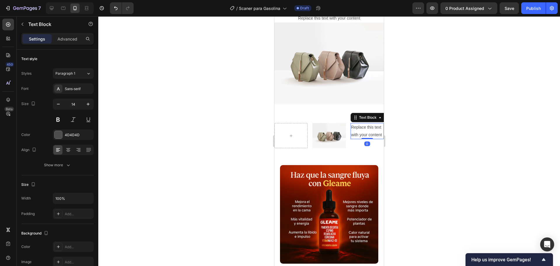
click at [363, 129] on div "Replace this text with your content" at bounding box center [367, 131] width 33 height 16
click at [359, 131] on p "Replace this text with your content" at bounding box center [367, 131] width 32 height 15
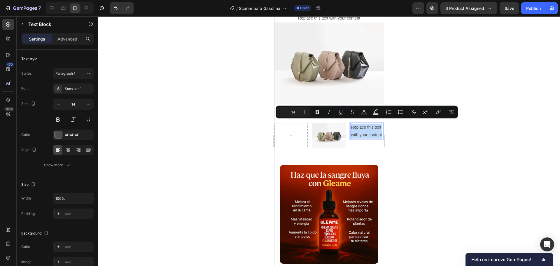
click at [375, 130] on p "Replace this text with your content" at bounding box center [367, 131] width 32 height 15
click at [371, 132] on p "Replace this text with your content" at bounding box center [367, 131] width 32 height 15
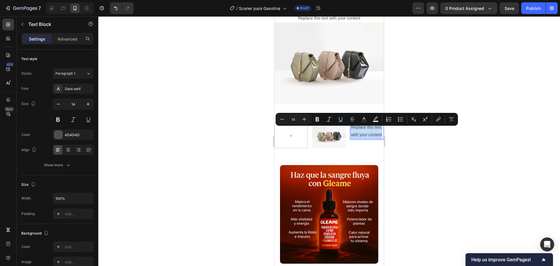
click at [371, 132] on p "Replace this text with your content" at bounding box center [367, 131] width 32 height 15
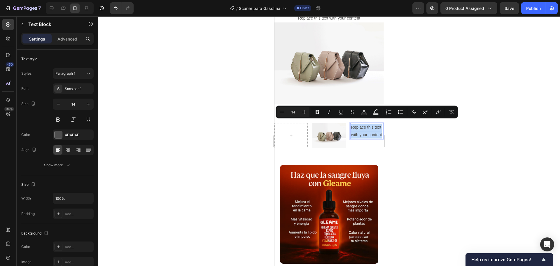
click at [370, 133] on p "Replace this text with your content" at bounding box center [367, 131] width 32 height 15
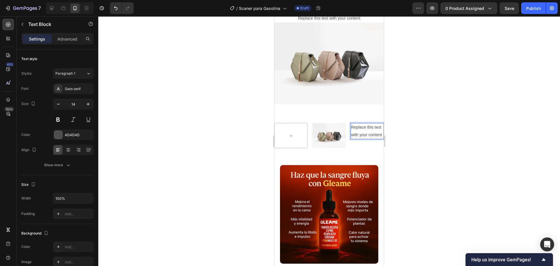
click at [400, 134] on div at bounding box center [329, 141] width 462 height 250
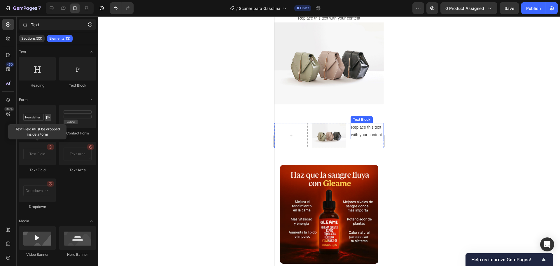
click at [374, 135] on p "Replace this text with your content" at bounding box center [367, 131] width 32 height 15
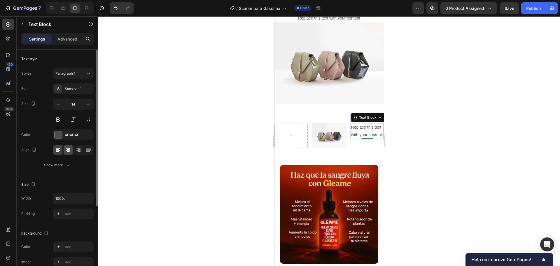
click at [69, 150] on icon at bounding box center [68, 150] width 6 height 6
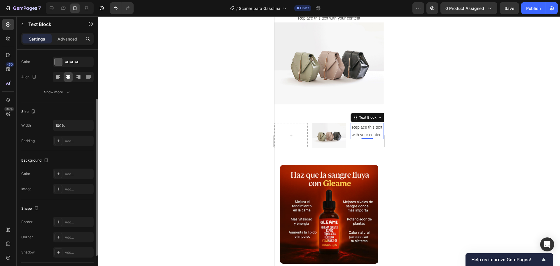
scroll to position [113, 0]
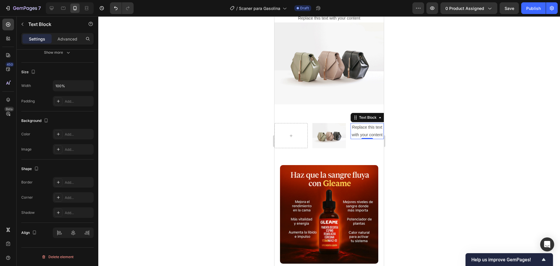
click at [364, 131] on p "Replace this text with your content" at bounding box center [367, 131] width 32 height 15
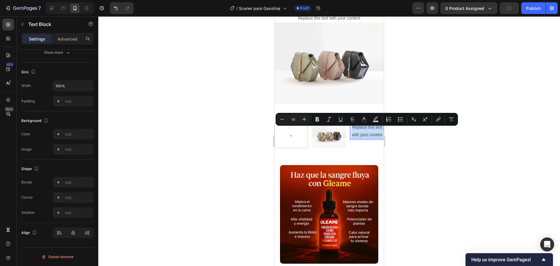
click at [364, 131] on p "Replace this text with your content" at bounding box center [367, 131] width 32 height 15
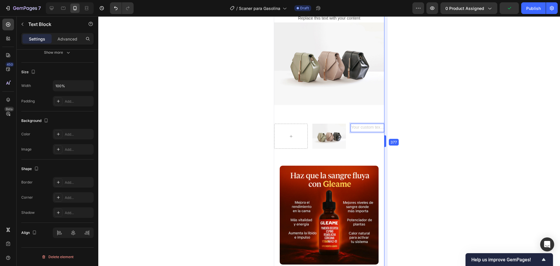
scroll to position [991, 0]
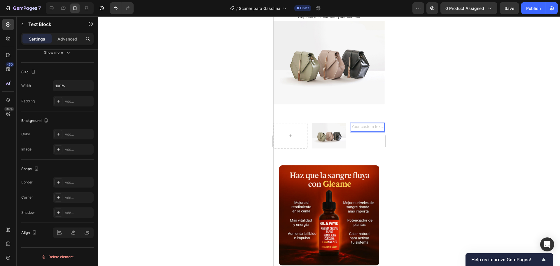
click at [365, 125] on div "Rich Text Editor. Editing area: main" at bounding box center [368, 127] width 34 height 8
drag, startPoint x: 364, startPoint y: 125, endPoint x: 361, endPoint y: 136, distance: 11.5
click at [362, 138] on div "Text Block 0" at bounding box center [368, 135] width 34 height 25
click at [409, 129] on div at bounding box center [329, 141] width 462 height 250
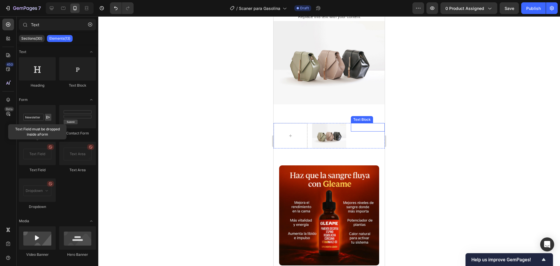
click at [368, 124] on p "Rich Text Editor. Editing area: main" at bounding box center [367, 127] width 33 height 7
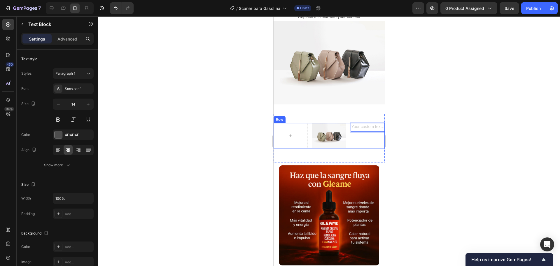
drag, startPoint x: 367, startPoint y: 124, endPoint x: 362, endPoint y: 134, distance: 11.2
click at [365, 123] on div "Rich Text Editor. Editing area: main" at bounding box center [368, 127] width 34 height 8
click at [391, 129] on div at bounding box center [329, 141] width 462 height 250
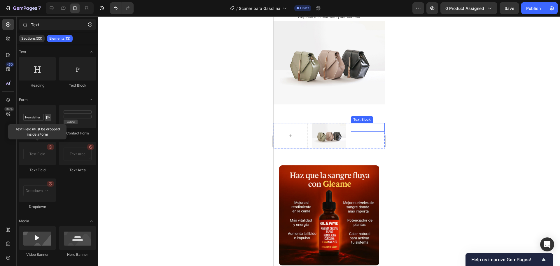
click at [365, 124] on p "Rich Text Editor. Editing area: main" at bounding box center [367, 127] width 33 height 7
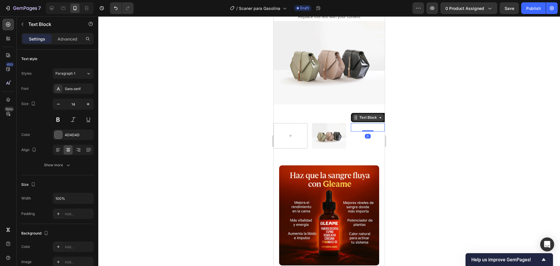
click at [368, 115] on div "Text Block" at bounding box center [368, 117] width 20 height 5
click at [356, 117] on div "Text Block" at bounding box center [368, 117] width 32 height 7
click at [359, 118] on div "Text Block Row 3 cols Section" at bounding box center [376, 117] width 51 height 9
click at [393, 124] on div at bounding box center [329, 141] width 462 height 250
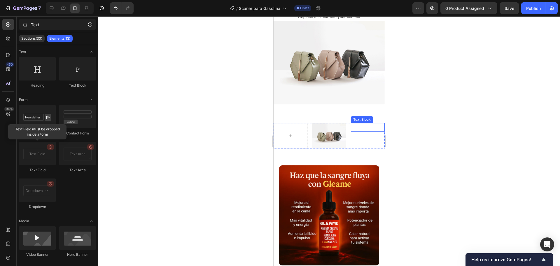
click at [362, 124] on p "Rich Text Editor. Editing area: main" at bounding box center [367, 127] width 33 height 7
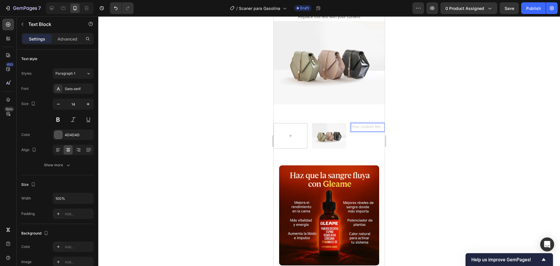
drag, startPoint x: 361, startPoint y: 122, endPoint x: 364, endPoint y: 126, distance: 5.1
click at [364, 126] on div "Rich Text Editor. Editing area: main" at bounding box center [368, 127] width 34 height 8
click at [366, 127] on p "Rich Text Editor. Editing area: main" at bounding box center [367, 127] width 33 height 7
click at [354, 134] on div "Text Block 0" at bounding box center [368, 135] width 34 height 25
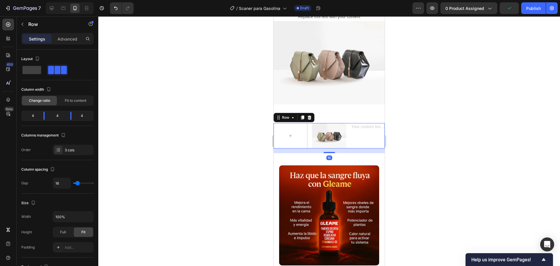
click at [354, 125] on div "Rich Text Editor. Editing area: main" at bounding box center [368, 127] width 34 height 8
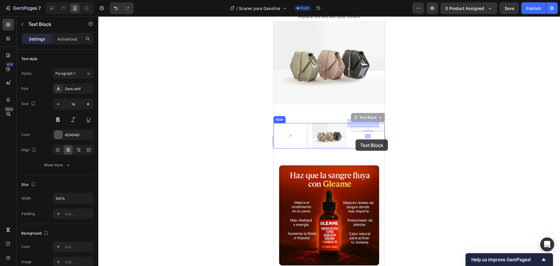
drag, startPoint x: 354, startPoint y: 125, endPoint x: 354, endPoint y: 137, distance: 12.0
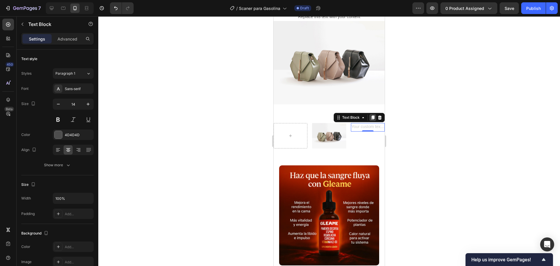
click at [371, 116] on icon at bounding box center [372, 118] width 3 height 4
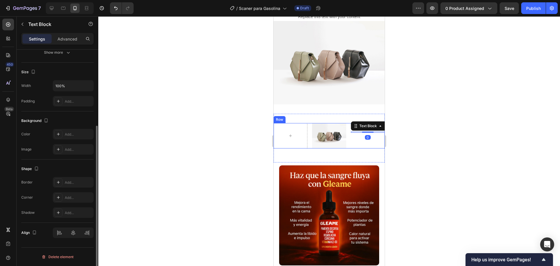
click at [367, 146] on div "Image Text Block Text Block 0 Row" at bounding box center [329, 138] width 111 height 30
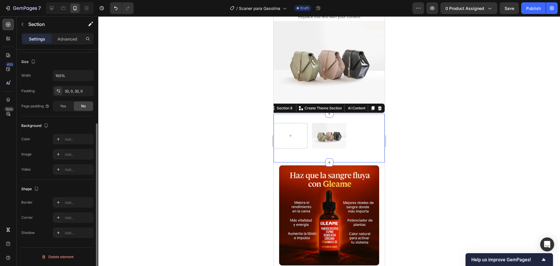
scroll to position [0, 0]
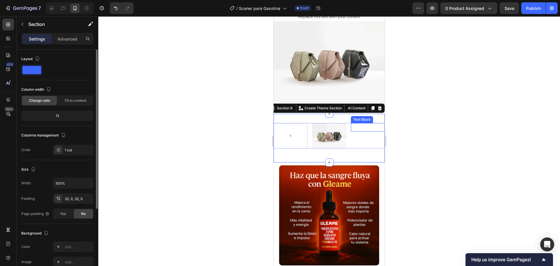
click at [368, 124] on p "Rich Text Editor. Editing area: main" at bounding box center [367, 127] width 33 height 7
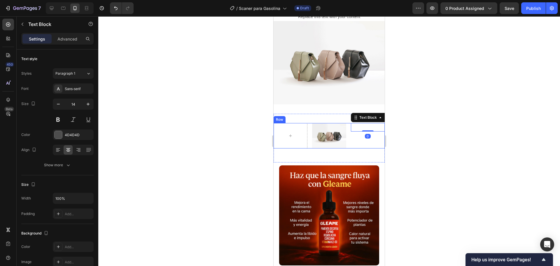
click at [360, 130] on div "Text Block 0 Text Block" at bounding box center [368, 135] width 34 height 25
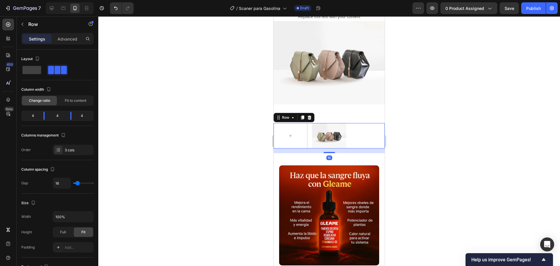
click at [354, 125] on div "Text Block" at bounding box center [362, 127] width 20 height 5
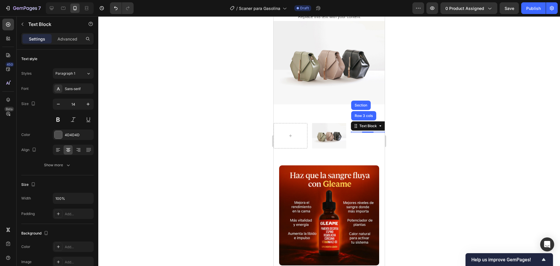
click at [442, 120] on div at bounding box center [329, 141] width 462 height 250
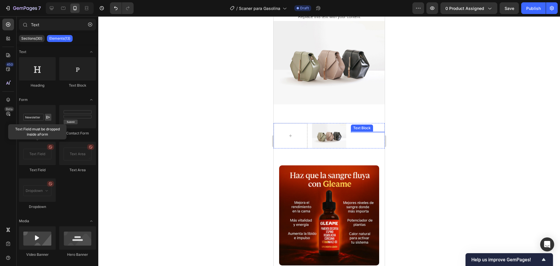
click at [354, 125] on div "Text Block" at bounding box center [362, 127] width 20 height 5
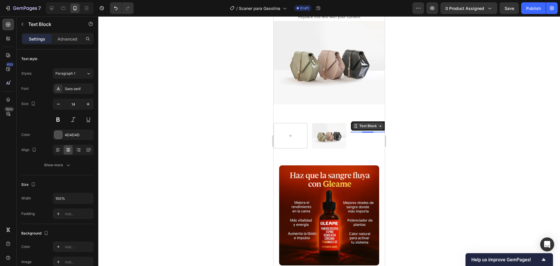
click at [378, 124] on icon at bounding box center [380, 126] width 5 height 5
click at [377, 125] on div "Text Block" at bounding box center [368, 126] width 32 height 7
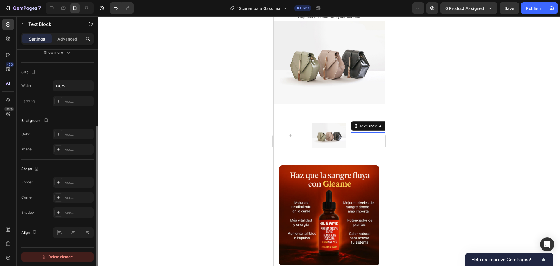
click at [56, 254] on div "Delete element" at bounding box center [57, 256] width 32 height 7
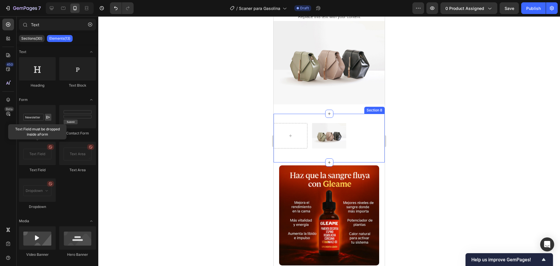
click at [361, 124] on p "Rich Text Editor. Editing area: main" at bounding box center [367, 127] width 33 height 7
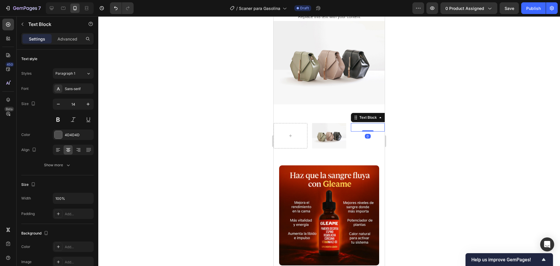
click at [356, 130] on div "Text Block 0" at bounding box center [368, 135] width 34 height 25
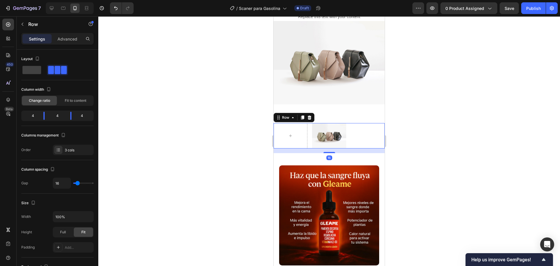
click at [358, 124] on p "Rich Text Editor. Editing area: main" at bounding box center [367, 127] width 33 height 7
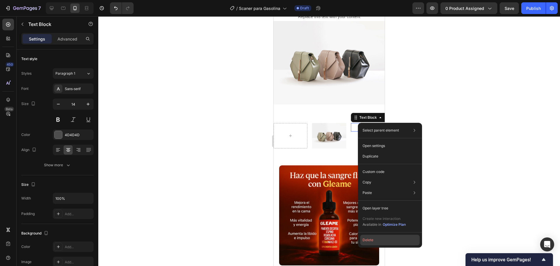
drag, startPoint x: 380, startPoint y: 240, endPoint x: 87, endPoint y: 141, distance: 309.0
click at [380, 240] on button "Delete" at bounding box center [390, 240] width 60 height 11
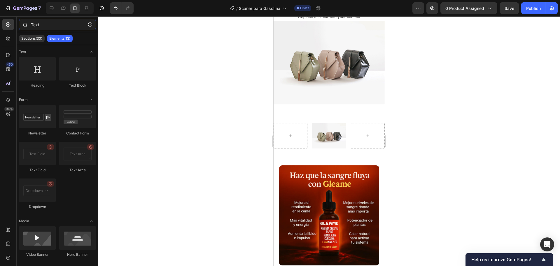
click at [60, 25] on input "Text" at bounding box center [57, 25] width 77 height 12
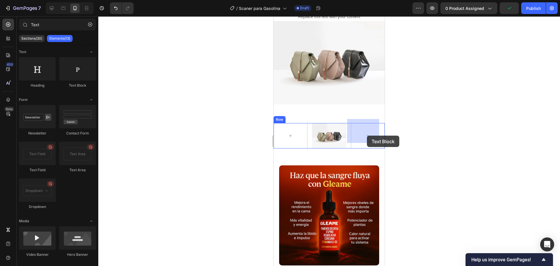
drag, startPoint x: 354, startPoint y: 95, endPoint x: 367, endPoint y: 140, distance: 47.6
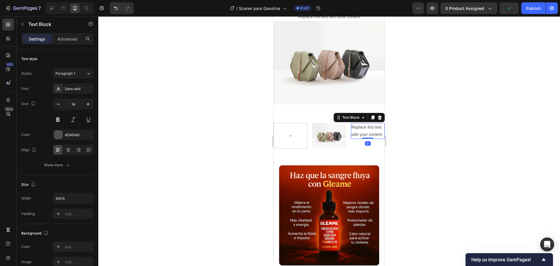
click at [361, 123] on div "Replace this text with your content" at bounding box center [368, 131] width 34 height 16
click at [361, 124] on p "Replace this text with your content" at bounding box center [367, 131] width 33 height 15
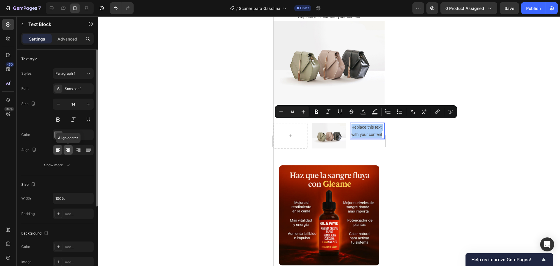
click at [72, 148] on div at bounding box center [68, 149] width 9 height 9
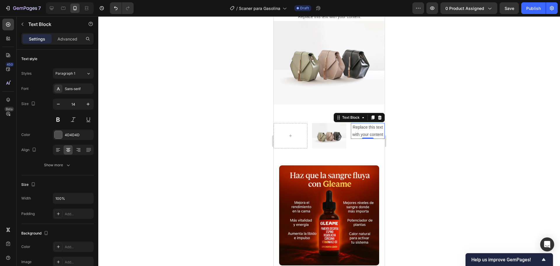
click at [357, 127] on p "Replace this text with your content" at bounding box center [367, 131] width 33 height 15
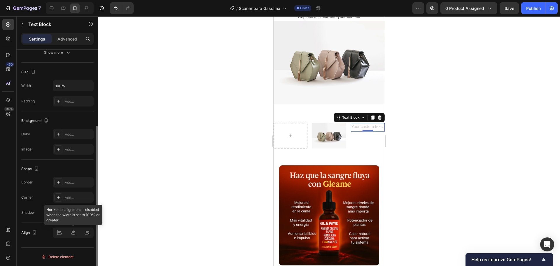
click at [75, 232] on div at bounding box center [73, 233] width 41 height 11
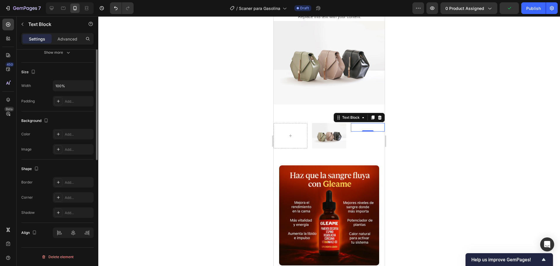
scroll to position [0, 0]
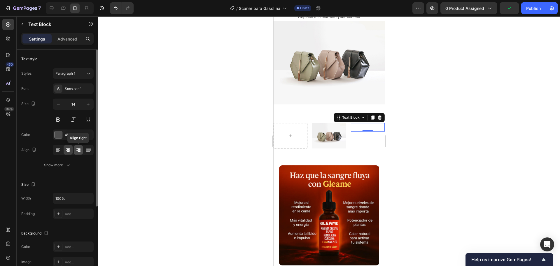
click at [79, 150] on icon at bounding box center [79, 150] width 6 height 6
click at [88, 151] on icon at bounding box center [89, 150] width 6 height 6
click at [68, 149] on icon at bounding box center [68, 150] width 6 height 6
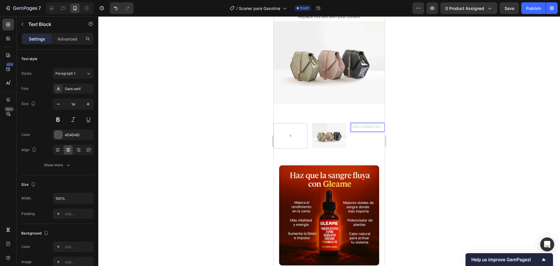
click at [367, 124] on div "Rich Text Editor. Editing area: main" at bounding box center [368, 127] width 34 height 8
click at [367, 124] on p "OTROS" at bounding box center [367, 127] width 33 height 7
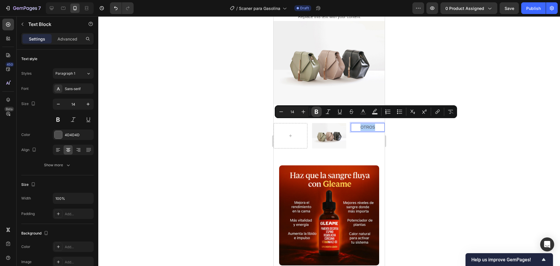
click at [314, 110] on icon "Editor contextual toolbar" at bounding box center [317, 112] width 6 height 6
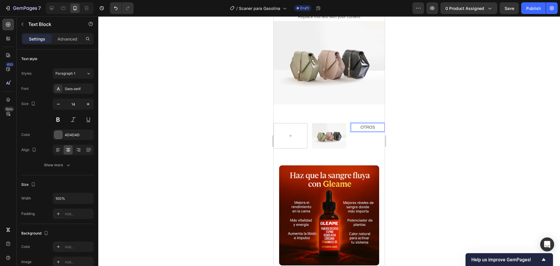
click at [366, 125] on p "OTROS" at bounding box center [367, 127] width 33 height 7
click at [359, 124] on p "OTROS" at bounding box center [367, 127] width 33 height 7
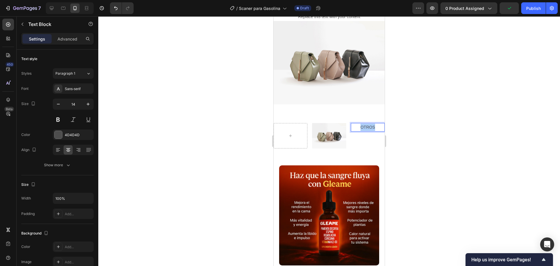
click at [401, 118] on div at bounding box center [329, 141] width 462 height 250
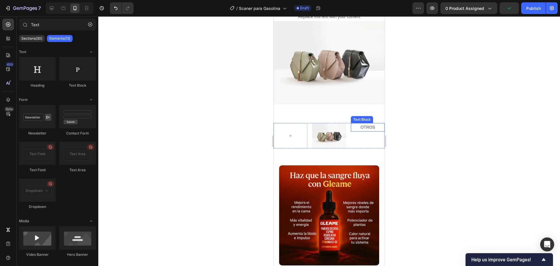
click at [367, 125] on p "OTROS" at bounding box center [367, 127] width 33 height 7
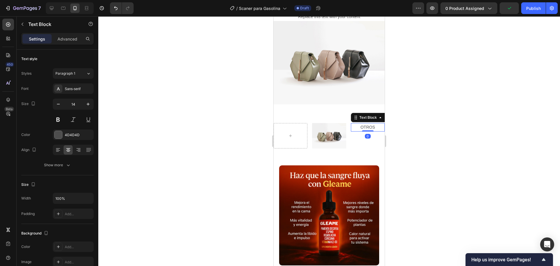
click at [367, 125] on p "OTROS" at bounding box center [367, 127] width 33 height 7
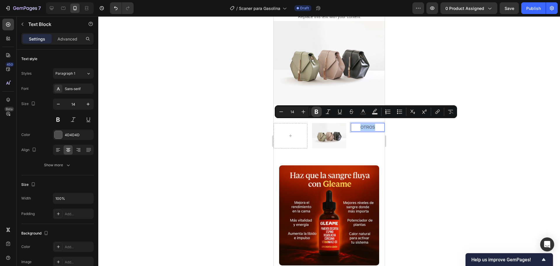
click at [317, 113] on icon "Editor contextual toolbar" at bounding box center [317, 112] width 6 height 6
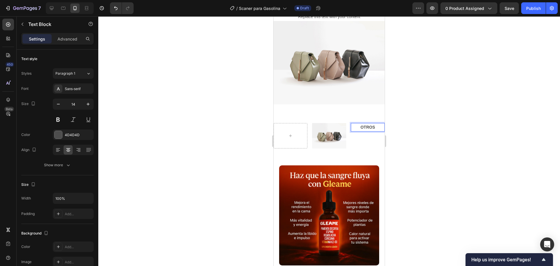
click at [438, 139] on div at bounding box center [329, 141] width 462 height 250
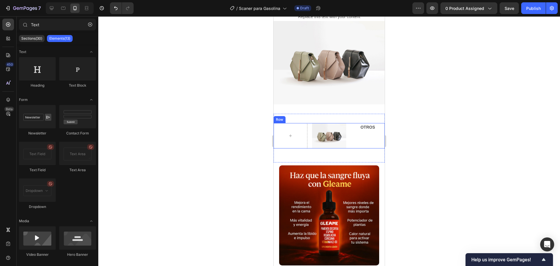
click at [372, 127] on div "OTROS" at bounding box center [368, 127] width 34 height 8
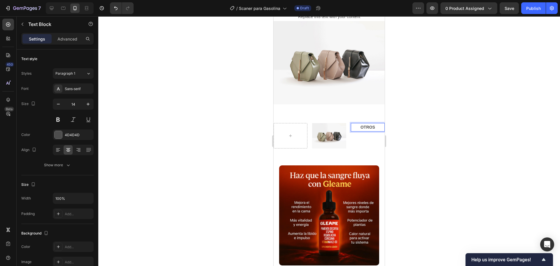
drag, startPoint x: 371, startPoint y: 124, endPoint x: 370, endPoint y: 132, distance: 7.7
click at [67, 85] on div "Sans-serif" at bounding box center [73, 88] width 41 height 11
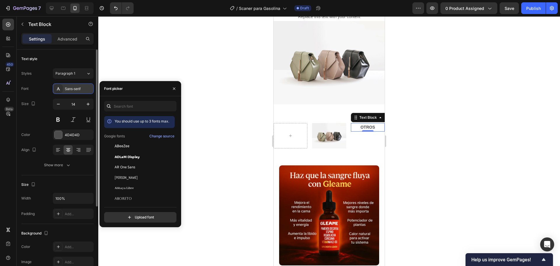
click at [67, 85] on div "Sans-serif" at bounding box center [73, 88] width 41 height 11
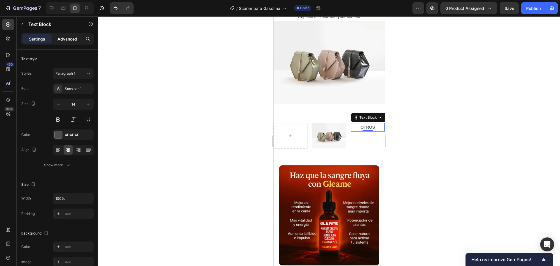
click at [66, 41] on p "Advanced" at bounding box center [67, 39] width 20 height 6
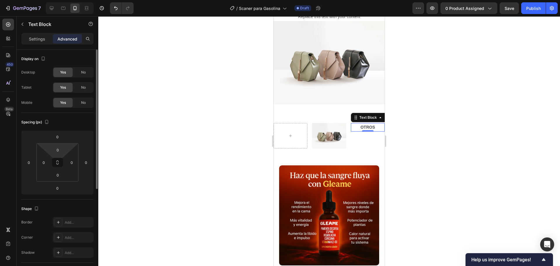
scroll to position [146, 0]
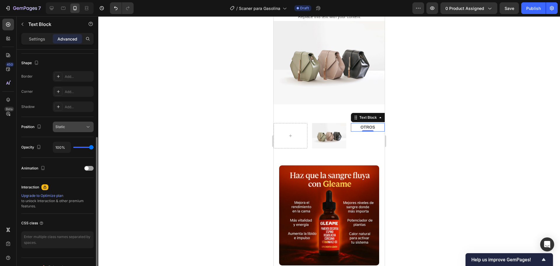
click at [73, 125] on div "Static" at bounding box center [70, 126] width 30 height 5
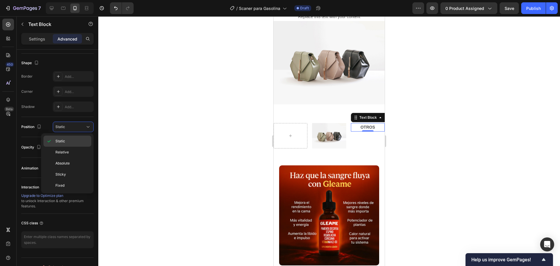
click at [71, 139] on p "Static" at bounding box center [71, 141] width 33 height 5
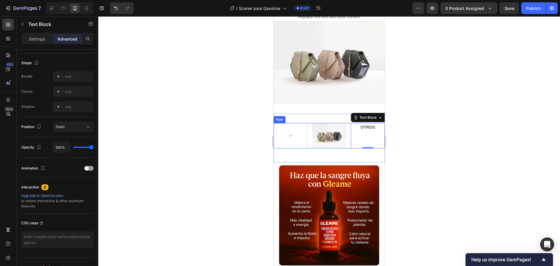
click at [360, 131] on div "OTROS Text Block 0" at bounding box center [368, 135] width 34 height 25
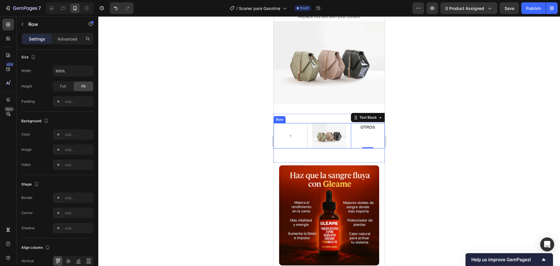
scroll to position [0, 0]
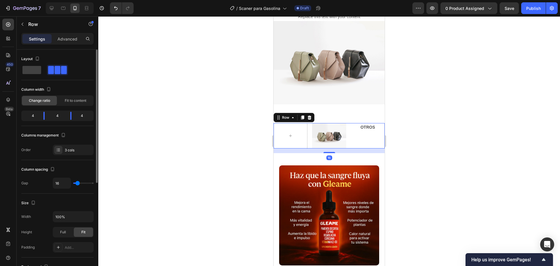
click at [362, 131] on div "OTROS Text Block" at bounding box center [368, 135] width 34 height 25
click at [361, 124] on p "OTROS" at bounding box center [367, 127] width 33 height 7
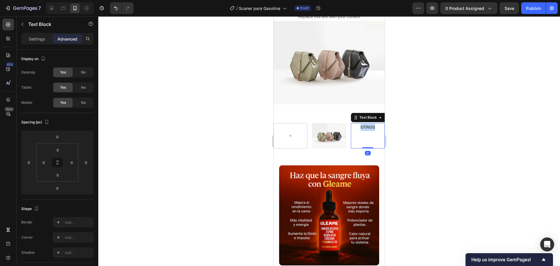
click at [361, 125] on strong "OTROS" at bounding box center [368, 127] width 15 height 5
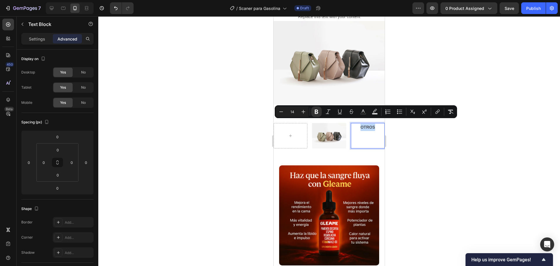
click at [361, 125] on strong "OTROS" at bounding box center [368, 127] width 15 height 5
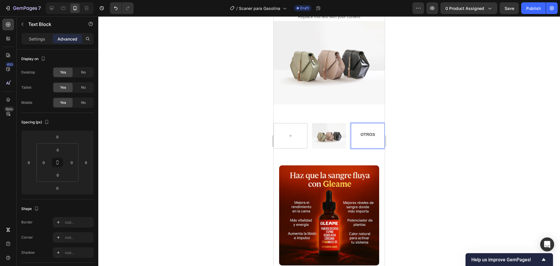
click at [412, 105] on div at bounding box center [329, 141] width 462 height 250
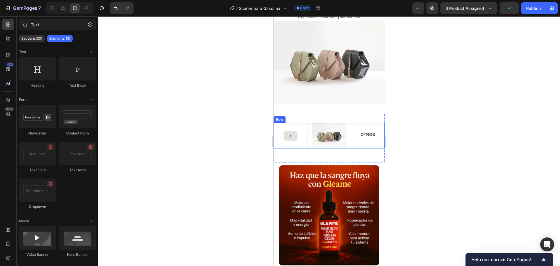
click at [280, 123] on div at bounding box center [291, 135] width 34 height 25
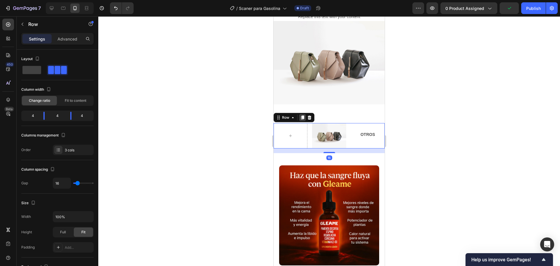
click at [301, 115] on icon at bounding box center [302, 117] width 5 height 5
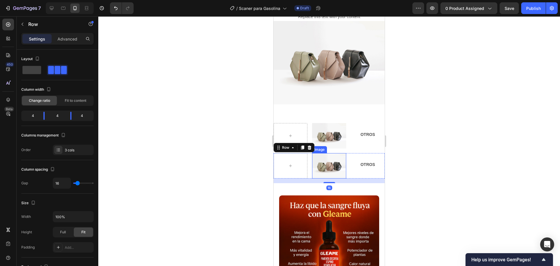
click at [338, 164] on img at bounding box center [329, 165] width 34 height 25
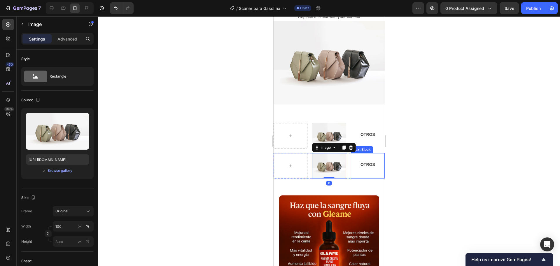
click at [363, 162] on strong "OTROS" at bounding box center [368, 164] width 15 height 5
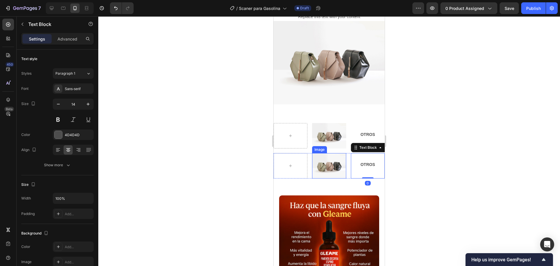
click at [332, 157] on img at bounding box center [329, 165] width 34 height 25
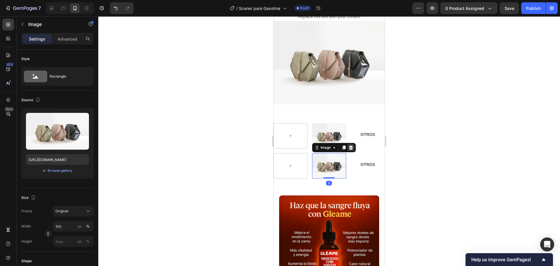
click at [349, 146] on icon at bounding box center [351, 148] width 4 height 4
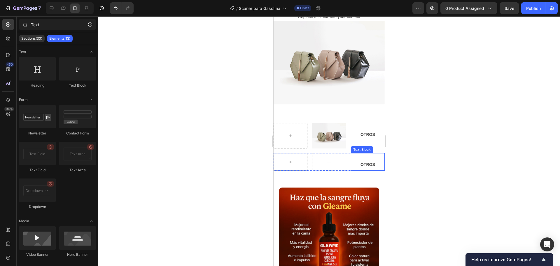
click at [359, 162] on p "OTROS" at bounding box center [367, 164] width 33 height 7
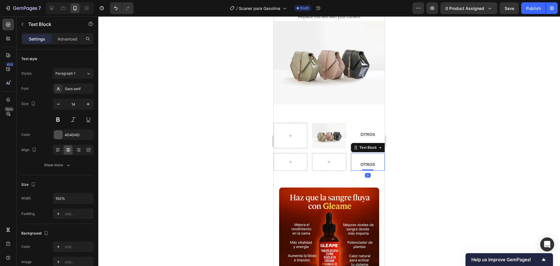
click at [353, 155] on p at bounding box center [367, 157] width 33 height 7
click at [327, 160] on icon at bounding box center [329, 162] width 5 height 5
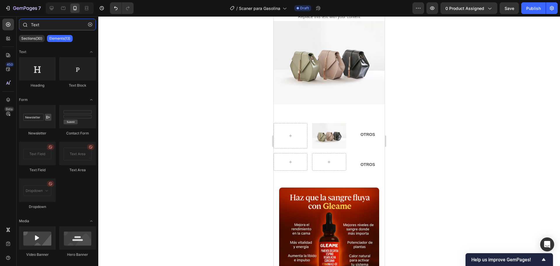
click at [46, 26] on input "Text" at bounding box center [57, 25] width 77 height 12
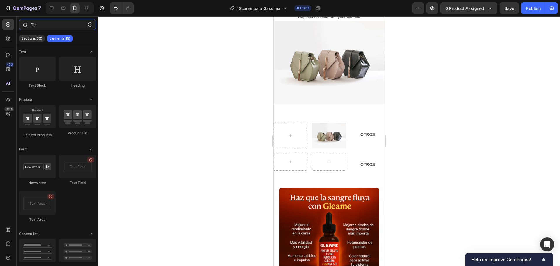
type input "T"
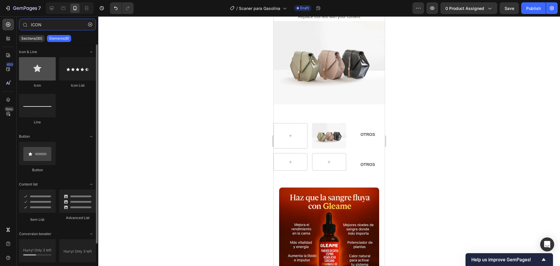
type input "ICON"
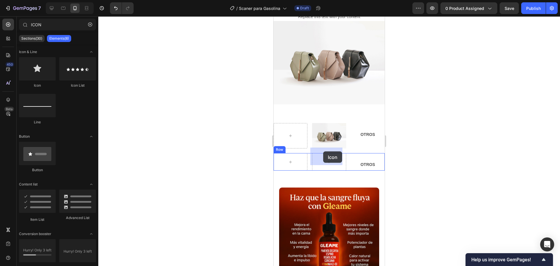
drag, startPoint x: 318, startPoint y: 89, endPoint x: 324, endPoint y: 158, distance: 69.7
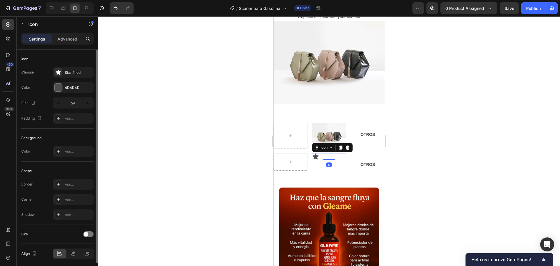
scroll to position [21, 0]
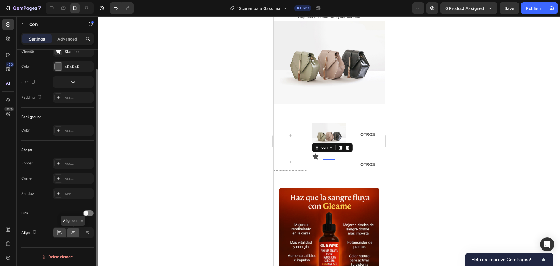
click at [74, 235] on icon at bounding box center [73, 233] width 6 height 6
click at [55, 78] on button "button" at bounding box center [58, 82] width 11 height 11
click at [53, 78] on div "23" at bounding box center [73, 81] width 41 height 11
click at [57, 82] on icon "button" at bounding box center [58, 82] width 6 height 6
type input "22"
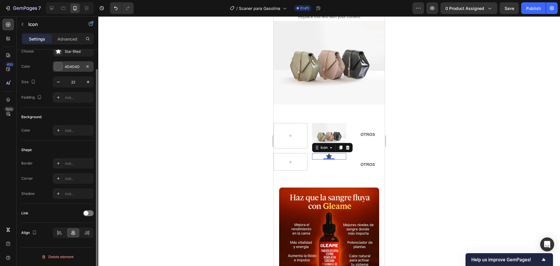
scroll to position [0, 0]
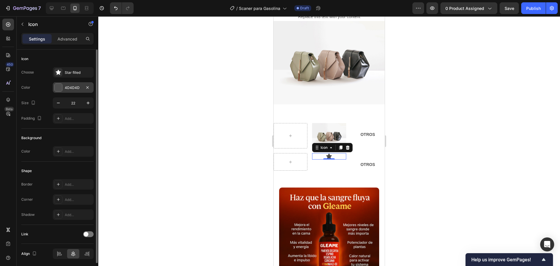
click at [77, 69] on div "Star filled" at bounding box center [73, 72] width 41 height 11
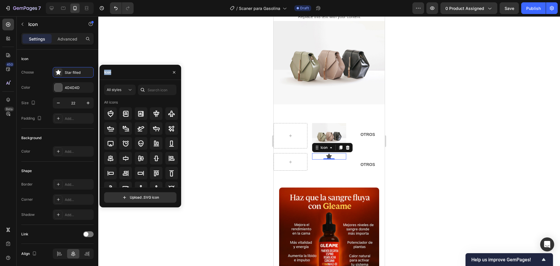
click at [100, 67] on div "Icon" at bounding box center [140, 72] width 82 height 15
click at [151, 86] on input "text" at bounding box center [157, 90] width 39 height 11
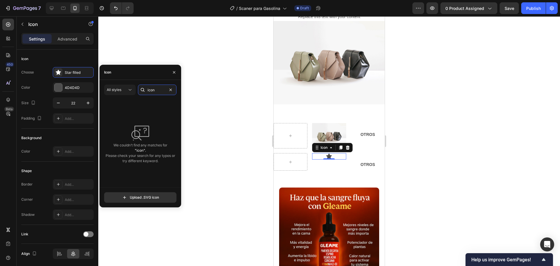
type input "icon"
click at [195, 90] on div at bounding box center [329, 141] width 462 height 250
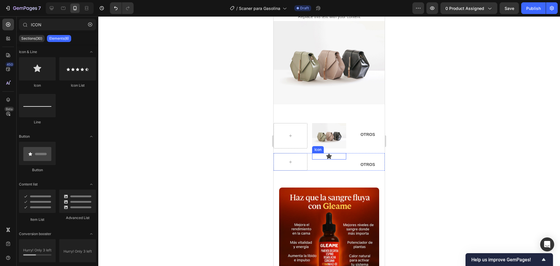
click at [327, 154] on icon at bounding box center [329, 157] width 6 height 6
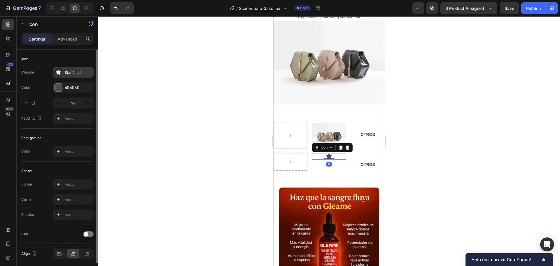
click at [58, 75] on div at bounding box center [58, 72] width 8 height 8
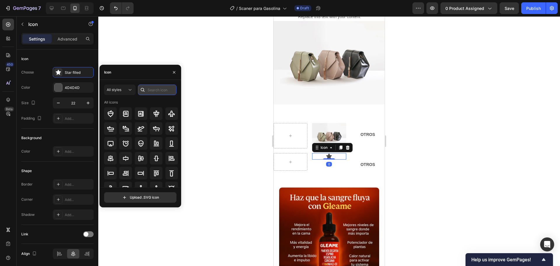
click at [158, 91] on input "text" at bounding box center [157, 90] width 39 height 11
type input "Check"
click at [170, 113] on icon at bounding box center [171, 113] width 7 height 7
click at [320, 153] on div "Icon 0" at bounding box center [329, 156] width 34 height 6
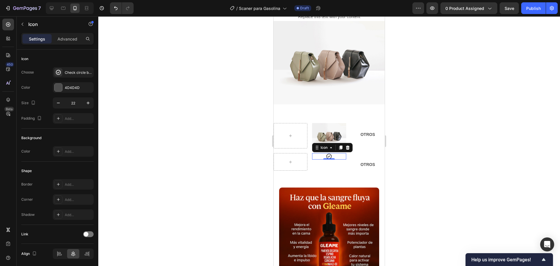
click at [326, 153] on icon at bounding box center [329, 156] width 6 height 6
click at [328, 168] on div "Image OTROS Text Block Row Icon 0 OTROS Text Block Row" at bounding box center [329, 149] width 111 height 52
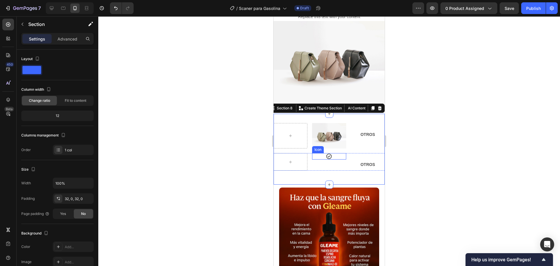
click at [326, 153] on icon at bounding box center [329, 156] width 6 height 6
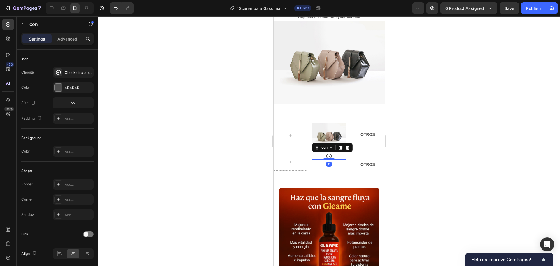
click at [319, 153] on div "Icon 0" at bounding box center [329, 156] width 34 height 6
click at [323, 158] on div at bounding box center [329, 158] width 12 height 1
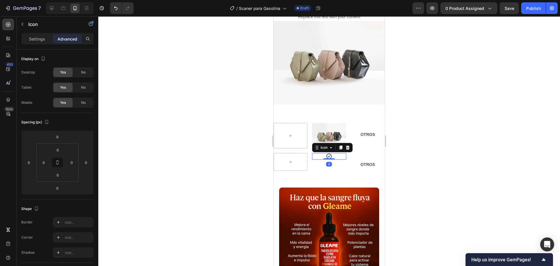
click at [328, 162] on div "Icon 0" at bounding box center [329, 162] width 34 height 18
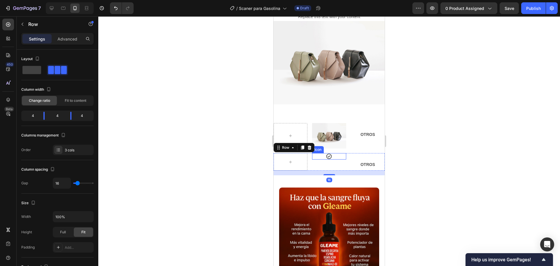
click at [331, 153] on div "Icon" at bounding box center [329, 156] width 34 height 6
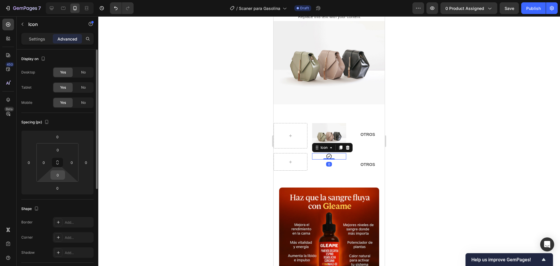
click at [63, 178] on input "0" at bounding box center [58, 175] width 12 height 9
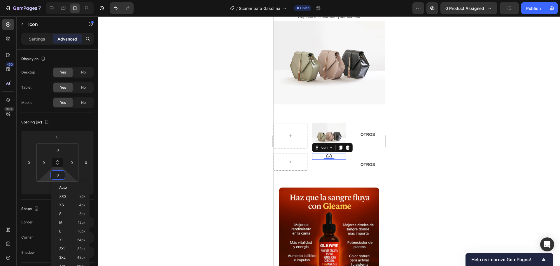
click at [138, 165] on div at bounding box center [329, 141] width 462 height 250
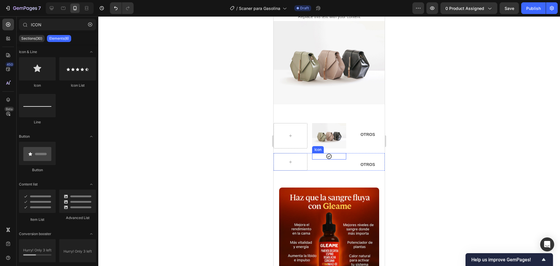
click at [327, 154] on icon at bounding box center [329, 157] width 6 height 6
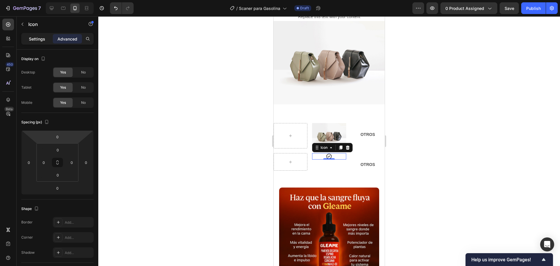
click at [40, 39] on p "Settings" at bounding box center [37, 39] width 16 height 6
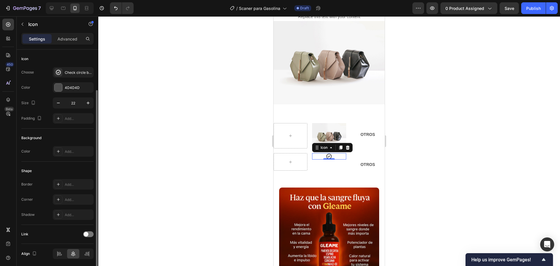
scroll to position [21, 0]
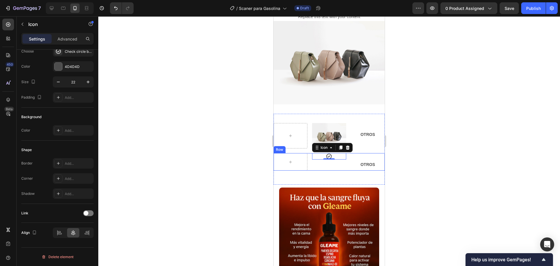
click at [317, 161] on div "Icon 0" at bounding box center [329, 162] width 34 height 18
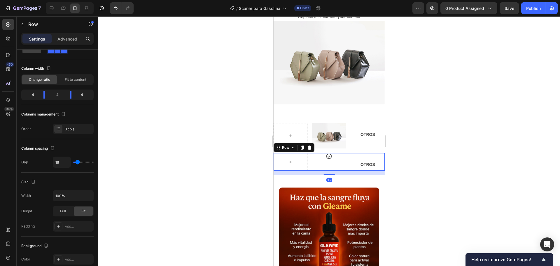
scroll to position [0, 0]
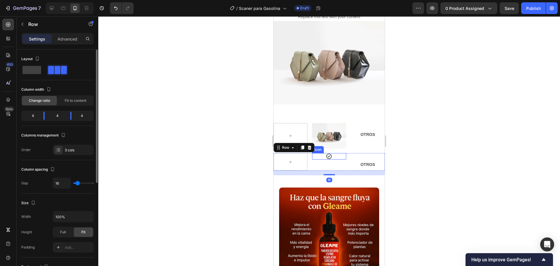
click at [321, 153] on div "Icon" at bounding box center [329, 156] width 34 height 6
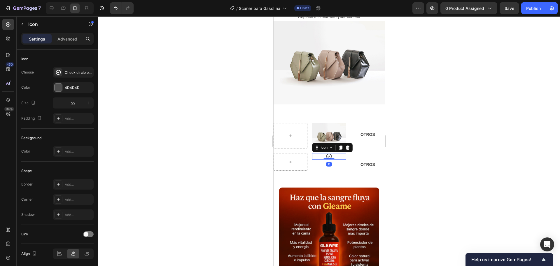
click at [337, 144] on div at bounding box center [340, 147] width 7 height 7
click at [331, 169] on div "Image OTROS Text Block Row Icon Icon 0 OTROS Text Block Row" at bounding box center [329, 149] width 111 height 52
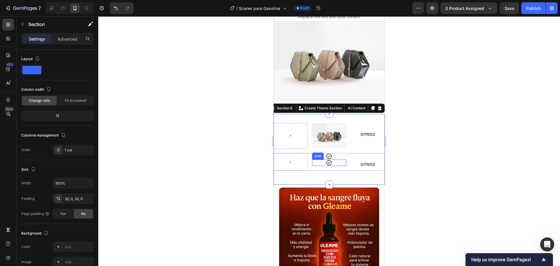
click at [326, 154] on icon at bounding box center [329, 157] width 6 height 6
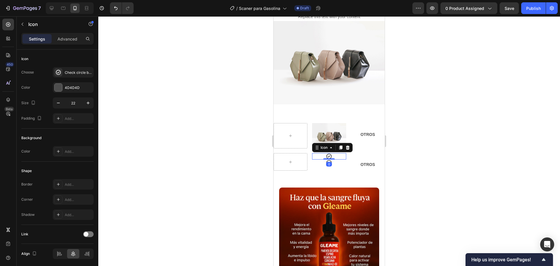
drag, startPoint x: 346, startPoint y: 143, endPoint x: 338, endPoint y: 142, distance: 8.6
click at [347, 146] on icon at bounding box center [348, 148] width 4 height 4
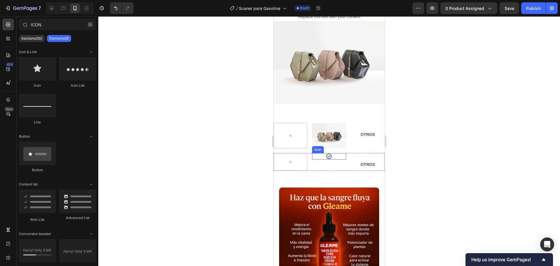
click at [321, 153] on div "Icon" at bounding box center [329, 156] width 34 height 6
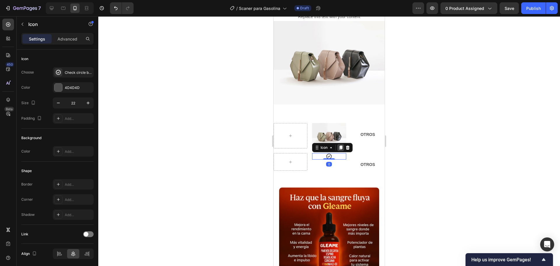
click at [338, 145] on icon at bounding box center [340, 147] width 5 height 5
click at [339, 152] on icon at bounding box center [340, 154] width 3 height 4
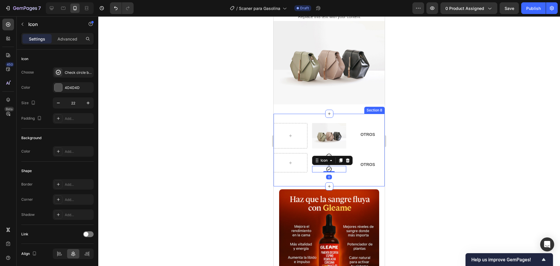
click at [332, 174] on div "Image OTROS Text Block Row Icon Icon Icon 0 OTROS Text Block Row Section 8" at bounding box center [329, 150] width 111 height 73
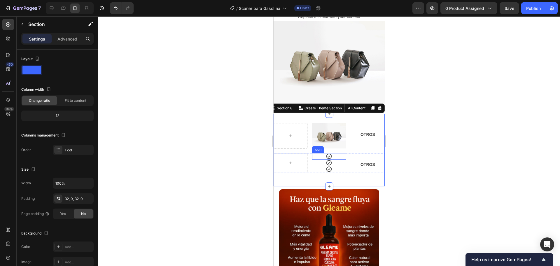
click at [329, 154] on icon at bounding box center [329, 157] width 6 height 6
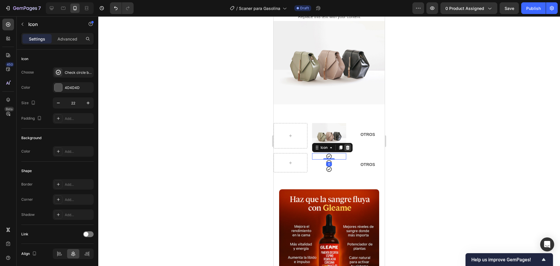
click at [346, 146] on icon at bounding box center [348, 148] width 4 height 4
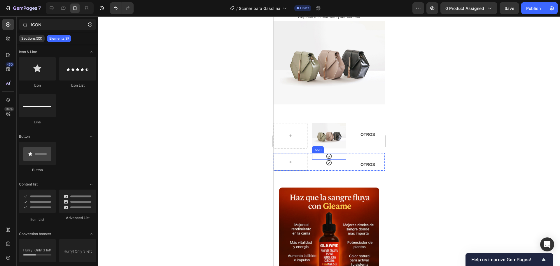
click at [326, 154] on icon at bounding box center [329, 157] width 6 height 6
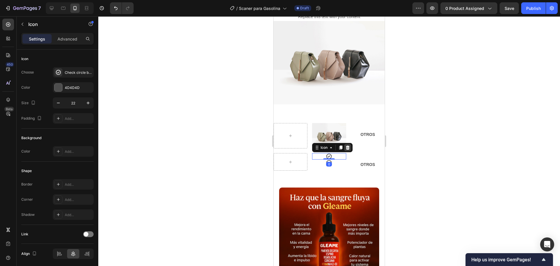
click at [347, 146] on icon at bounding box center [348, 148] width 4 height 4
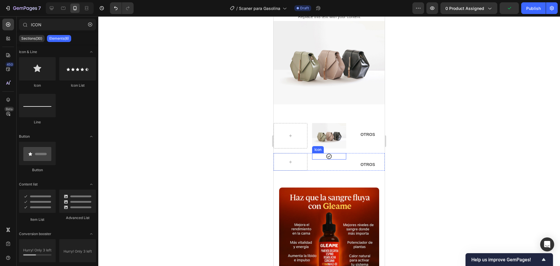
click at [332, 153] on div "Icon" at bounding box center [329, 156] width 34 height 6
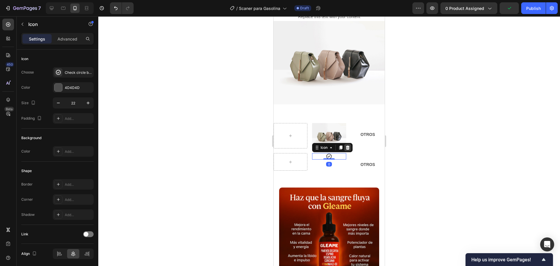
click at [347, 146] on icon at bounding box center [348, 148] width 4 height 4
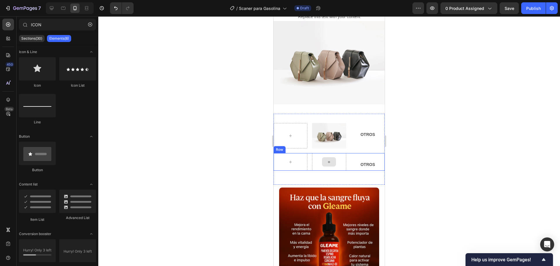
click at [329, 157] on div at bounding box center [329, 161] width 14 height 9
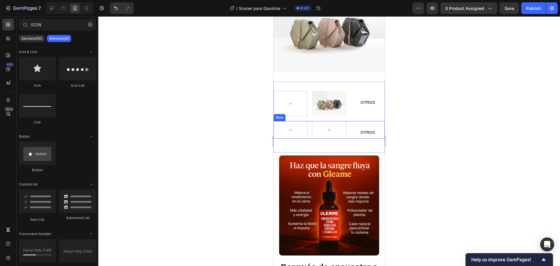
scroll to position [1028, 0]
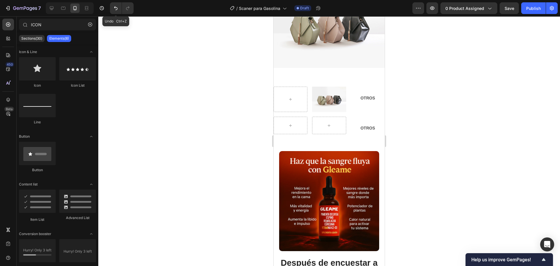
click at [116, 8] on icon "Undo/Redo" at bounding box center [116, 8] width 6 height 6
click at [320, 117] on div "Icon" at bounding box center [329, 120] width 34 height 6
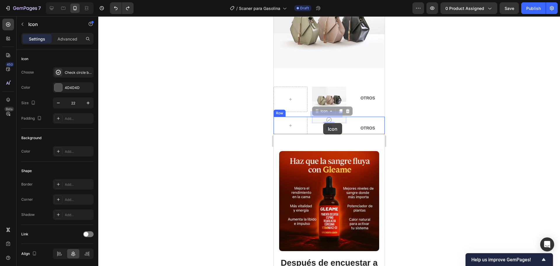
drag, startPoint x: 322, startPoint y: 114, endPoint x: 323, endPoint y: 123, distance: 9.1
drag, startPoint x: 323, startPoint y: 118, endPoint x: 322, endPoint y: 130, distance: 12.0
click at [324, 130] on div at bounding box center [329, 131] width 12 height 2
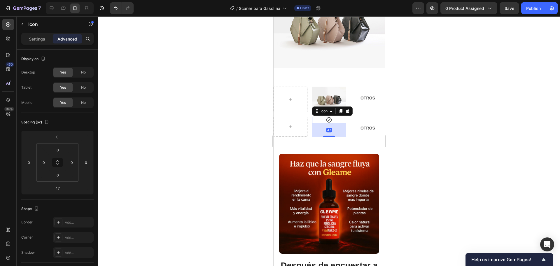
click at [369, 118] on p "Rich Text Editor. Editing area: main" at bounding box center [367, 120] width 33 height 7
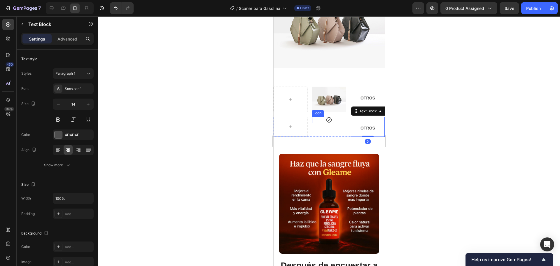
click at [326, 117] on icon at bounding box center [329, 120] width 6 height 6
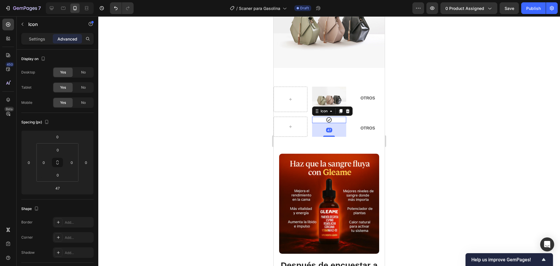
click at [318, 117] on div "Icon 47" at bounding box center [329, 120] width 34 height 6
click at [323, 117] on div "Icon 47" at bounding box center [329, 120] width 34 height 6
click at [348, 109] on icon at bounding box center [347, 111] width 5 height 5
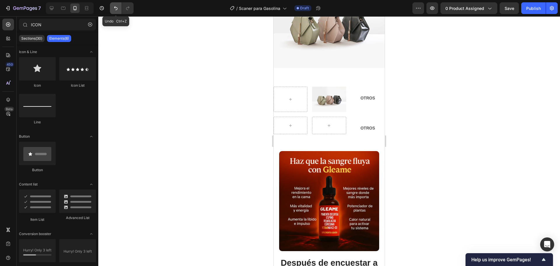
click at [116, 8] on icon "Undo/Redo" at bounding box center [116, 8] width 6 height 6
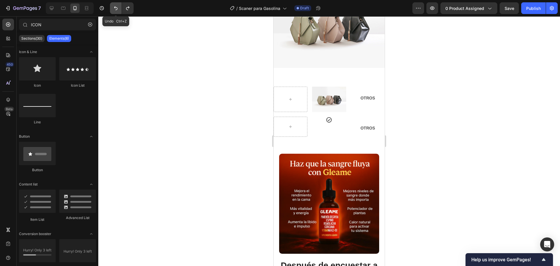
click at [115, 8] on icon "Undo/Redo" at bounding box center [116, 8] width 6 height 6
click at [326, 117] on icon at bounding box center [329, 120] width 6 height 6
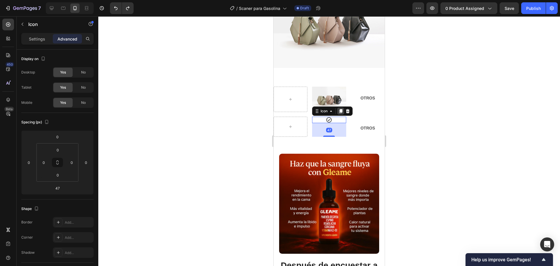
click at [340, 108] on div at bounding box center [340, 111] width 7 height 7
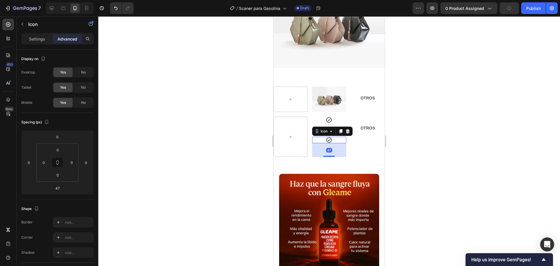
click at [417, 143] on div at bounding box center [329, 141] width 462 height 250
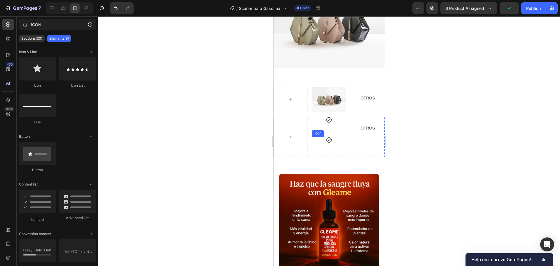
click at [330, 137] on div "Icon" at bounding box center [329, 140] width 34 height 6
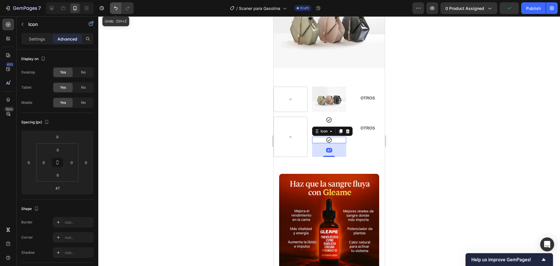
click at [115, 12] on button "Undo/Redo" at bounding box center [116, 8] width 12 height 12
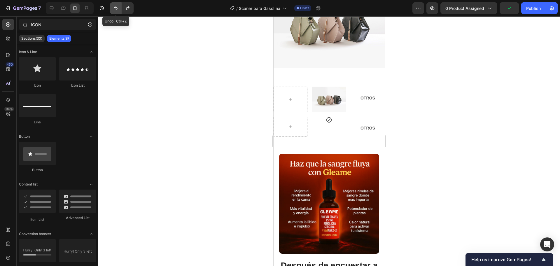
click at [115, 12] on button "Undo/Redo" at bounding box center [116, 8] width 12 height 12
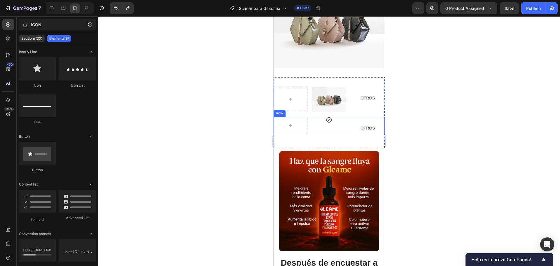
click at [316, 120] on div "Icon" at bounding box center [329, 126] width 34 height 18
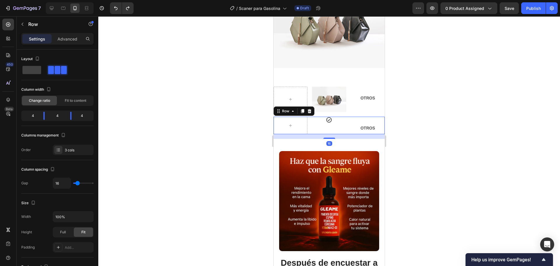
click at [325, 122] on div "Icon" at bounding box center [329, 126] width 34 height 18
click at [327, 118] on div "Icon" at bounding box center [329, 126] width 34 height 18
click at [326, 117] on icon at bounding box center [329, 120] width 6 height 6
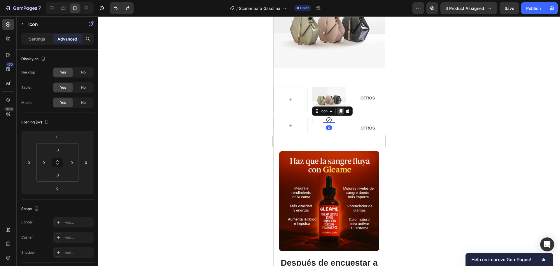
click at [339, 109] on icon at bounding box center [340, 111] width 3 height 4
click at [396, 125] on div at bounding box center [329, 141] width 462 height 250
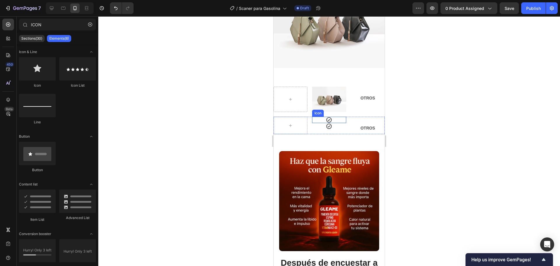
click at [331, 117] on div "Icon" at bounding box center [329, 120] width 34 height 6
